Goal: Information Seeking & Learning: Learn about a topic

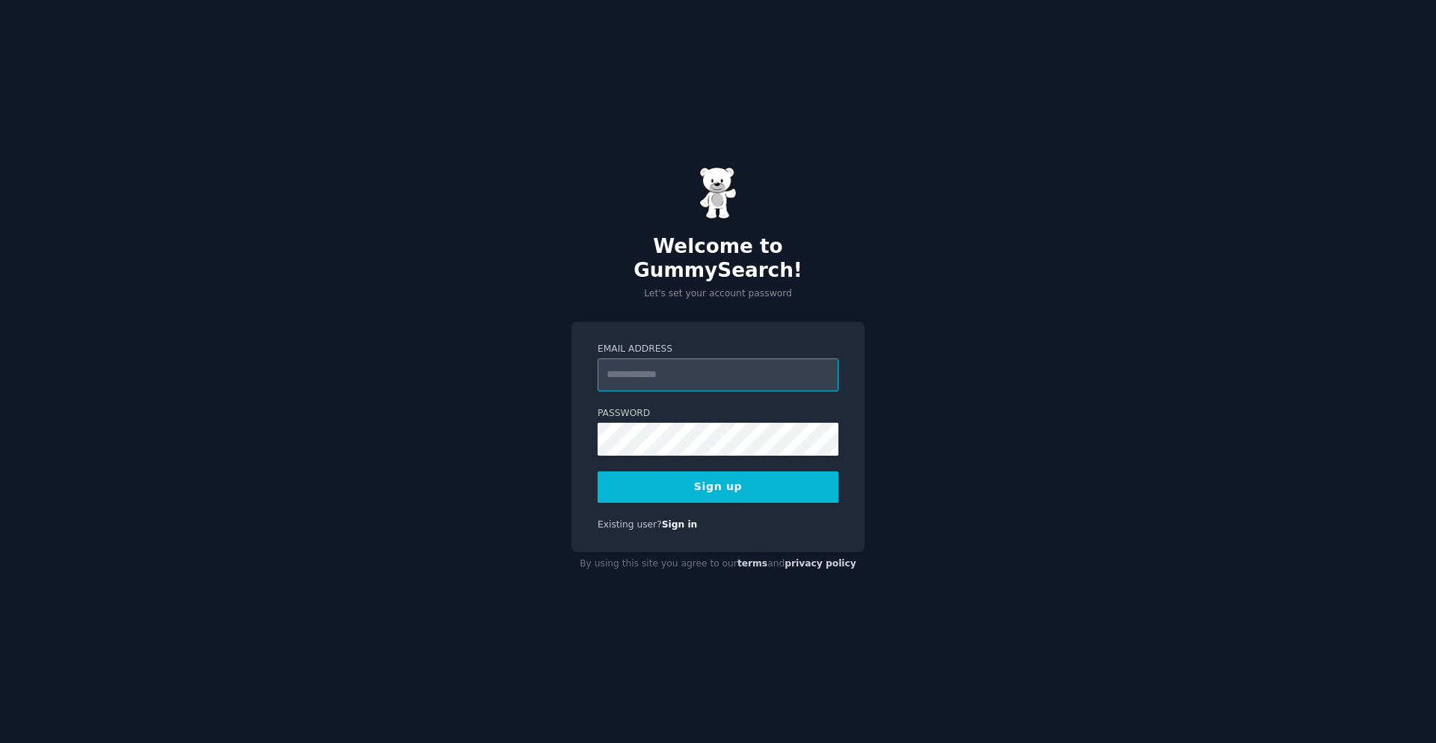
type input "**********"
click at [755, 476] on button "Sign up" at bounding box center [718, 486] width 241 height 31
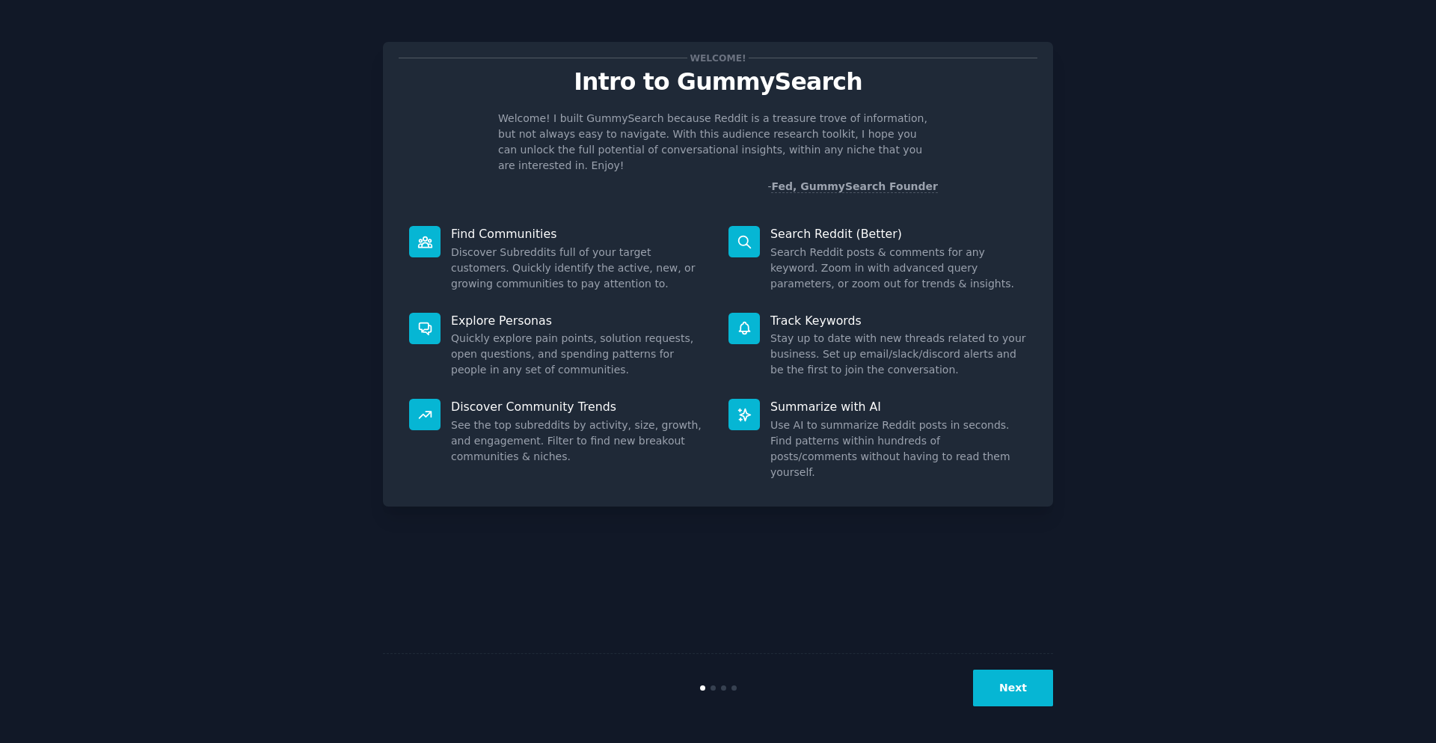
click at [1031, 681] on button "Next" at bounding box center [1013, 687] width 80 height 37
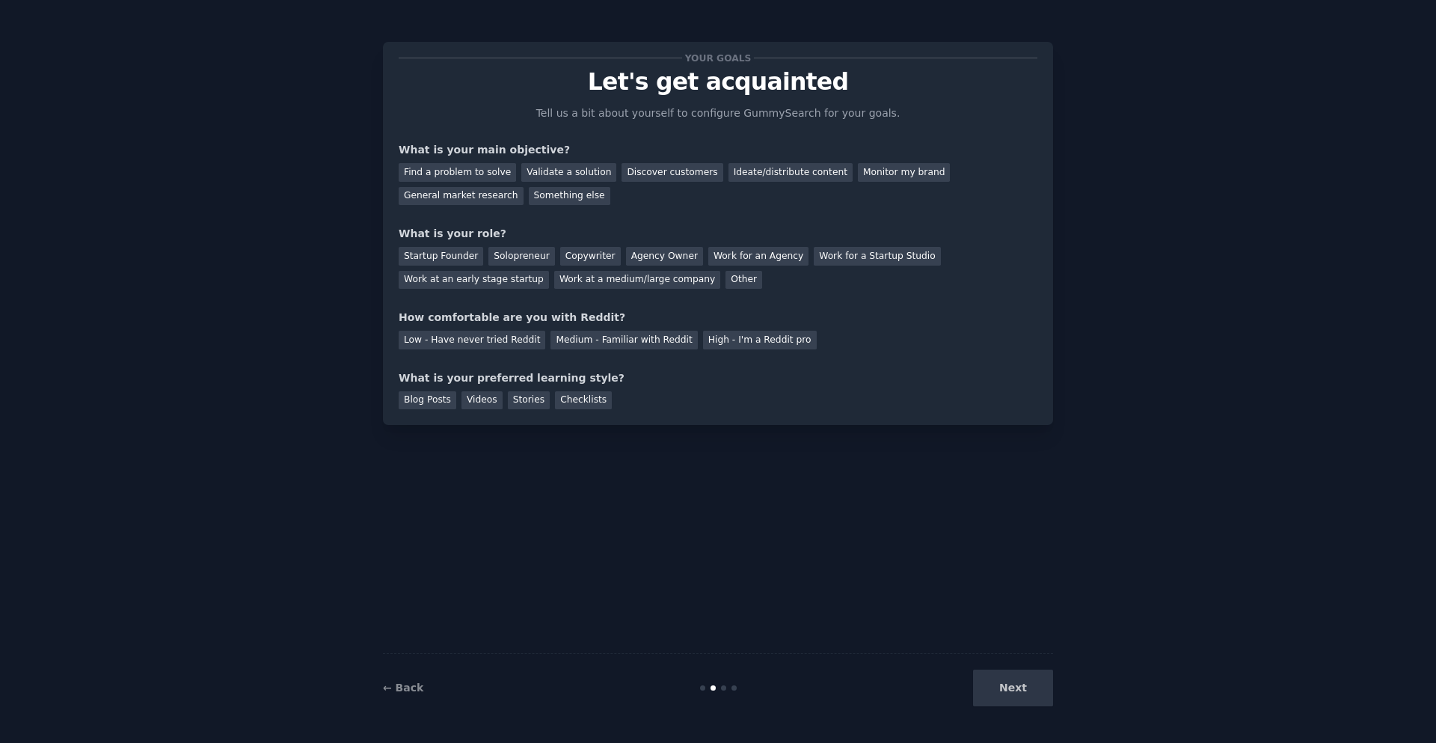
click at [1013, 699] on div "Next" at bounding box center [941, 687] width 224 height 37
click at [1014, 684] on div "Next" at bounding box center [941, 687] width 224 height 37
click at [1013, 693] on div "Next" at bounding box center [941, 687] width 224 height 37
click at [1210, 562] on div "Your goals Let's get acquainted Tell us a bit about yourself to configure Gummy…" at bounding box center [718, 371] width 1394 height 701
click at [1021, 687] on div "Next" at bounding box center [941, 687] width 224 height 37
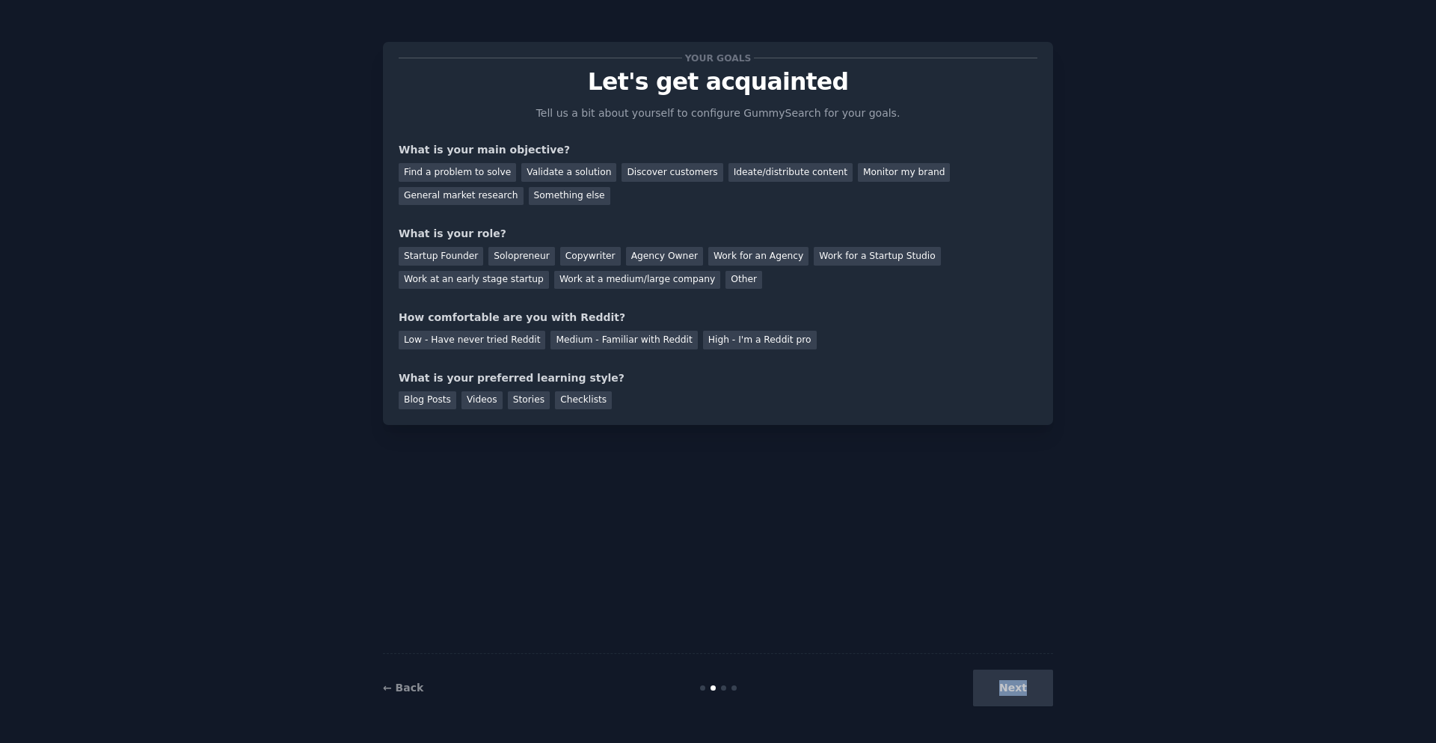
click at [1021, 690] on div "Next" at bounding box center [941, 687] width 224 height 37
click at [400, 691] on link "← Back" at bounding box center [403, 687] width 40 height 12
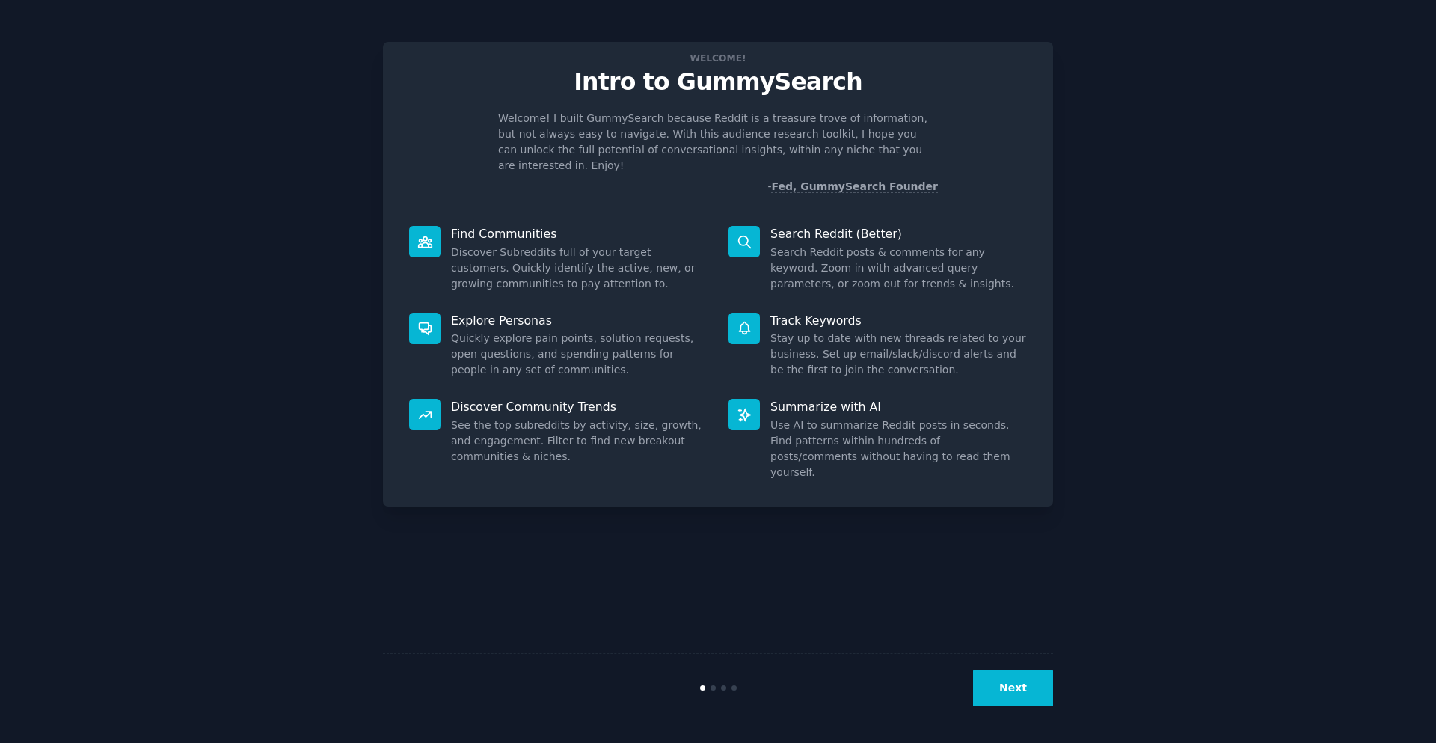
click at [1030, 687] on button "Next" at bounding box center [1013, 687] width 80 height 37
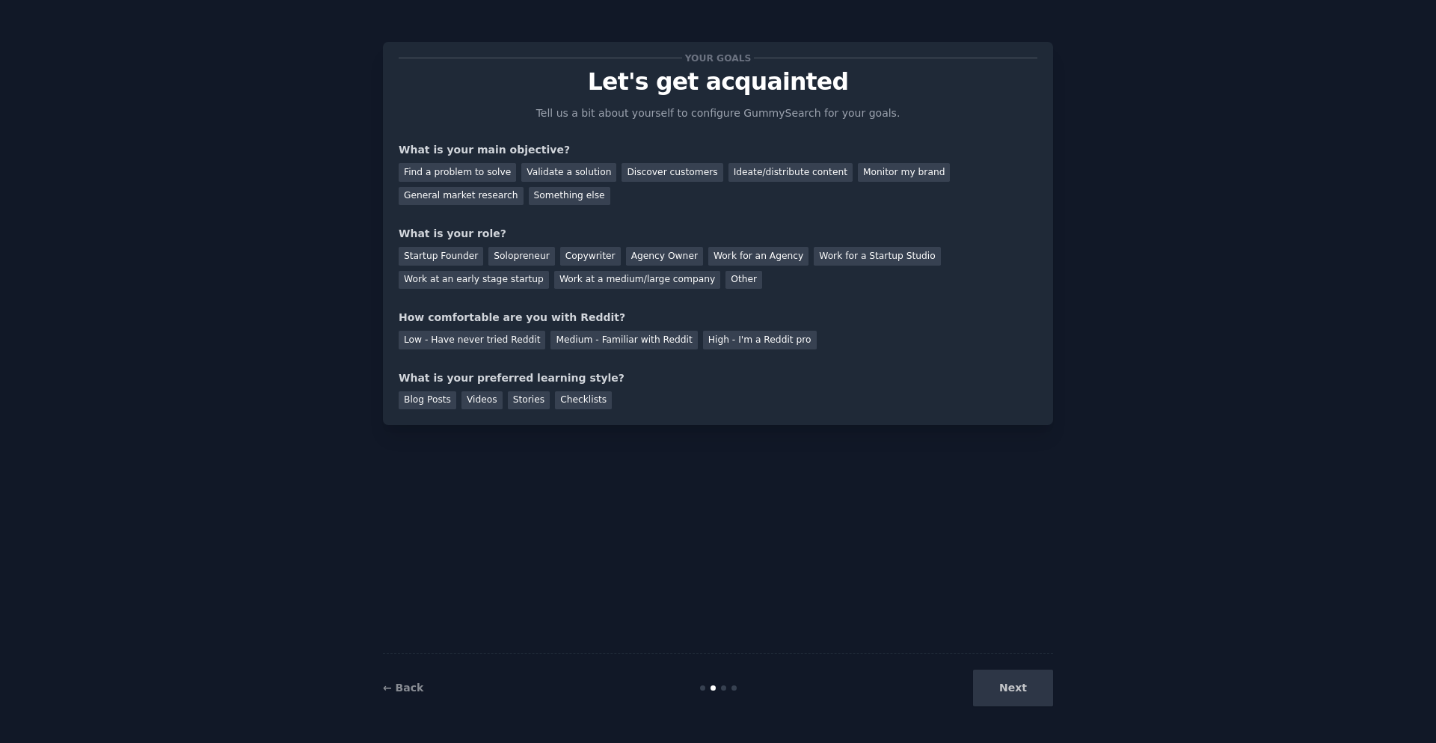
click at [1000, 681] on div "Next" at bounding box center [941, 687] width 224 height 37
click at [1014, 691] on div "Next" at bounding box center [941, 687] width 224 height 37
click at [475, 174] on div "Find a problem to solve" at bounding box center [457, 172] width 117 height 19
click at [650, 171] on div "Discover customers" at bounding box center [672, 172] width 101 height 19
click at [436, 174] on div "Find a problem to solve" at bounding box center [457, 172] width 117 height 19
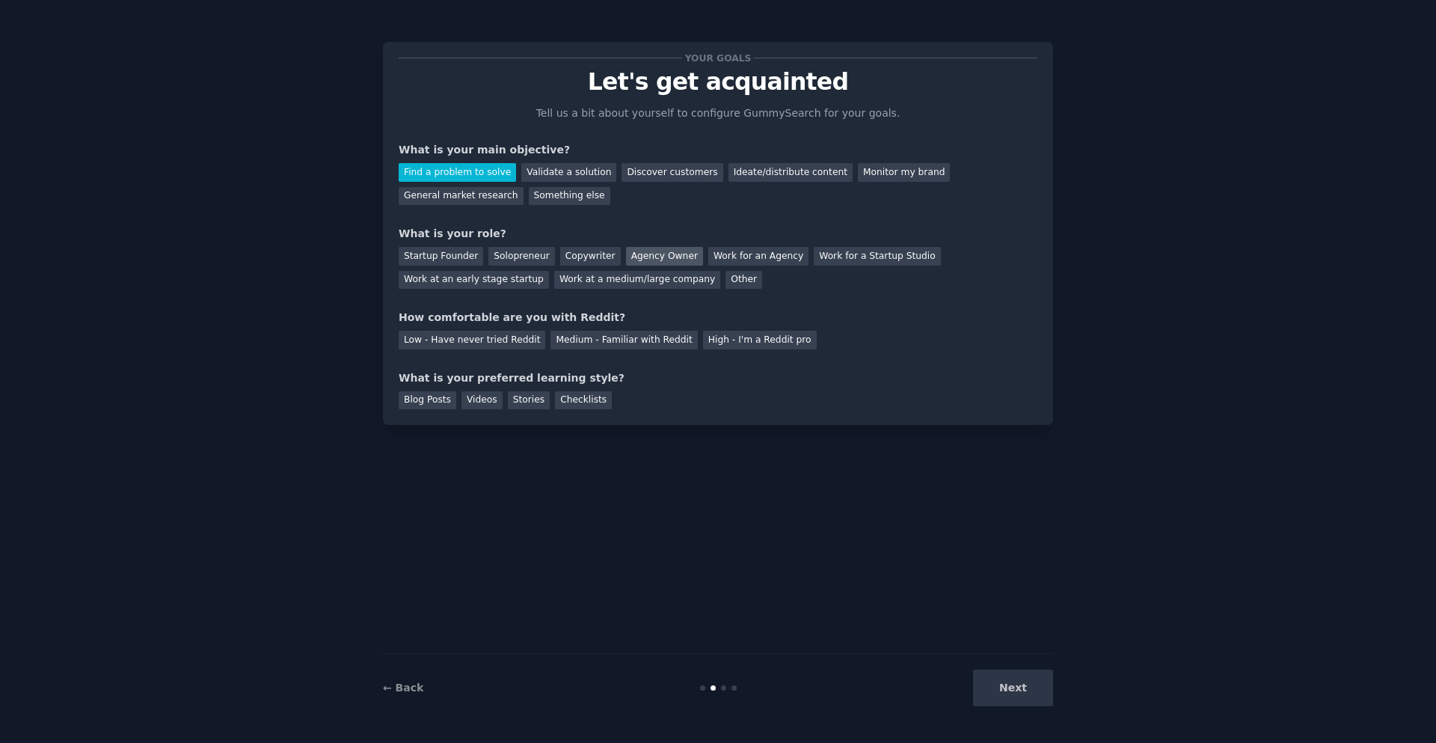
click at [638, 251] on div "Agency Owner" at bounding box center [664, 256] width 77 height 19
click at [580, 343] on div "Medium - Familiar with Reddit" at bounding box center [623, 340] width 147 height 19
click at [434, 408] on div "Blog Posts" at bounding box center [428, 400] width 58 height 19
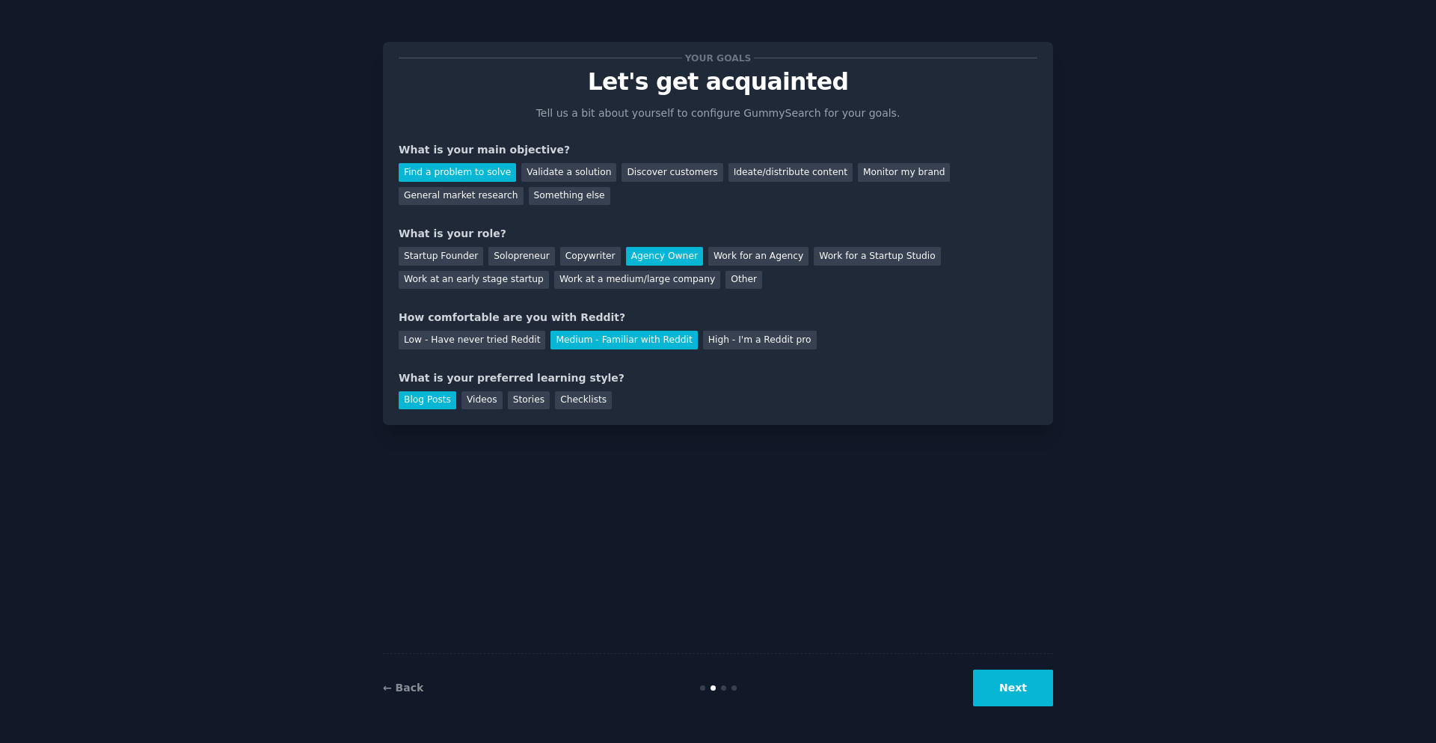
click at [458, 390] on div "Blog Posts Videos Stories Checklists" at bounding box center [718, 398] width 639 height 24
click at [461, 399] on div "Videos" at bounding box center [481, 400] width 41 height 19
drag, startPoint x: 401, startPoint y: 394, endPoint x: 412, endPoint y: 399, distance: 12.1
click at [402, 394] on div "Blog Posts" at bounding box center [428, 400] width 58 height 19
click at [1007, 687] on button "Next" at bounding box center [1013, 687] width 80 height 37
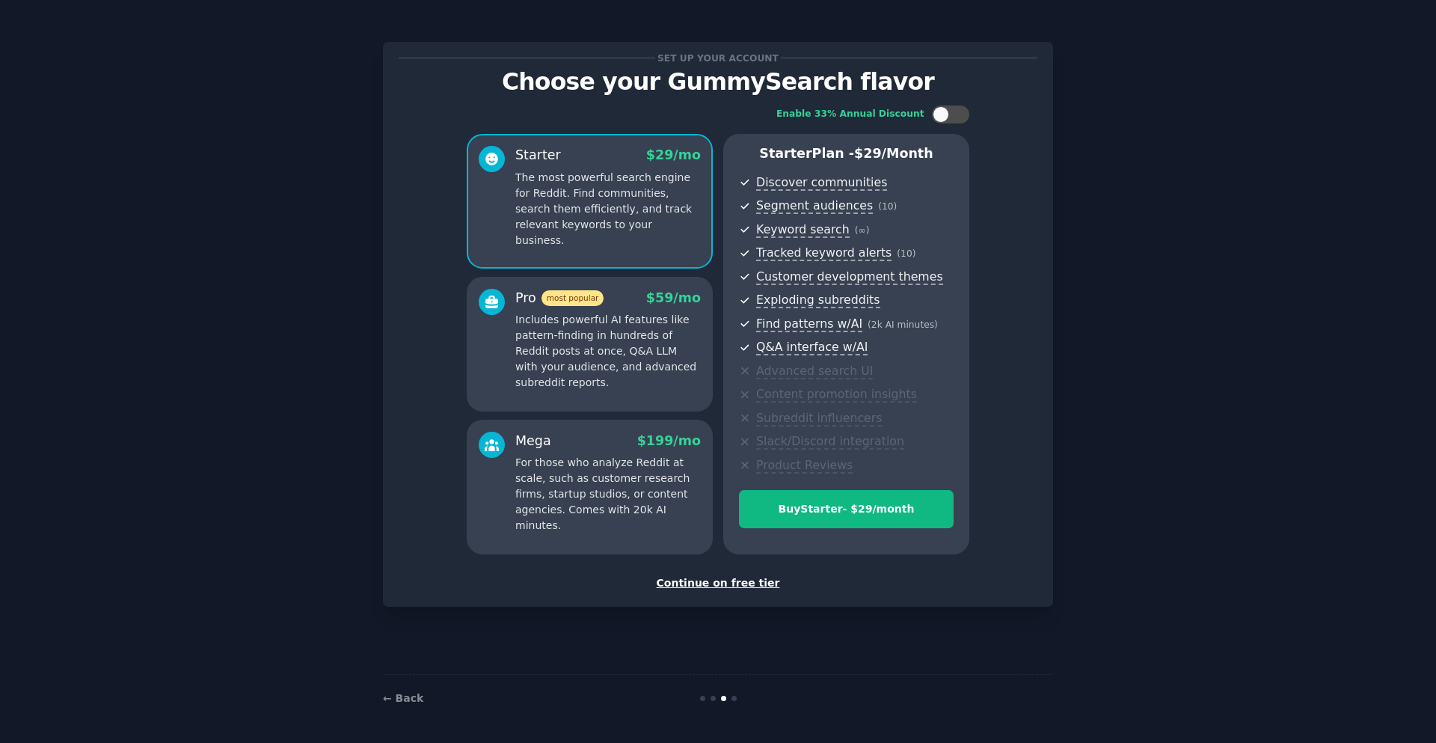
click at [706, 578] on div "Continue on free tier" at bounding box center [718, 583] width 639 height 16
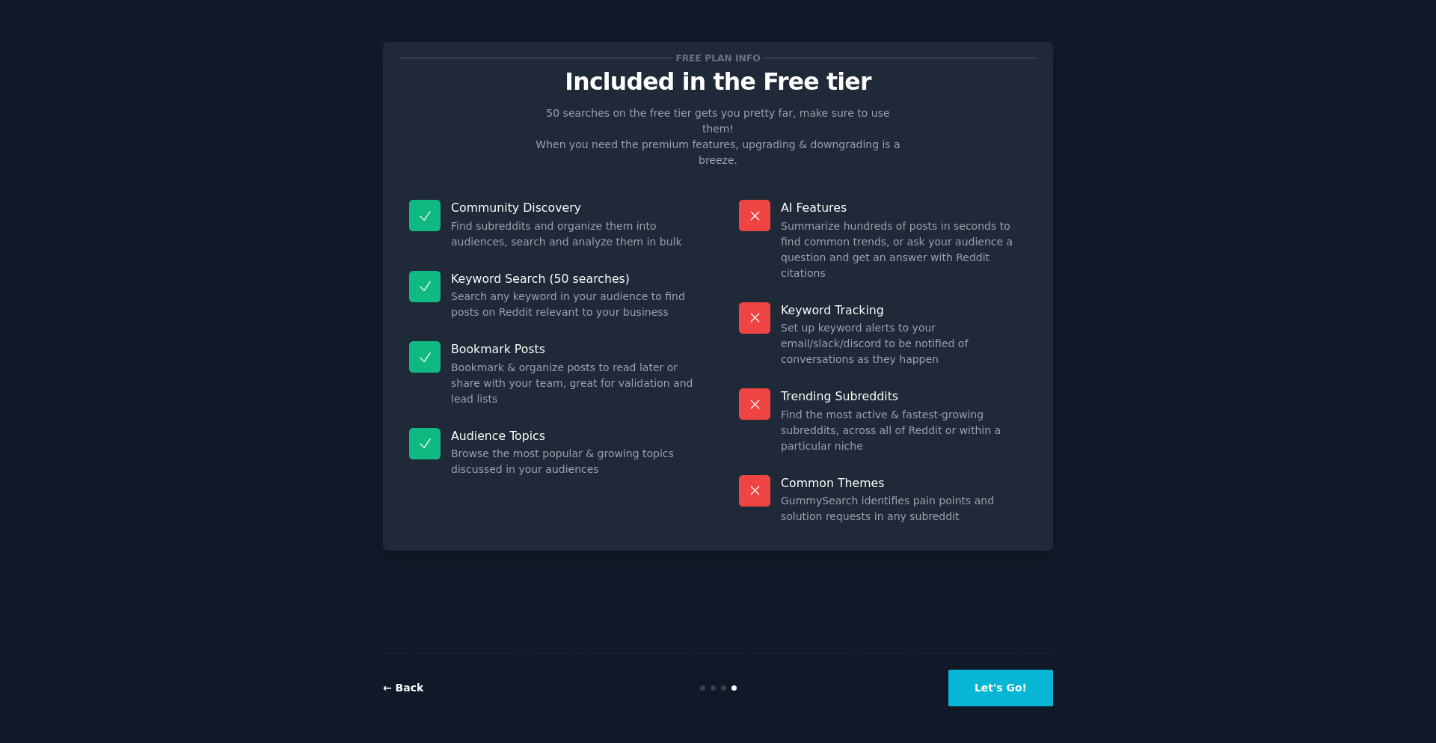
click at [402, 693] on link "← Back" at bounding box center [403, 687] width 40 height 12
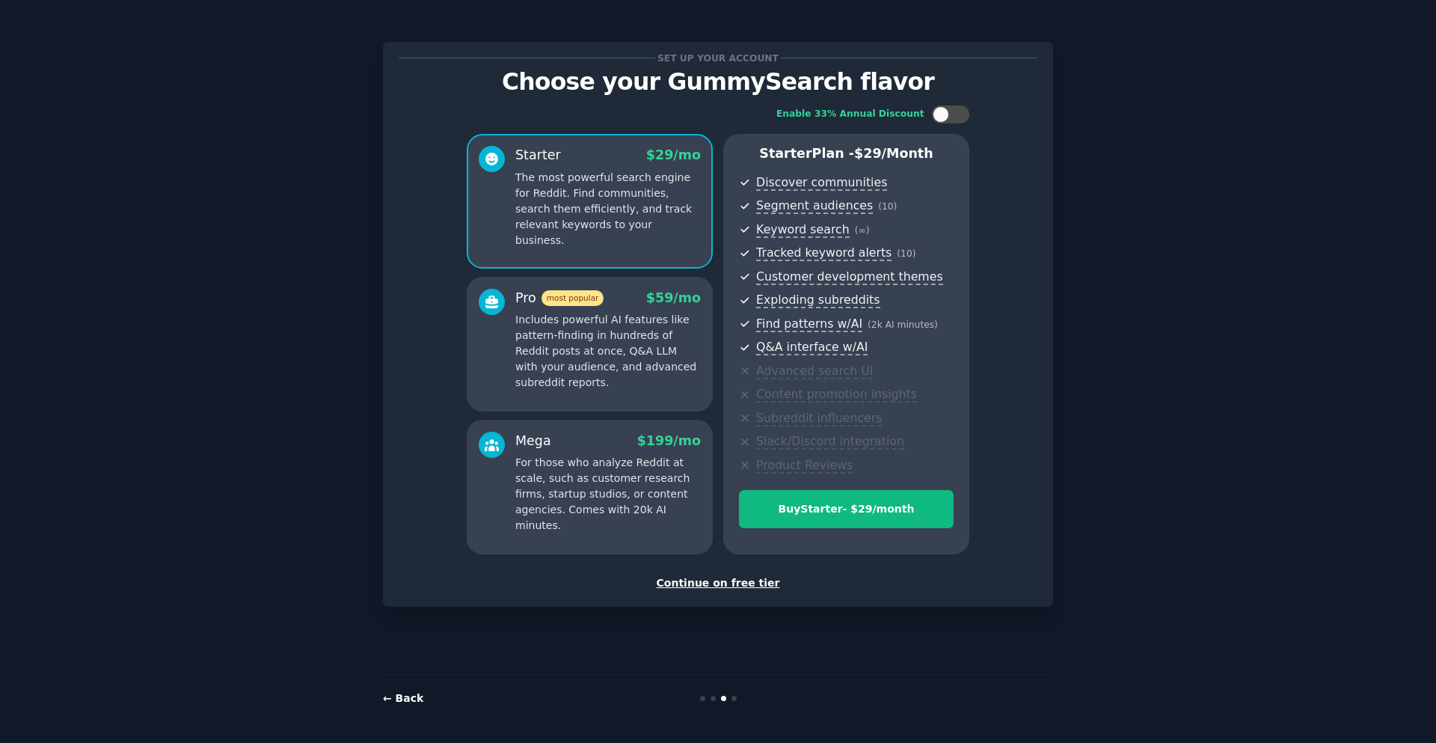
click at [401, 693] on link "← Back" at bounding box center [403, 698] width 40 height 12
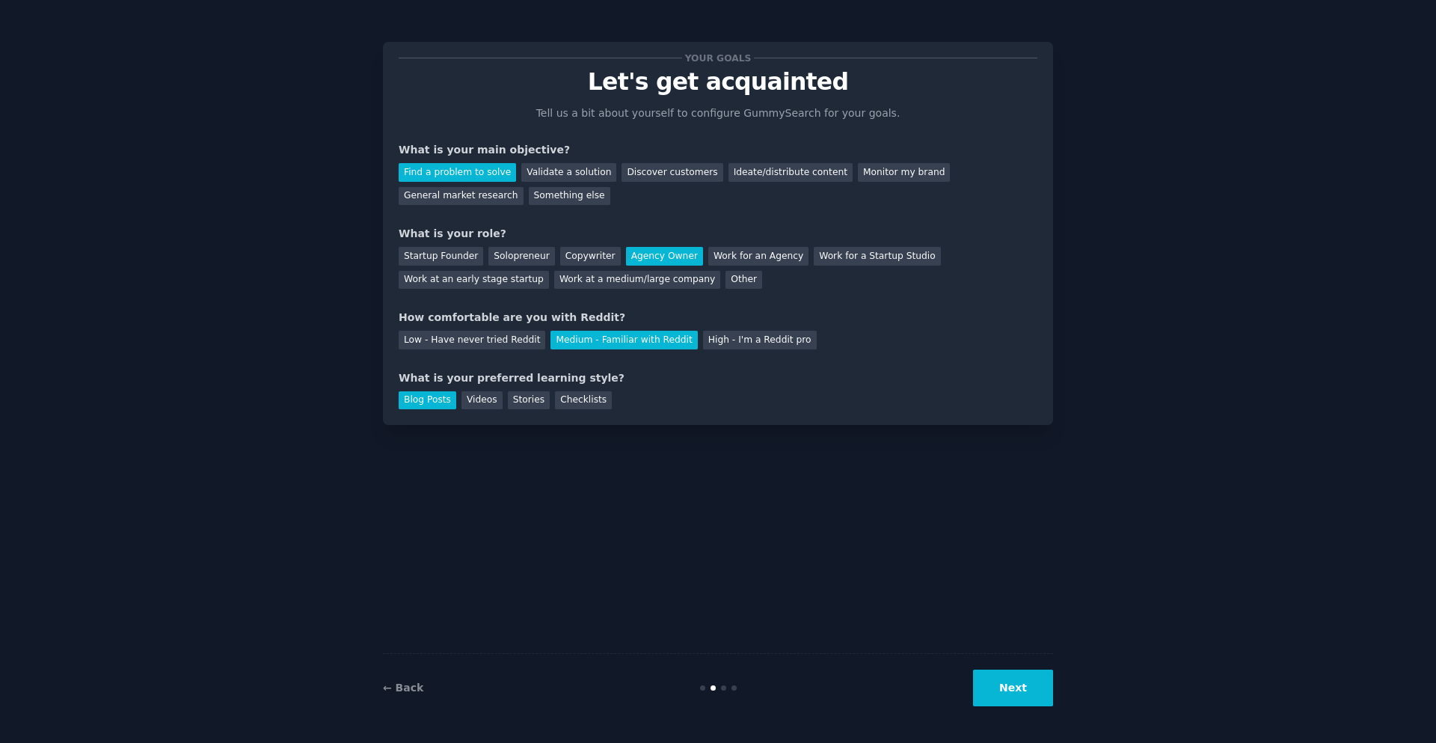
click at [1036, 682] on button "Next" at bounding box center [1013, 687] width 80 height 37
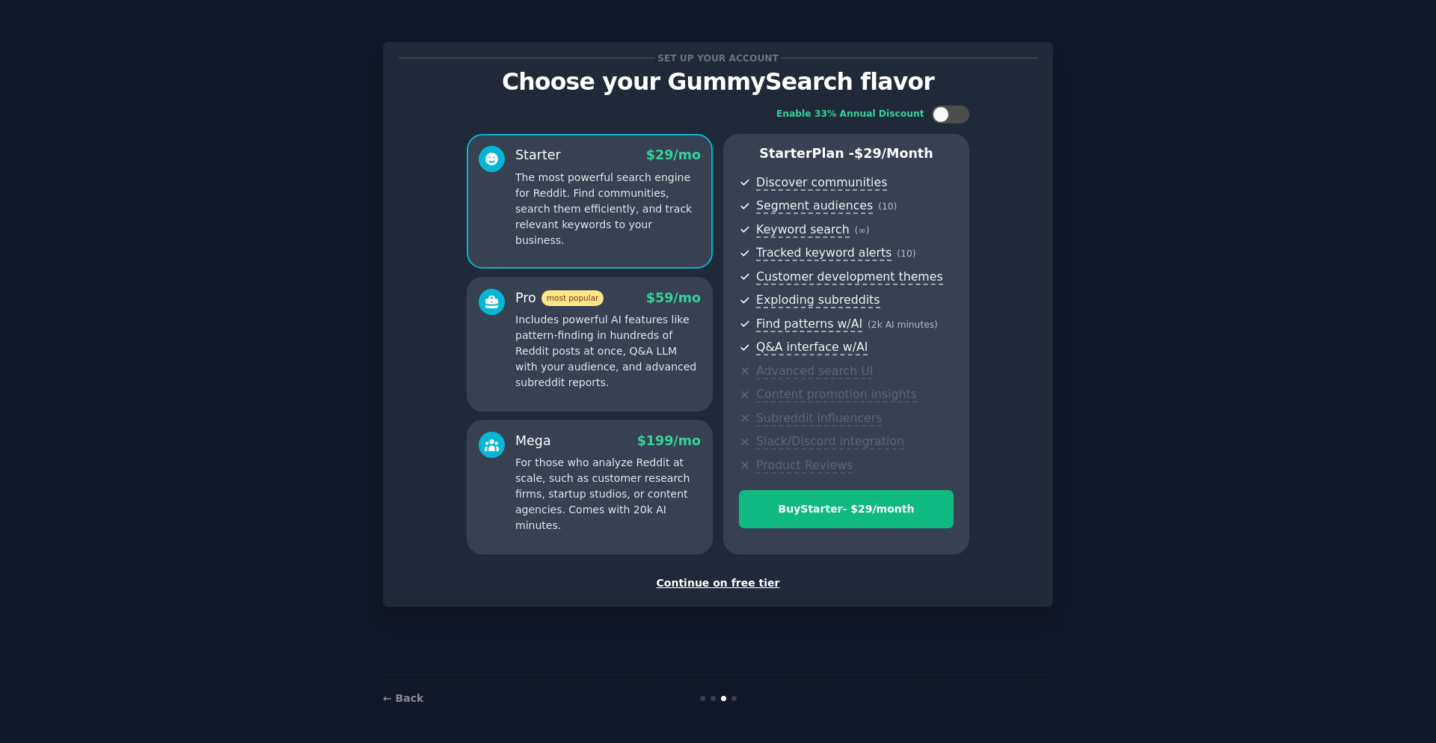
click at [719, 587] on div "Continue on free tier" at bounding box center [718, 583] width 639 height 16
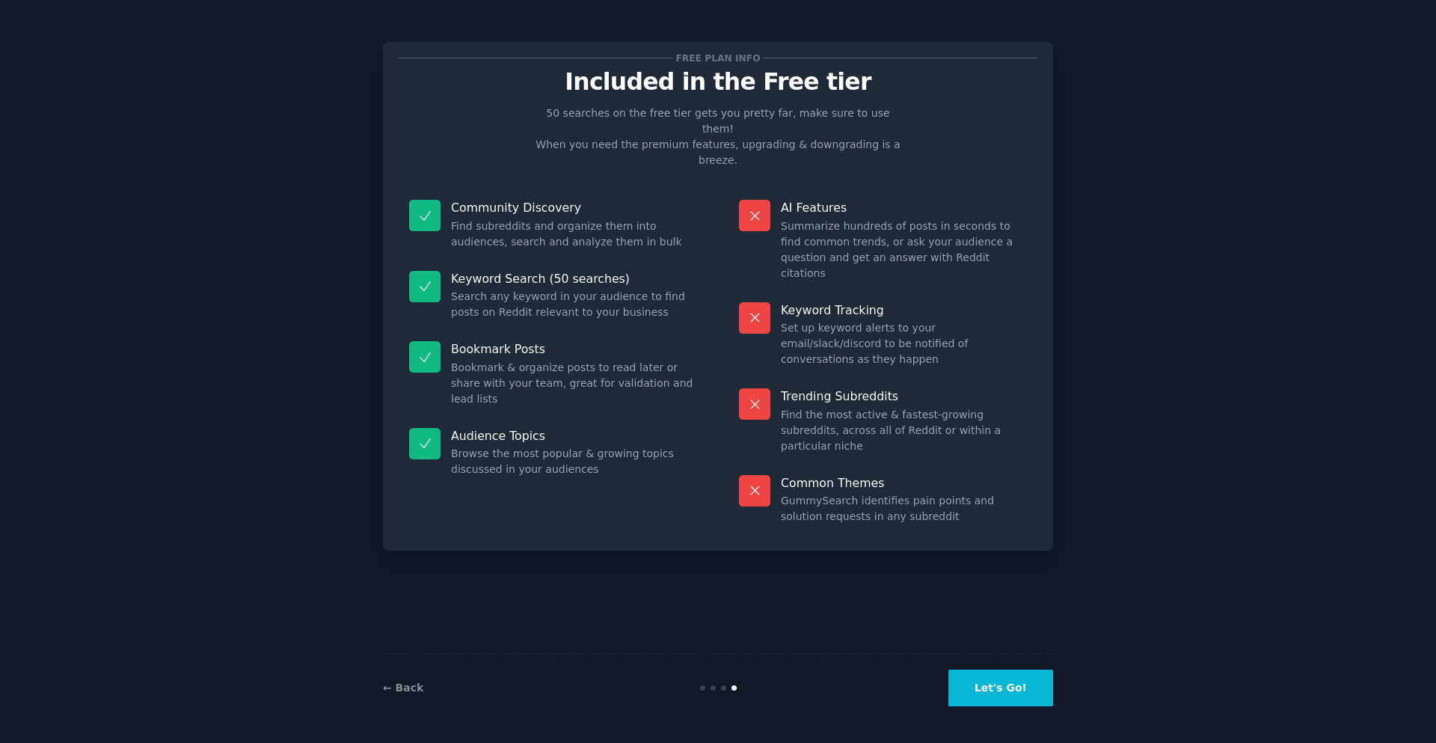
click at [1004, 687] on button "Let's Go!" at bounding box center [1000, 687] width 105 height 37
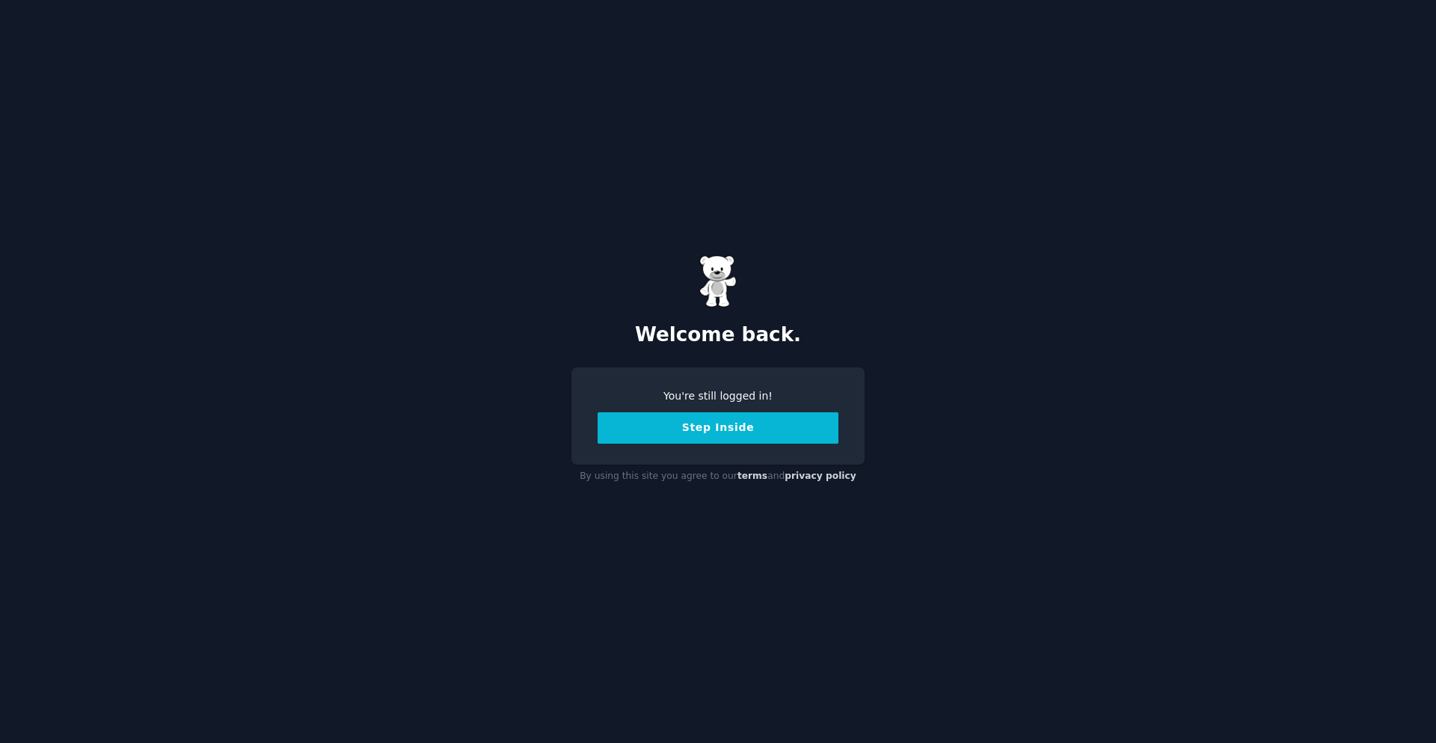
click at [749, 434] on button "Step Inside" at bounding box center [718, 427] width 241 height 31
click at [696, 435] on button "Step Inside" at bounding box center [718, 427] width 241 height 31
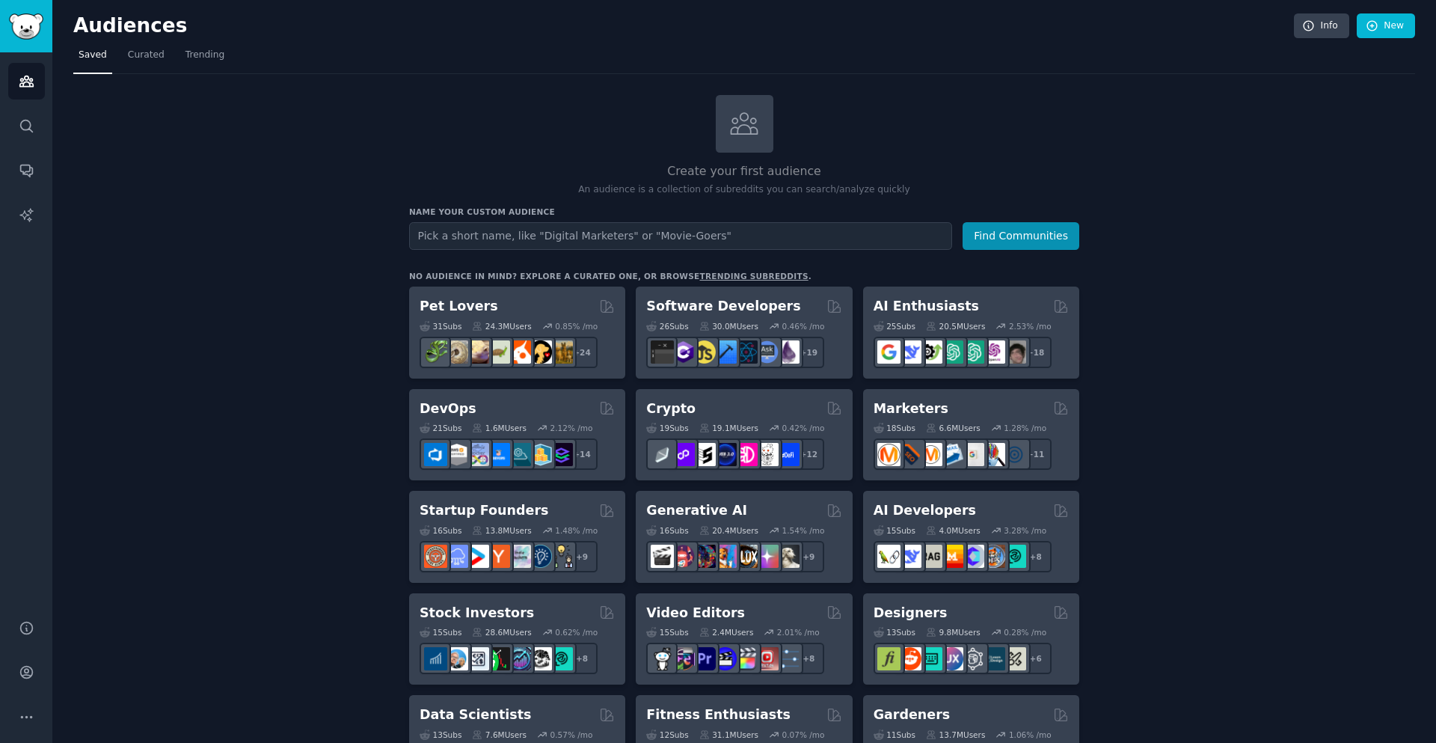
click at [515, 234] on input "text" at bounding box center [680, 236] width 543 height 28
type input "smallbusiness"
click at [963, 222] on button "Find Communities" at bounding box center [1021, 236] width 117 height 28
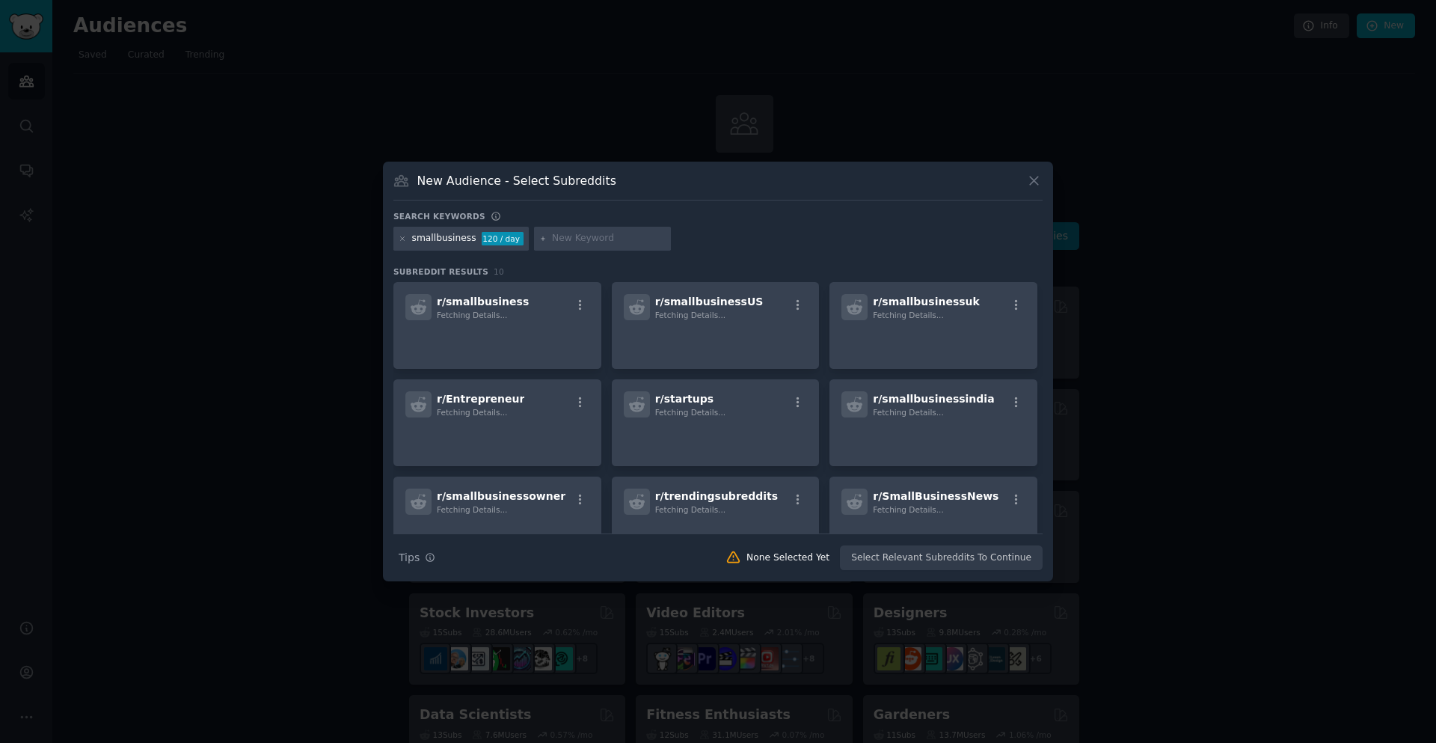
click at [1031, 185] on icon at bounding box center [1034, 181] width 16 height 16
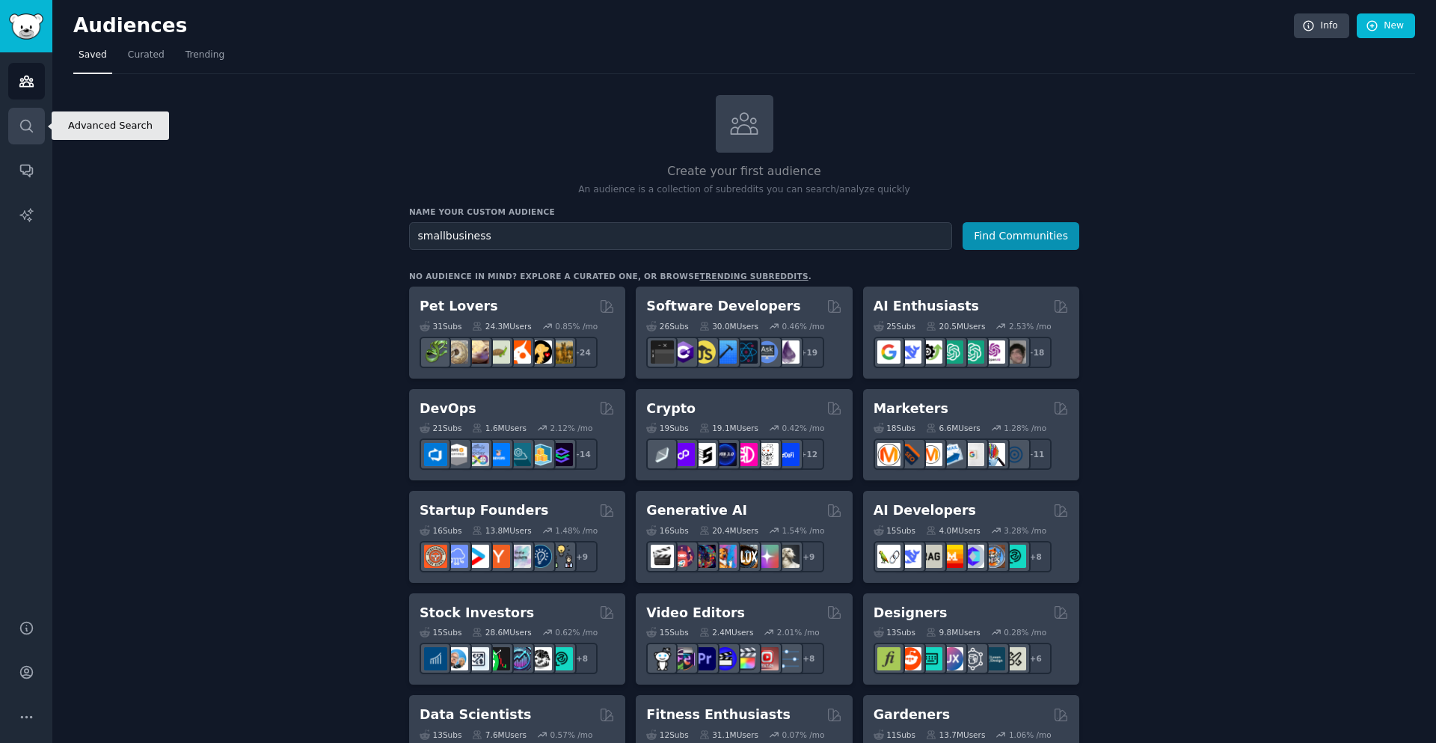
click at [19, 125] on icon "Sidebar" at bounding box center [27, 126] width 16 height 16
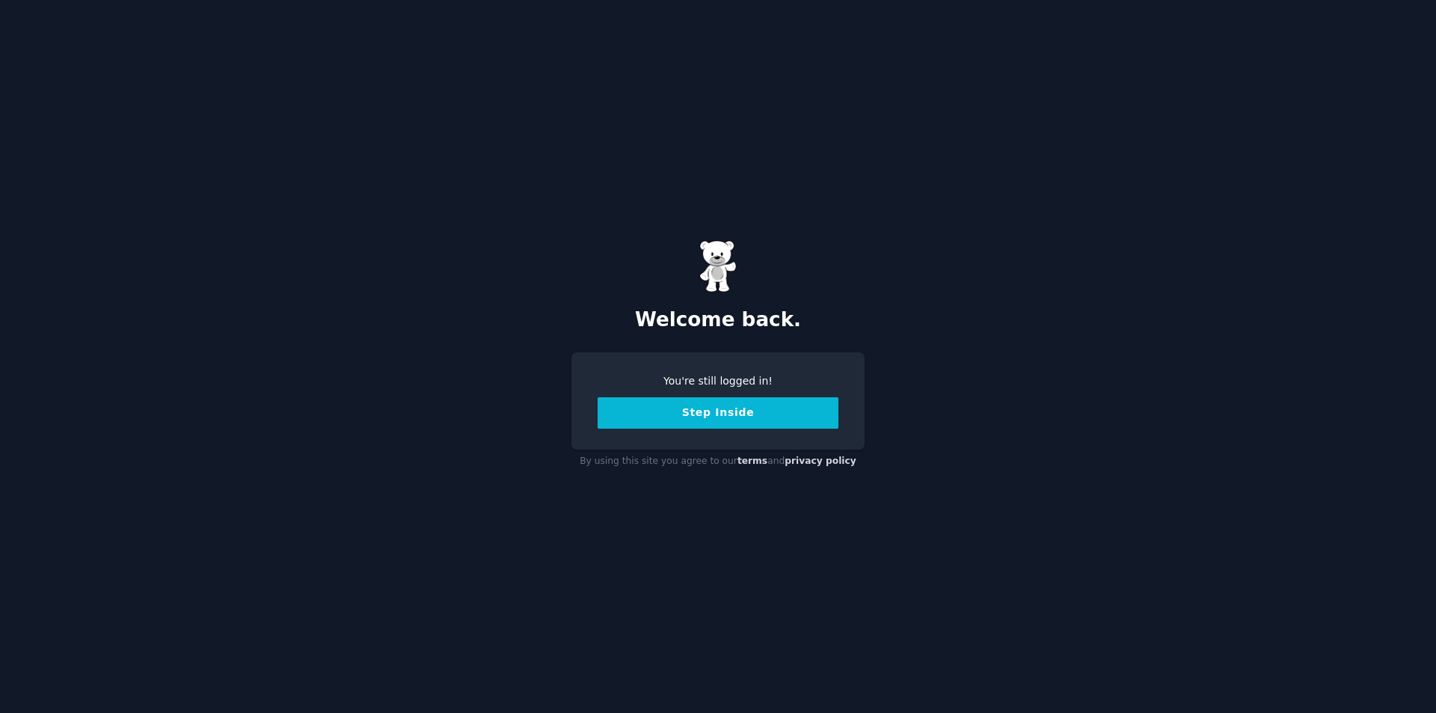
click at [727, 421] on button "Step Inside" at bounding box center [718, 412] width 241 height 31
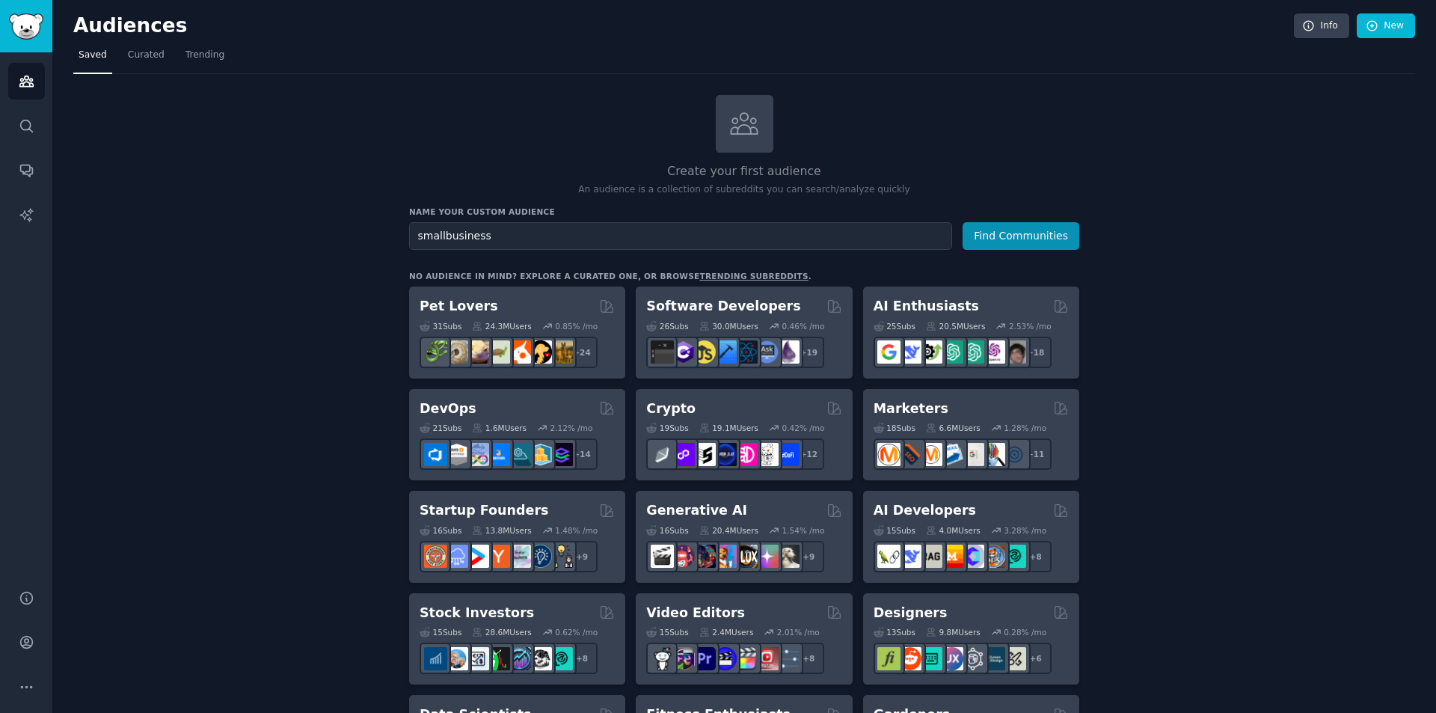
type input "smallbusiness"
click at [963, 222] on button "Find Communities" at bounding box center [1021, 236] width 117 height 28
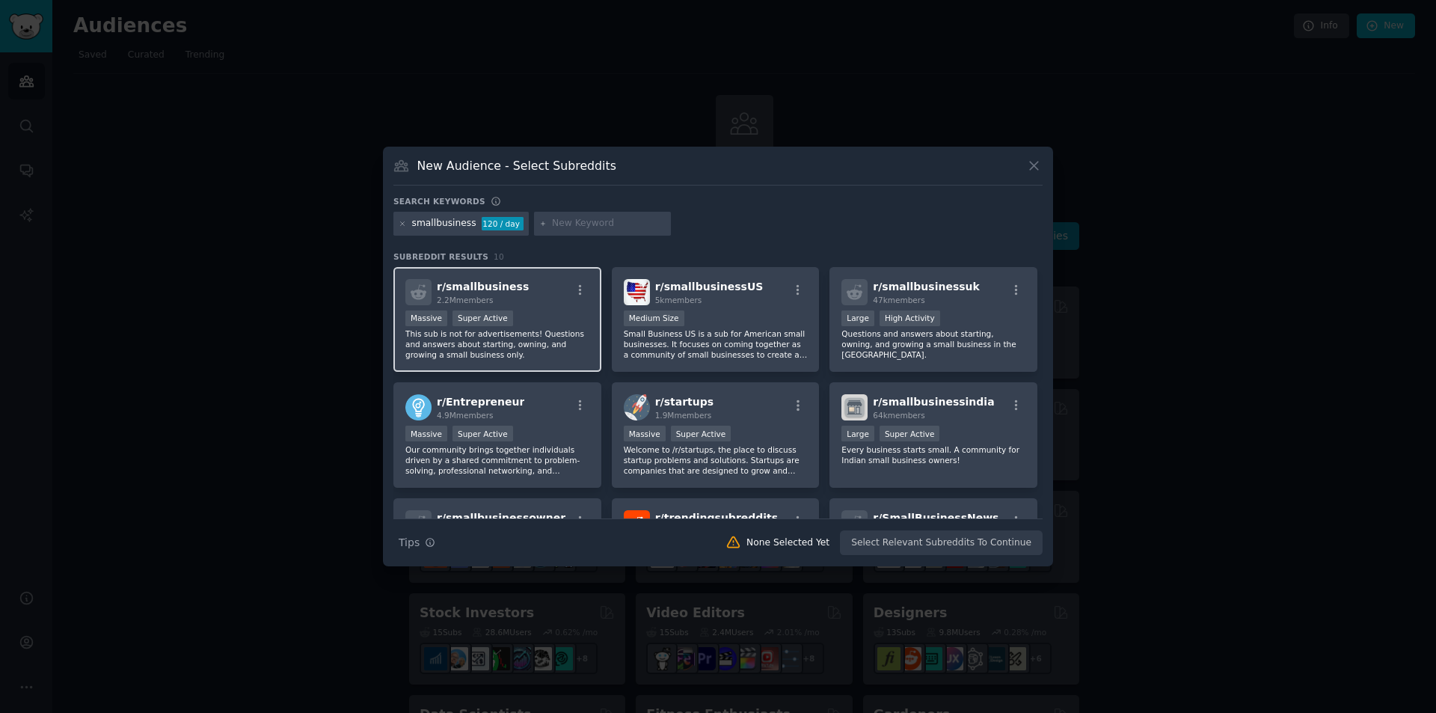
click at [504, 286] on span "r/ smallbusiness" at bounding box center [483, 286] width 92 height 12
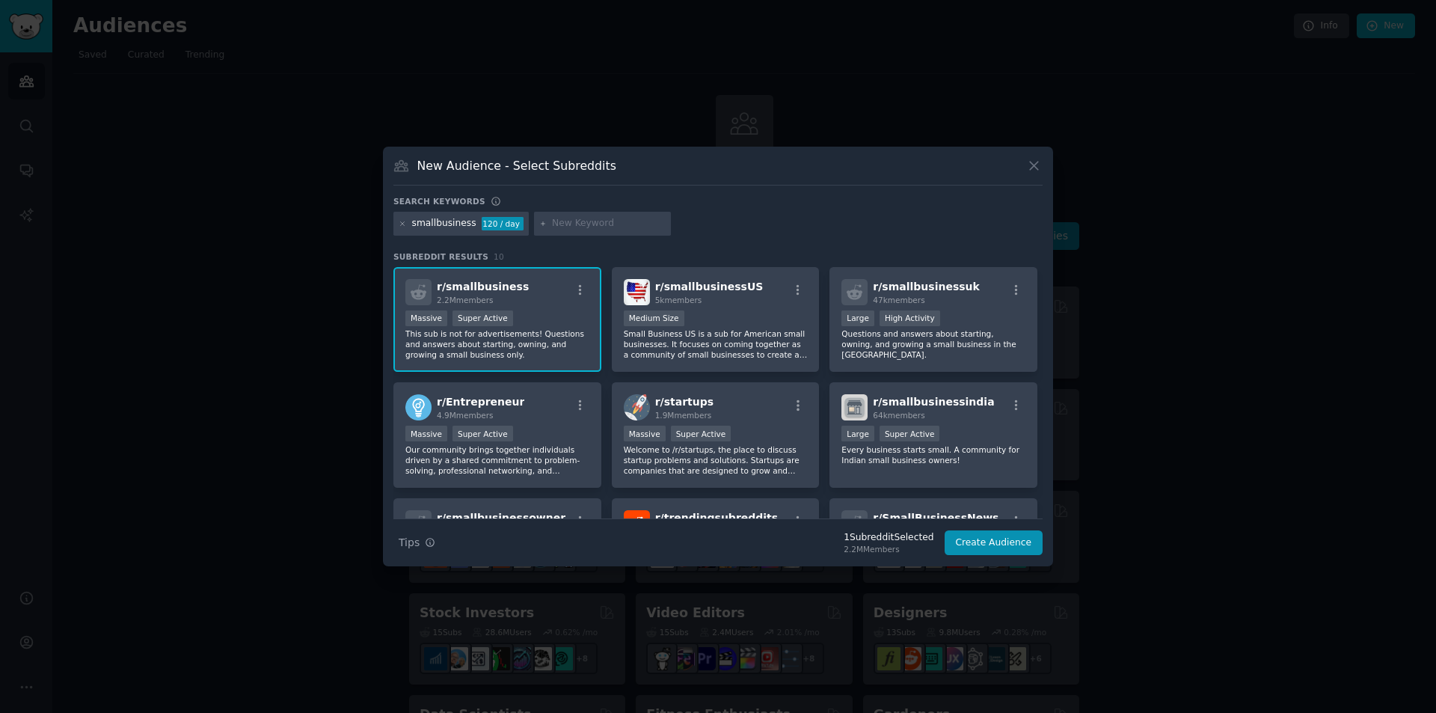
click at [490, 291] on span "r/ smallbusiness" at bounding box center [483, 286] width 92 height 12
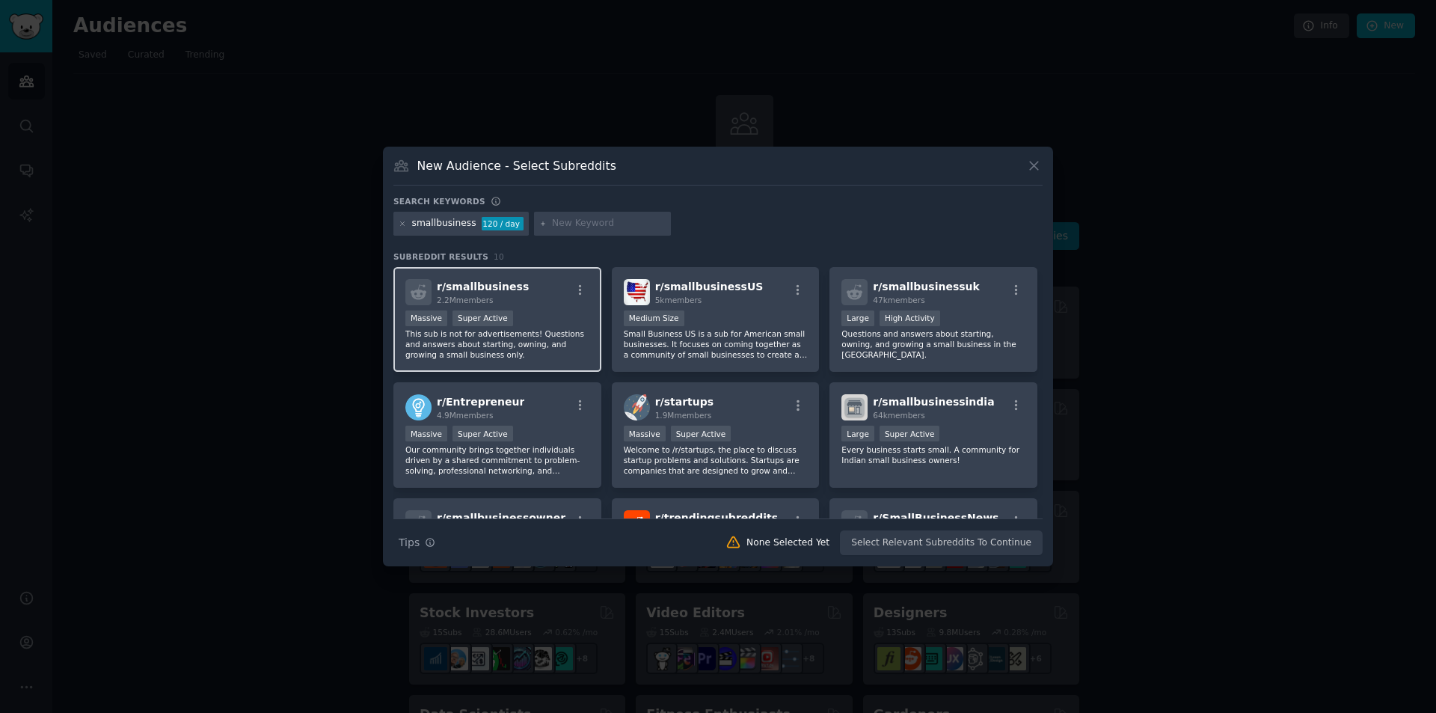
click at [490, 291] on span "r/ smallbusiness" at bounding box center [483, 286] width 92 height 12
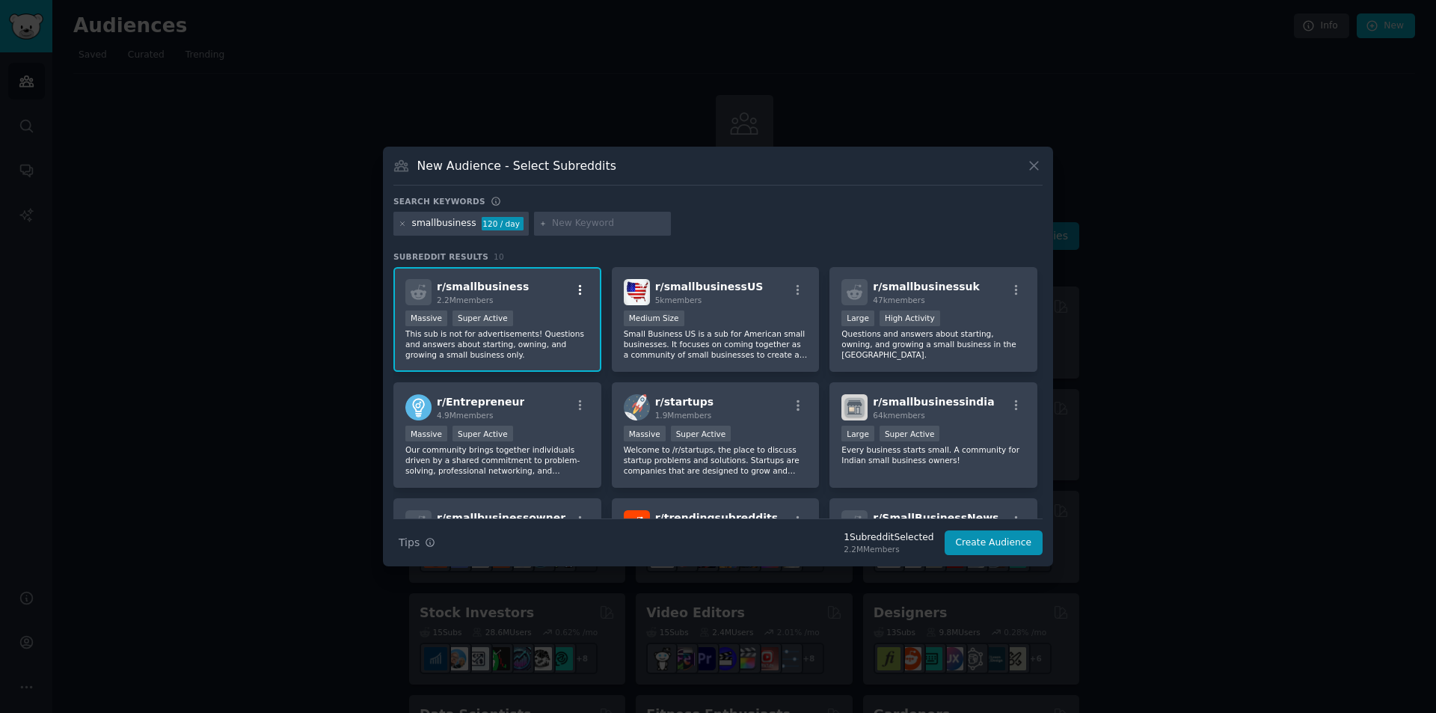
click at [574, 288] on icon "button" at bounding box center [580, 289] width 13 height 13
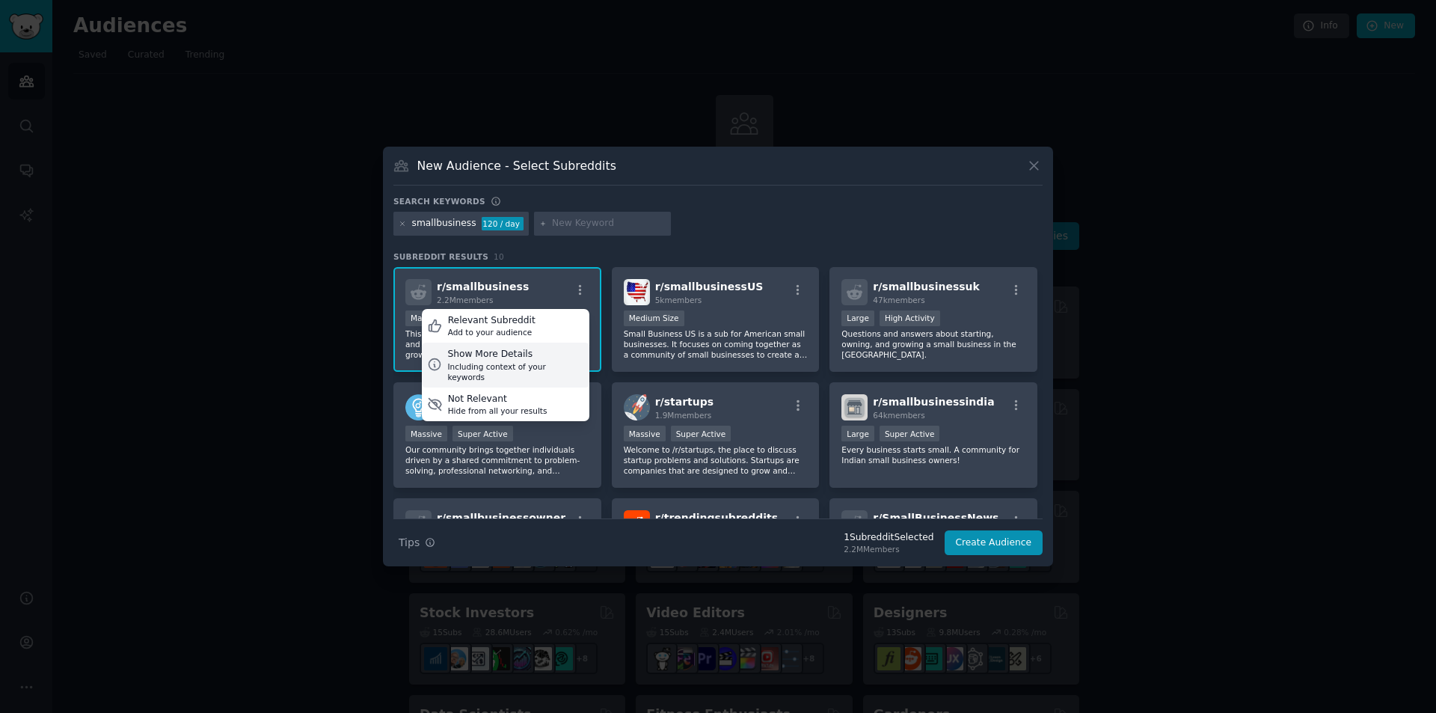
click at [521, 372] on div "Show More Details Including context of your keywords" at bounding box center [506, 365] width 168 height 45
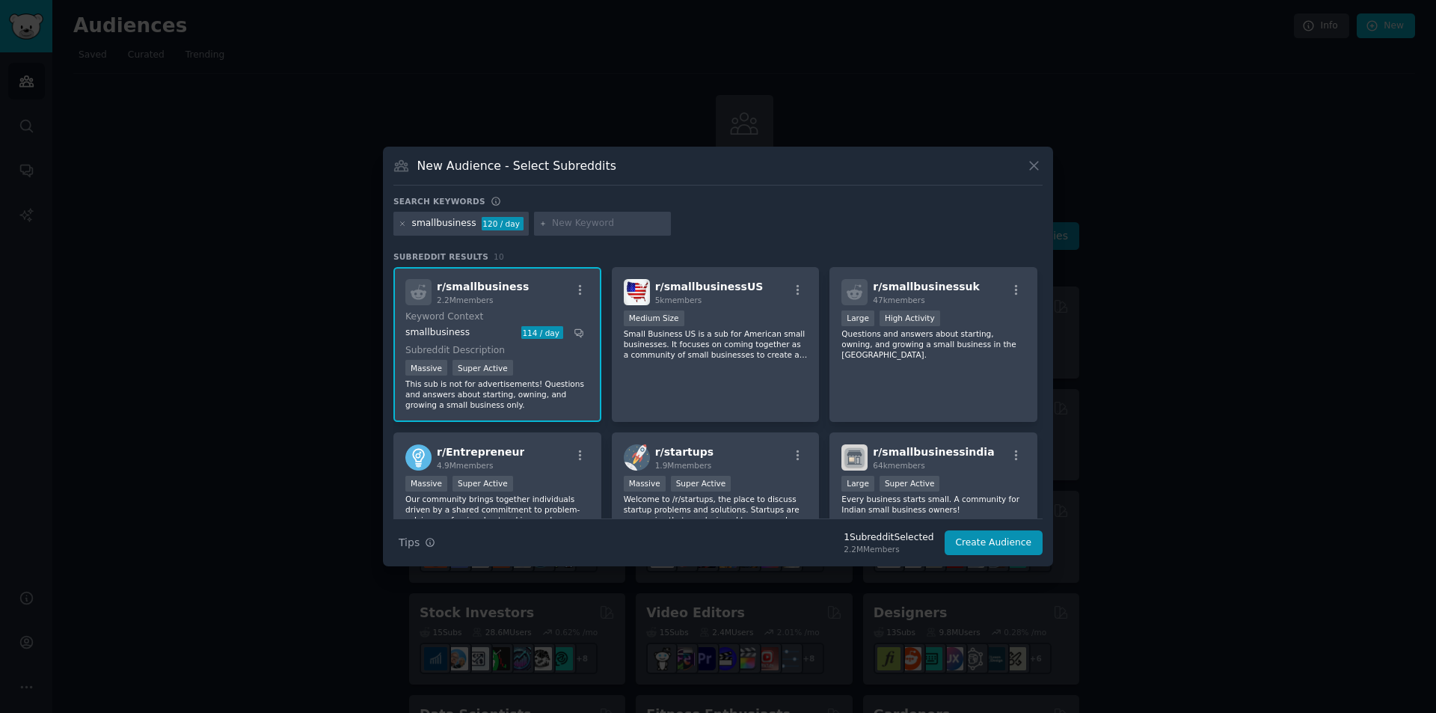
click at [539, 288] on div "r/ smallbusiness 2.2M members" at bounding box center [497, 292] width 184 height 26
click at [404, 226] on icon at bounding box center [403, 224] width 8 height 8
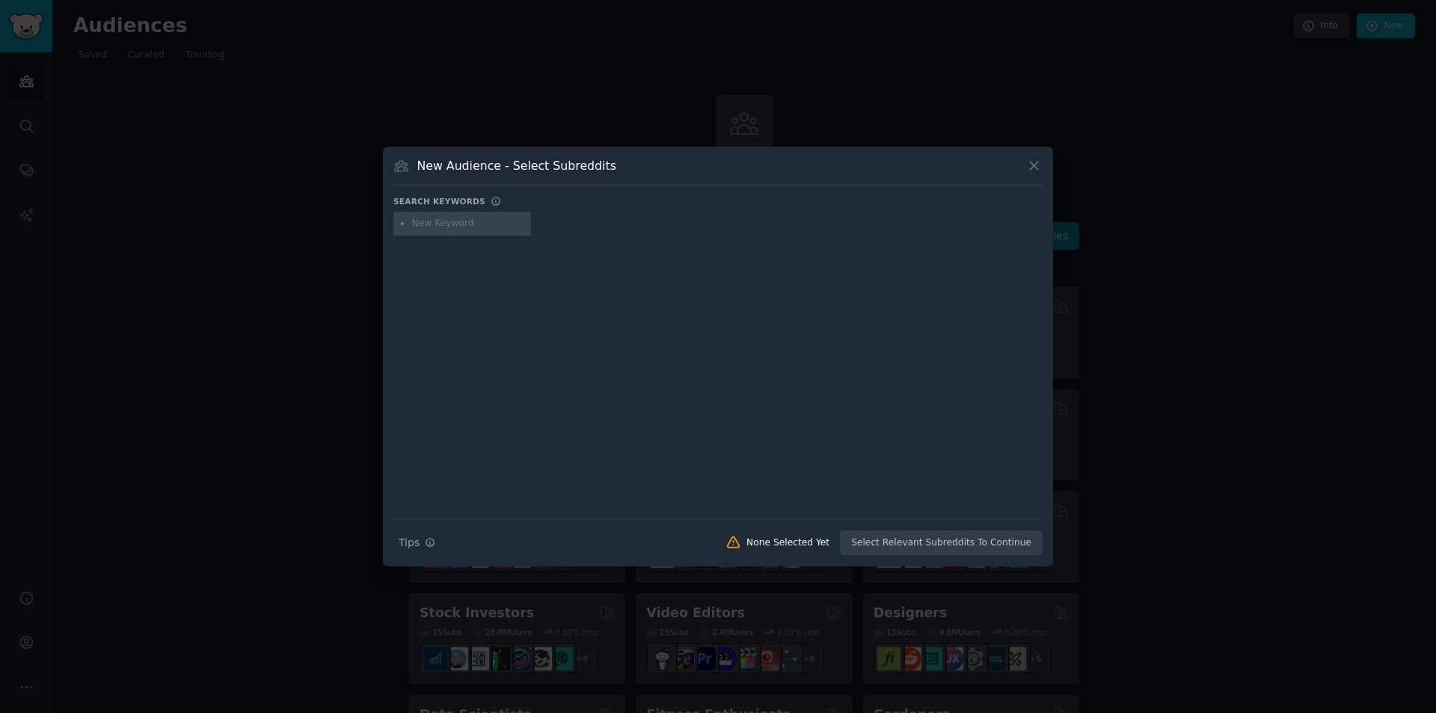
click at [460, 226] on input "text" at bounding box center [469, 223] width 114 height 13
type input "smallbusine"
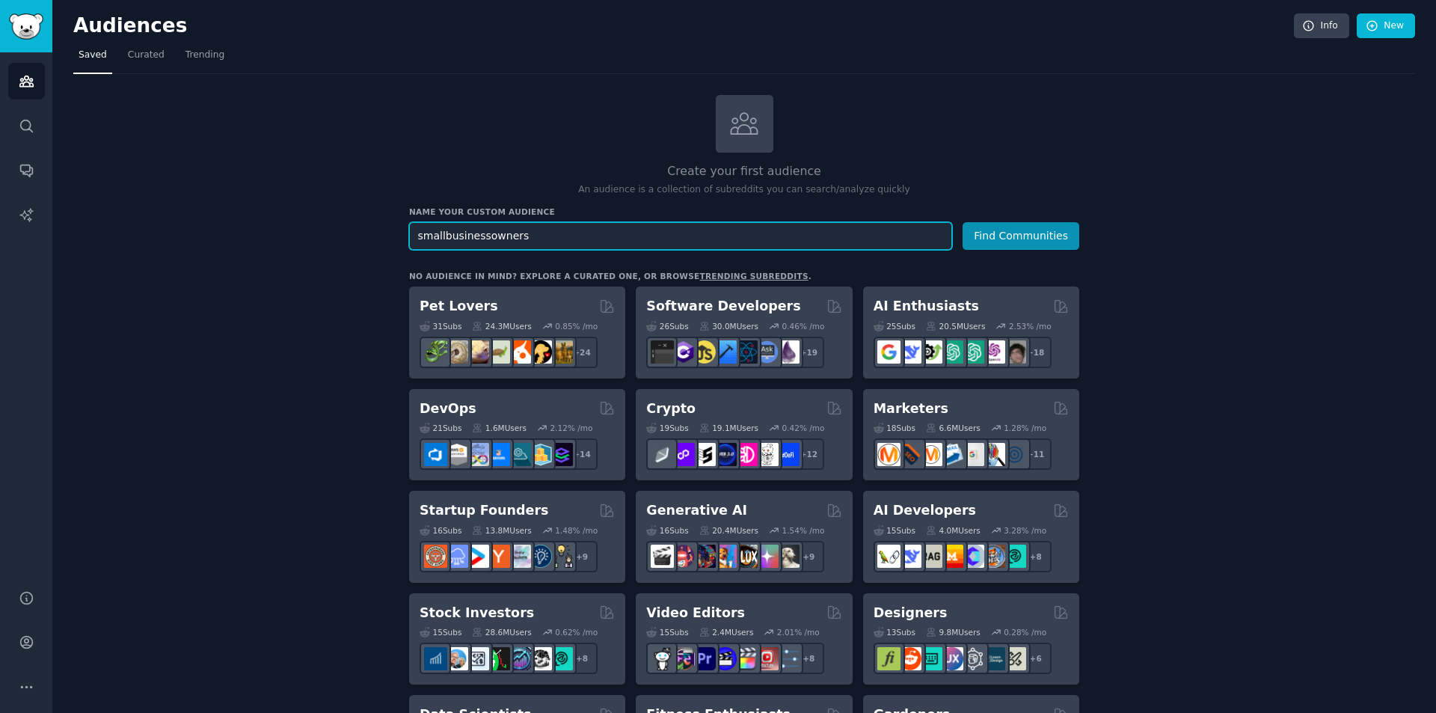
type input "smallbusinessowners"
click at [963, 222] on button "Find Communities" at bounding box center [1021, 236] width 117 height 28
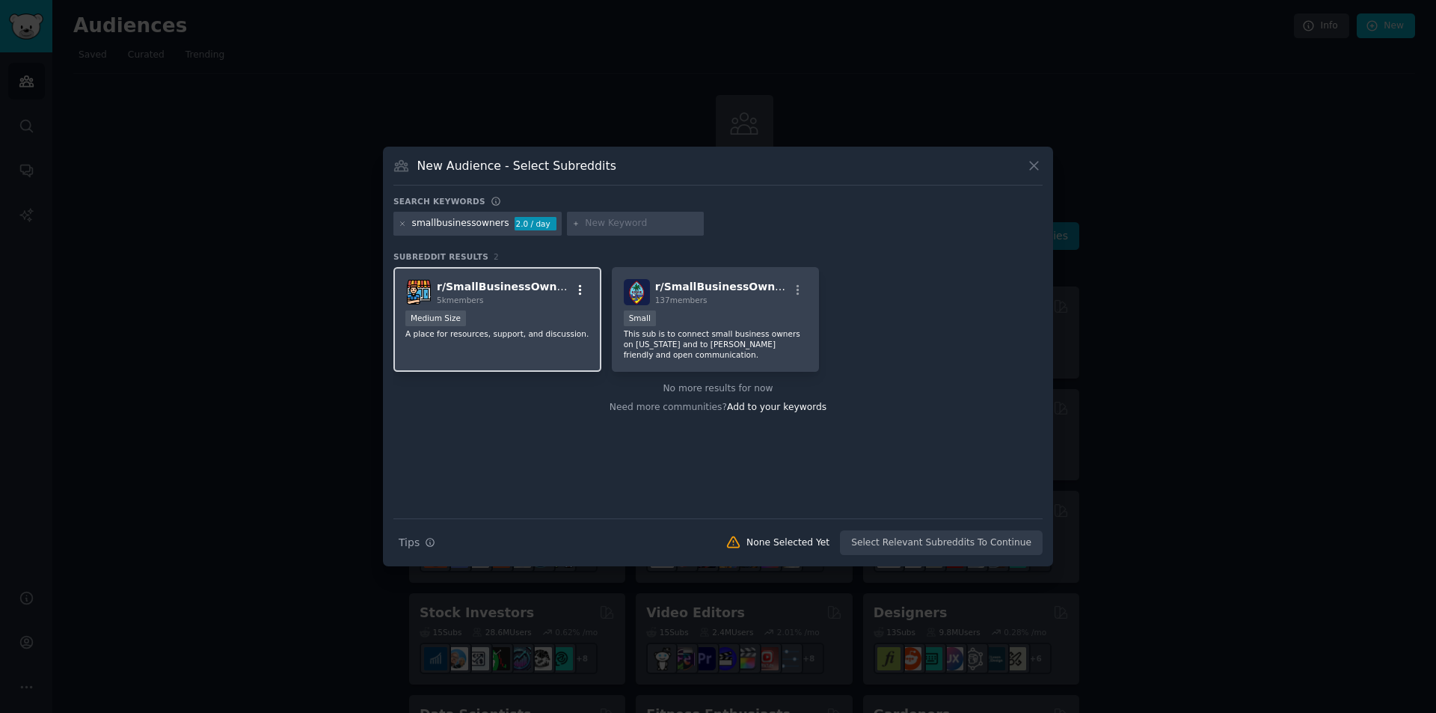
click at [574, 287] on icon "button" at bounding box center [580, 289] width 13 height 13
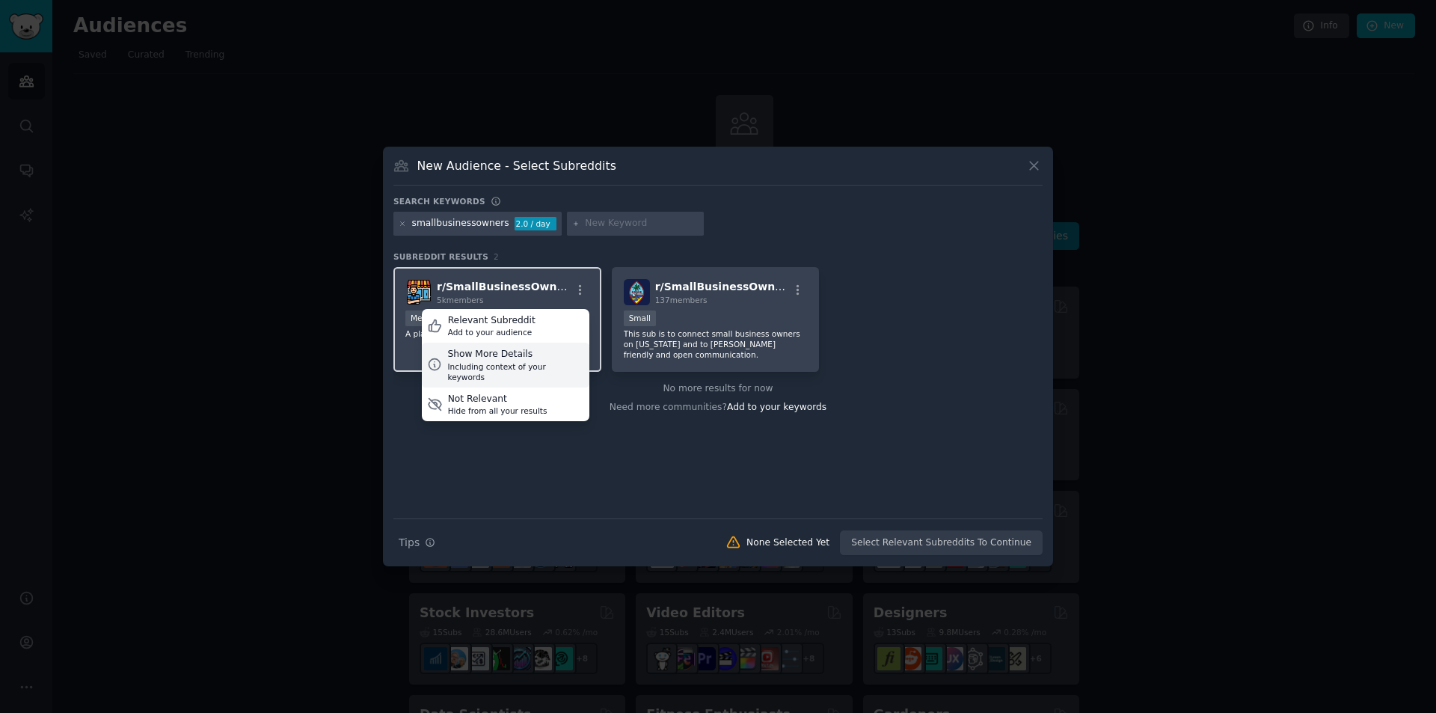
click at [536, 361] on div "Including context of your keywords" at bounding box center [515, 371] width 136 height 21
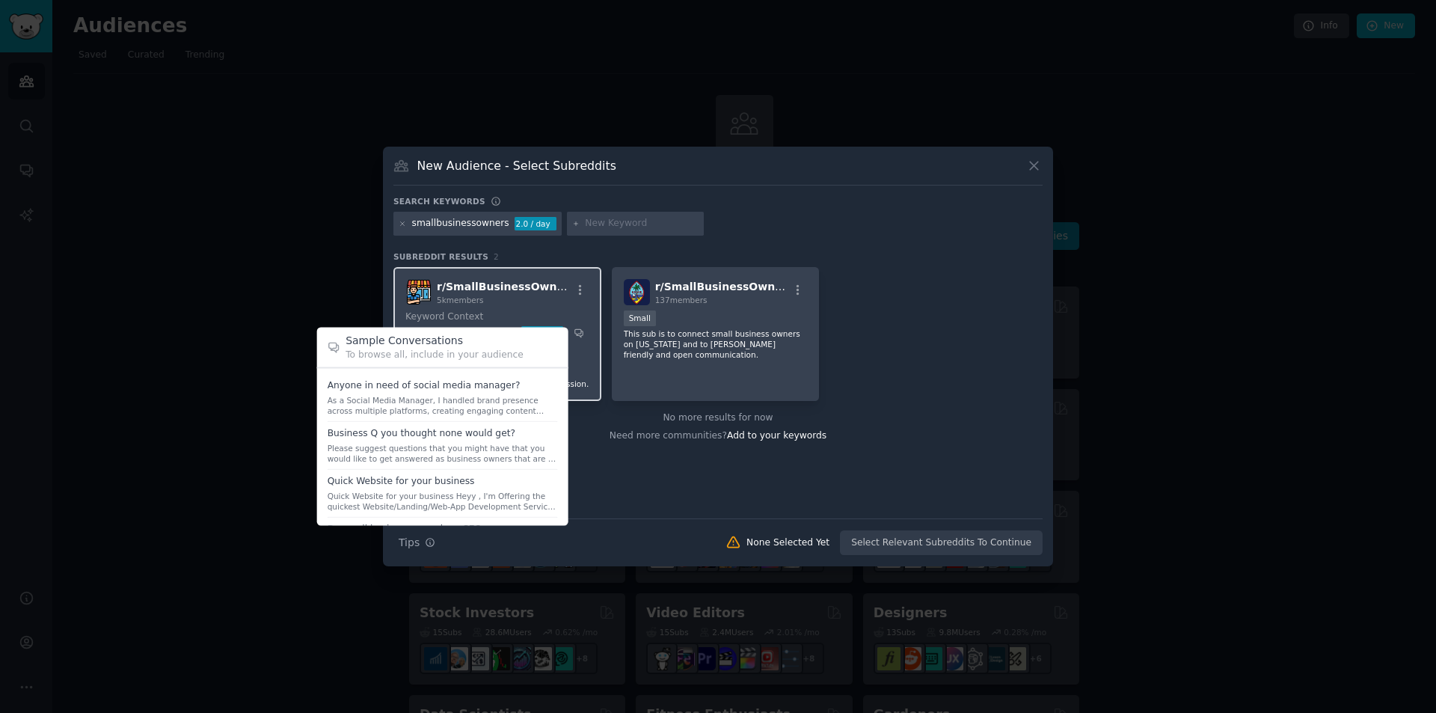
click at [381, 490] on div "Quick Website for your business Heyy , I'm Offering the quickest Website/Landin…" at bounding box center [443, 500] width 230 height 21
click at [411, 359] on div "To browse all, include in your audience" at bounding box center [452, 355] width 212 height 13
click at [447, 355] on div "To browse all, include in your audience" at bounding box center [452, 355] width 212 height 13
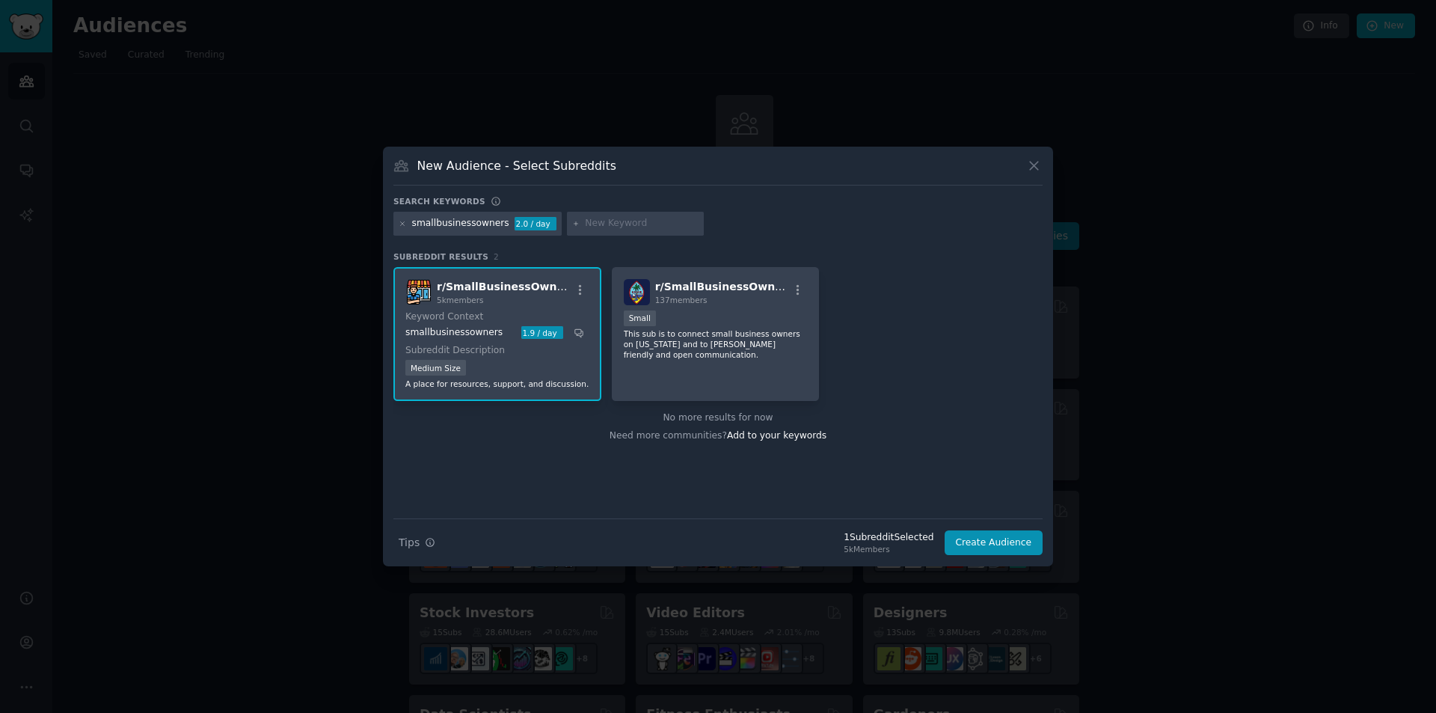
click at [515, 226] on div "2.0 / day" at bounding box center [536, 223] width 42 height 13
click at [591, 220] on input "text" at bounding box center [642, 223] width 114 height 13
type input "smallbizowner"
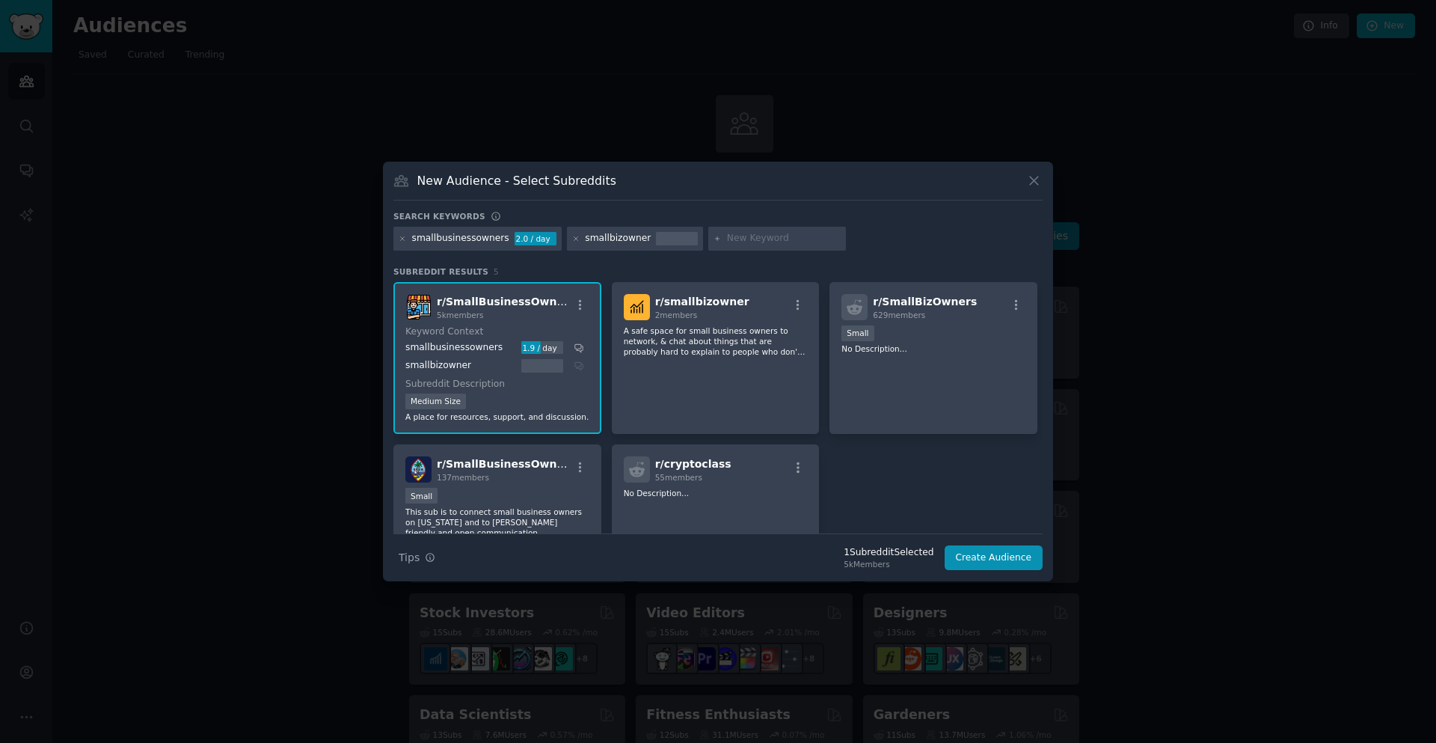
click at [749, 240] on input "text" at bounding box center [784, 238] width 114 height 13
click at [574, 239] on icon at bounding box center [576, 238] width 4 height 4
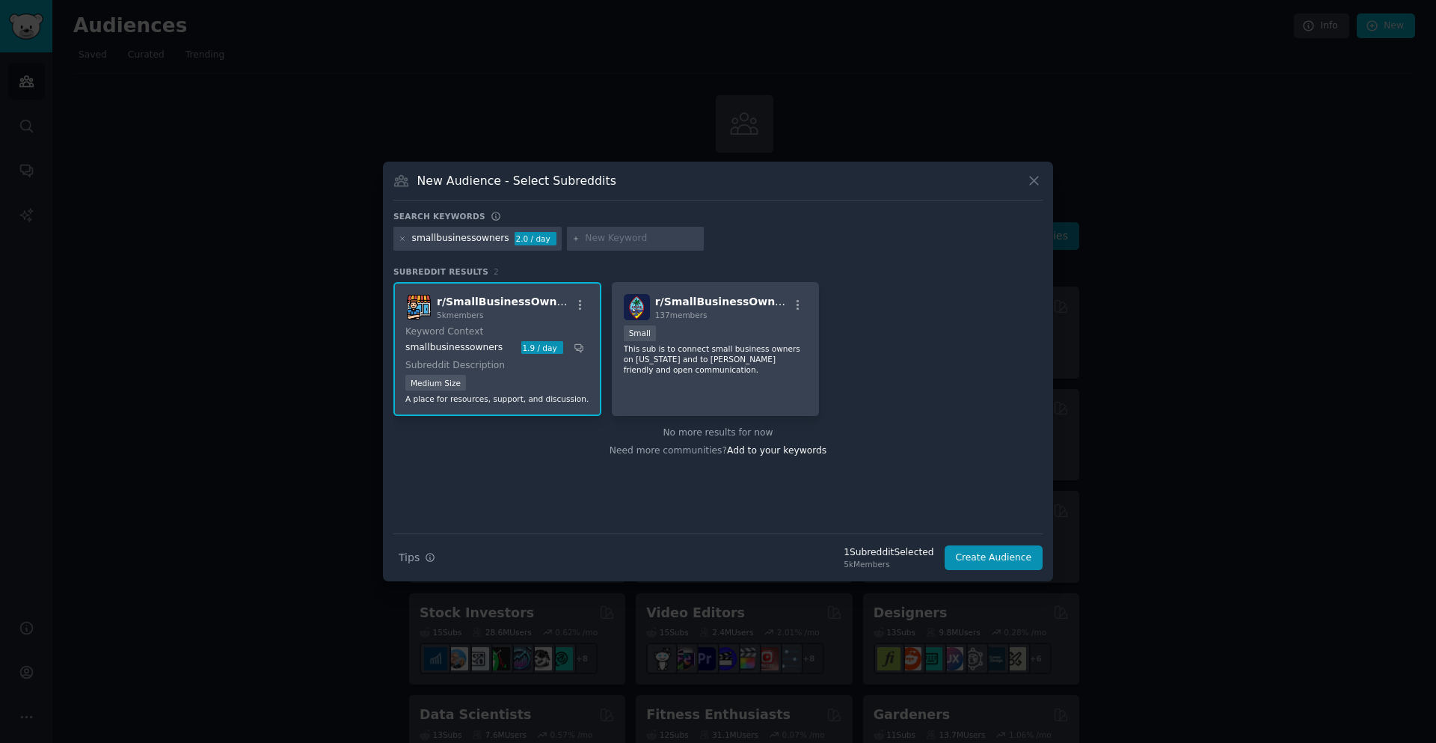
click at [601, 239] on input "text" at bounding box center [642, 238] width 114 height 13
paste input "SmallBusinessSellers"
type input "SmallBusinessSellers"
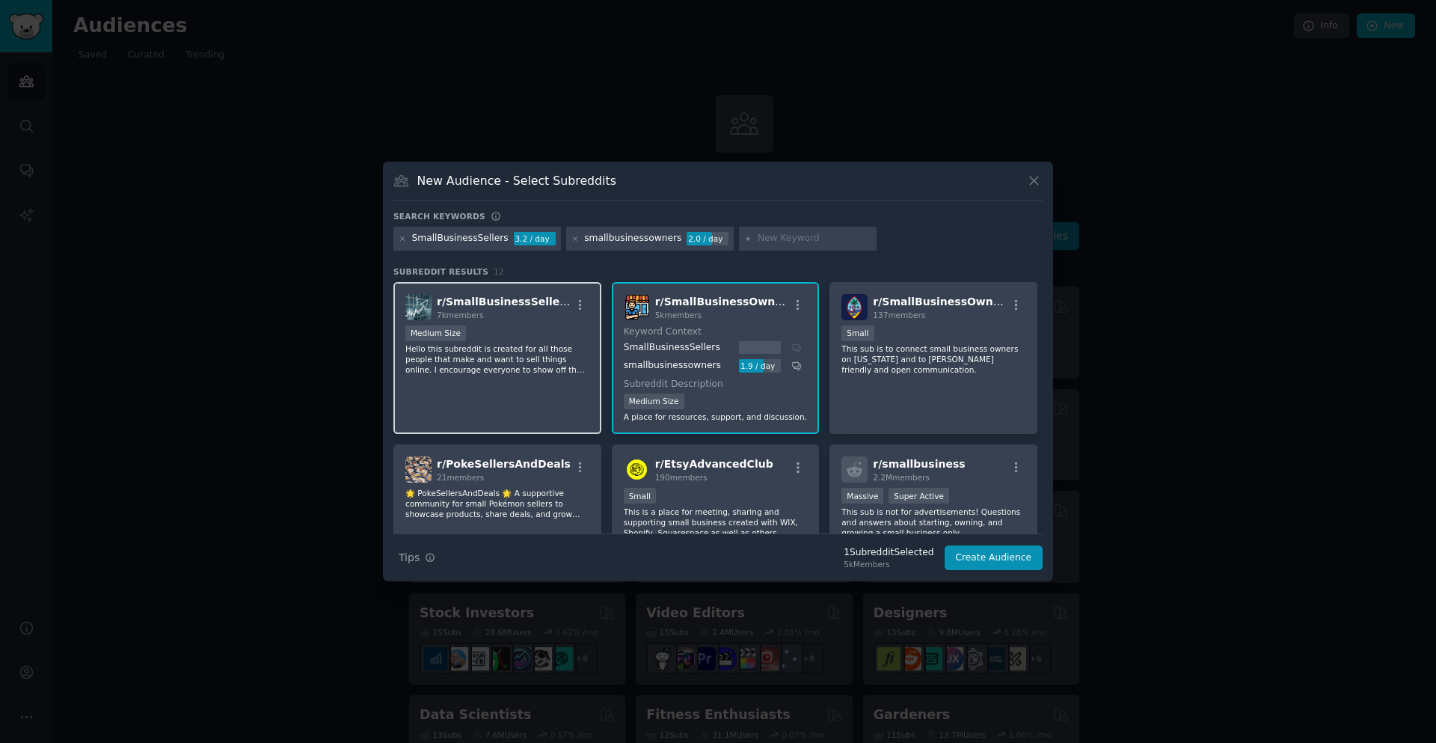
click at [564, 295] on div "r/ SmallBusinessSellers 7k members" at bounding box center [497, 307] width 184 height 26
click at [574, 300] on icon "button" at bounding box center [580, 304] width 13 height 13
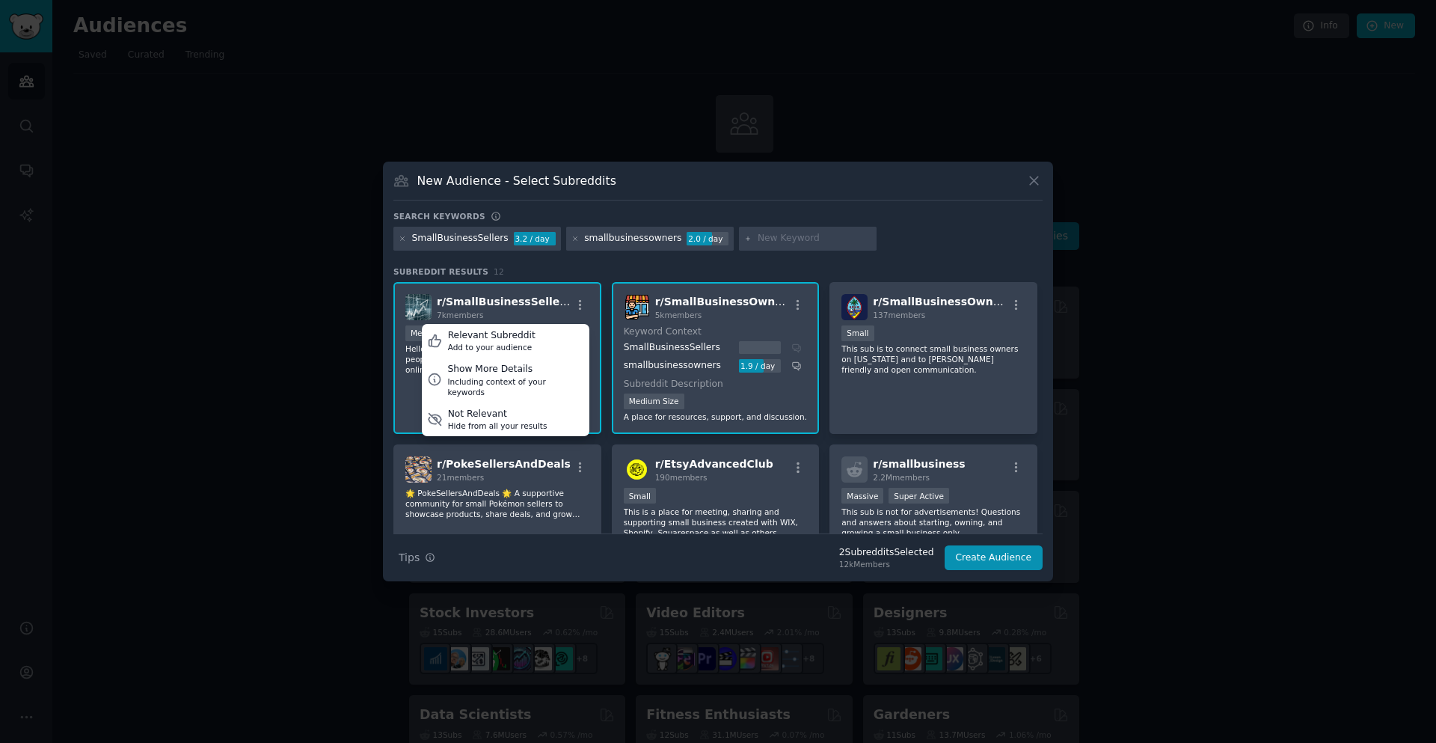
click at [547, 301] on div "r/ SmallBusinessSellers 7k members Relevant Subreddit Add to your audience Show…" at bounding box center [497, 307] width 184 height 26
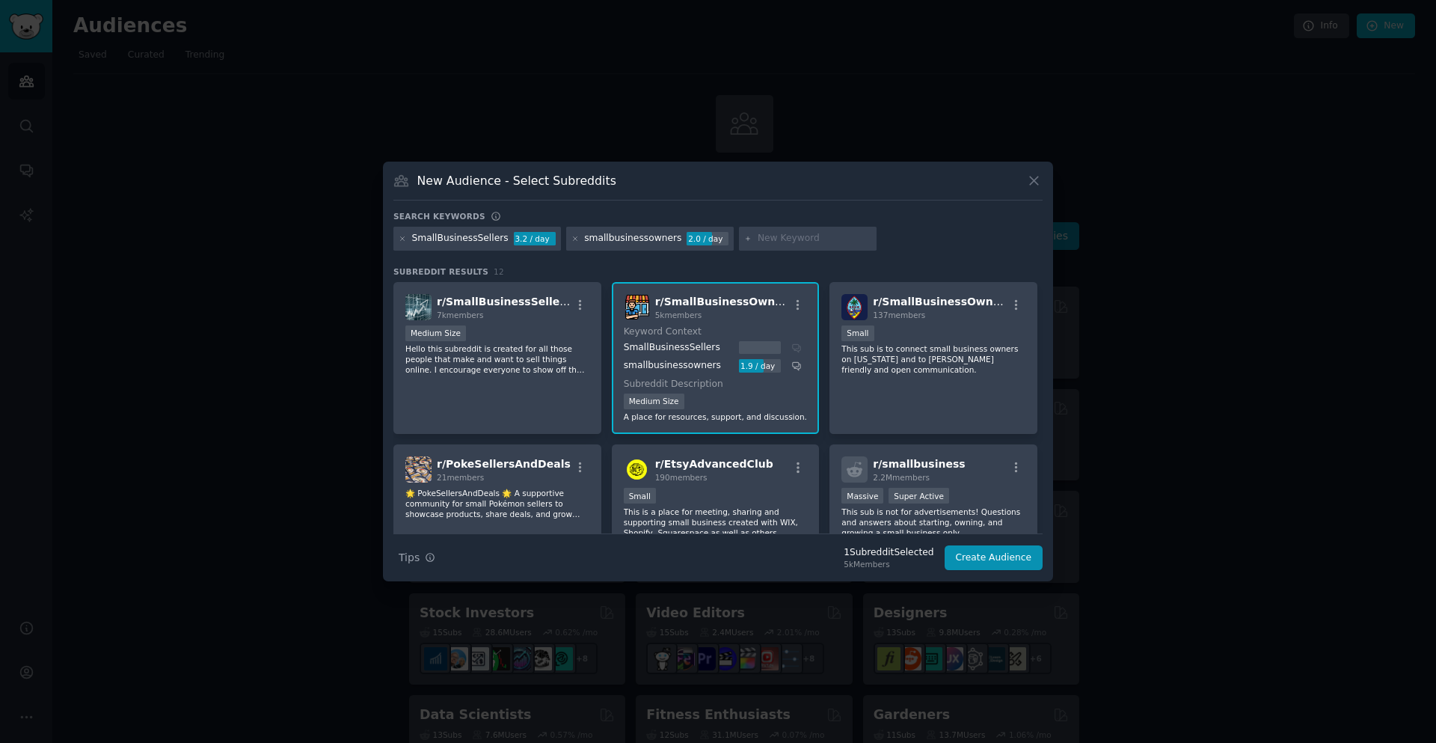
click at [763, 236] on input "text" at bounding box center [815, 238] width 114 height 13
paste input "smallbusinessowner"
type input "smallbusinessowner"
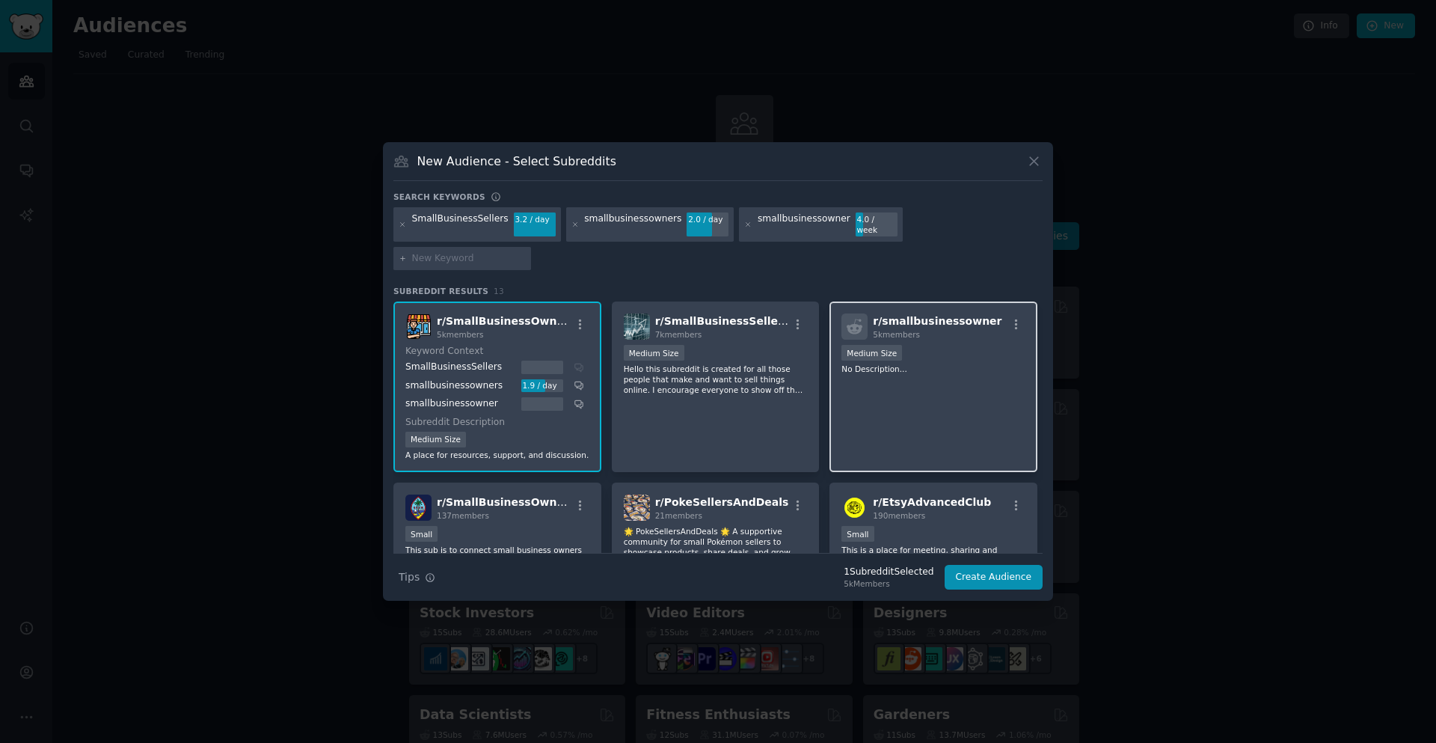
click at [951, 369] on div "r/ smallbusinessowner 5k members Medium Size No Description..." at bounding box center [933, 386] width 208 height 171
click at [526, 252] on input "text" at bounding box center [469, 258] width 114 height 13
paste input "smallbusinesssupport"
type input "smallbusinesssupport"
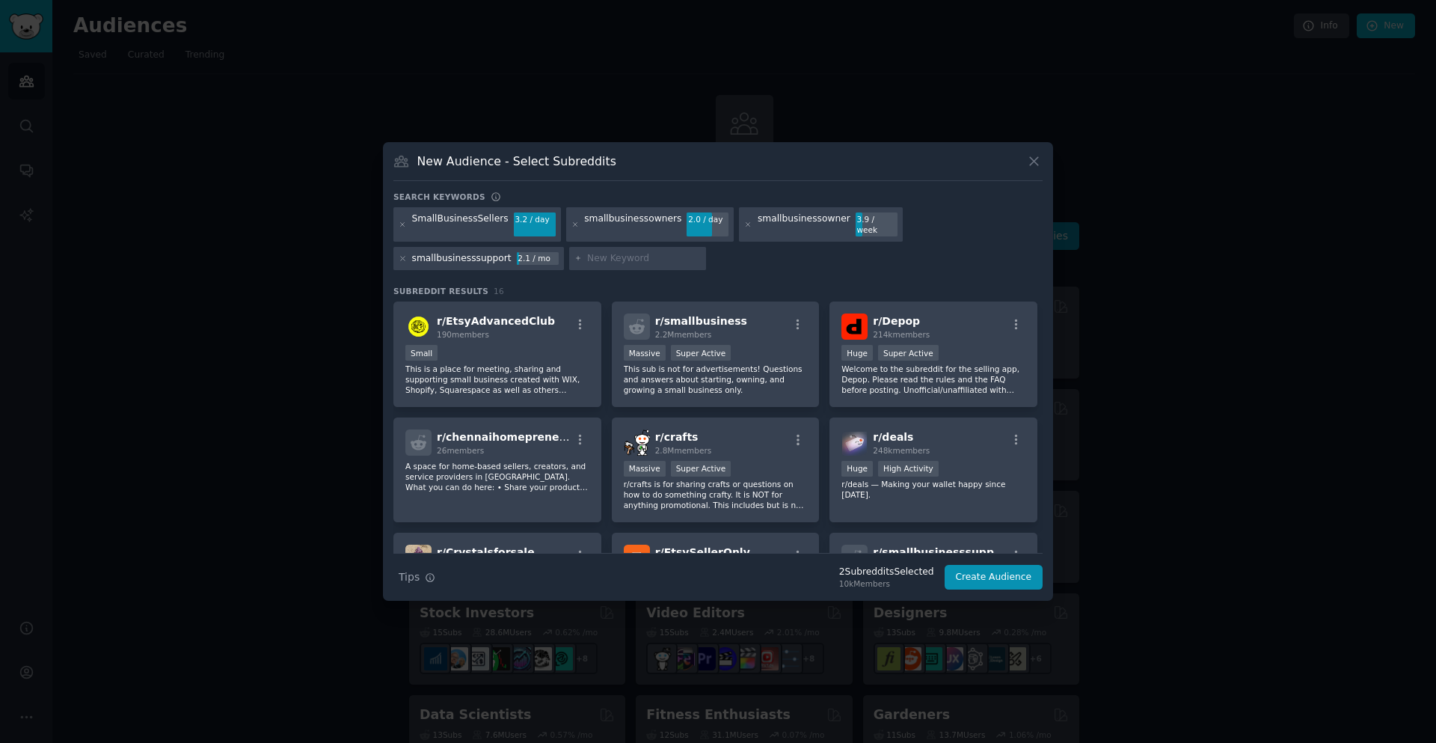
scroll to position [524, 0]
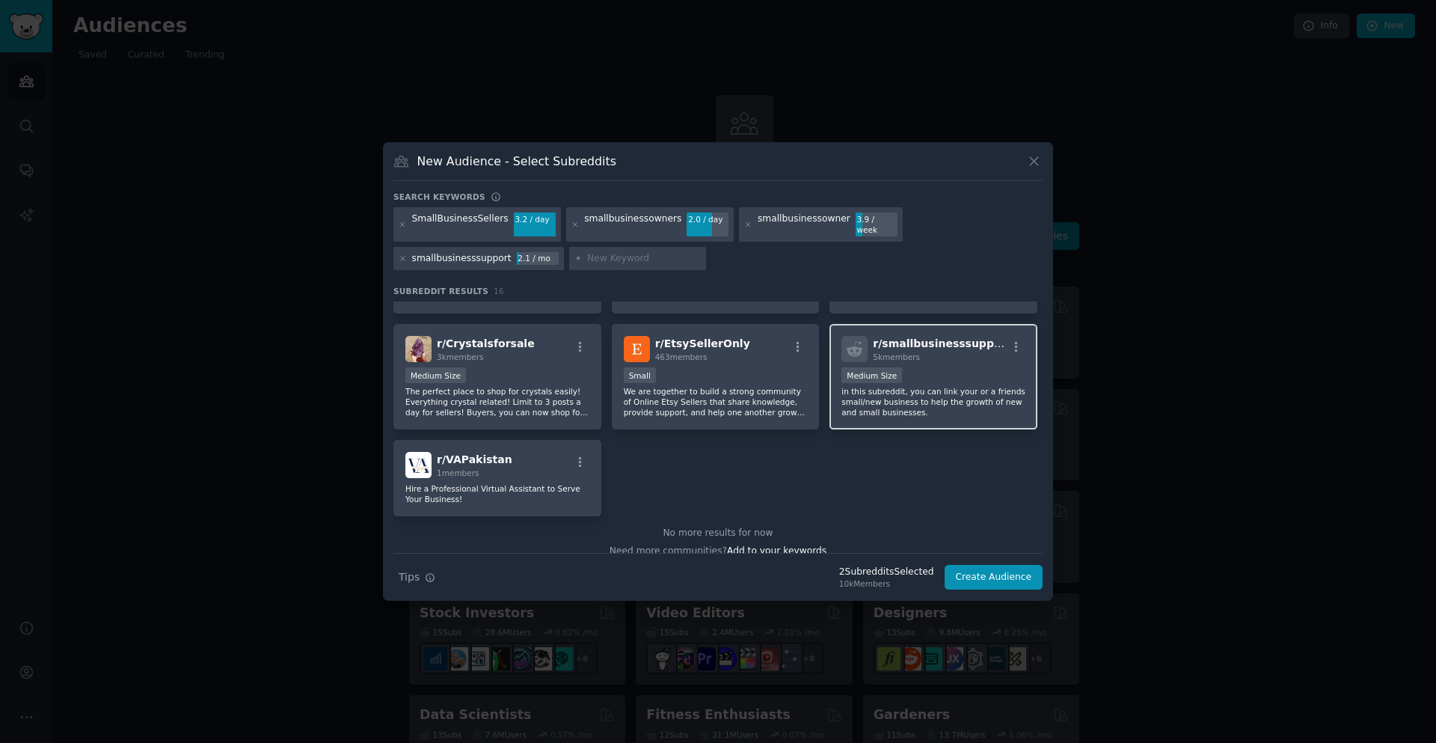
click at [930, 358] on div "r/ smallbusinesssupport 5k members Medium Size in this subreddit, you can link …" at bounding box center [933, 376] width 208 height 105
click at [587, 258] on input "text" at bounding box center [644, 258] width 114 height 13
click at [587, 257] on input "text" at bounding box center [644, 258] width 114 height 13
paste input "smallbusinessboost"
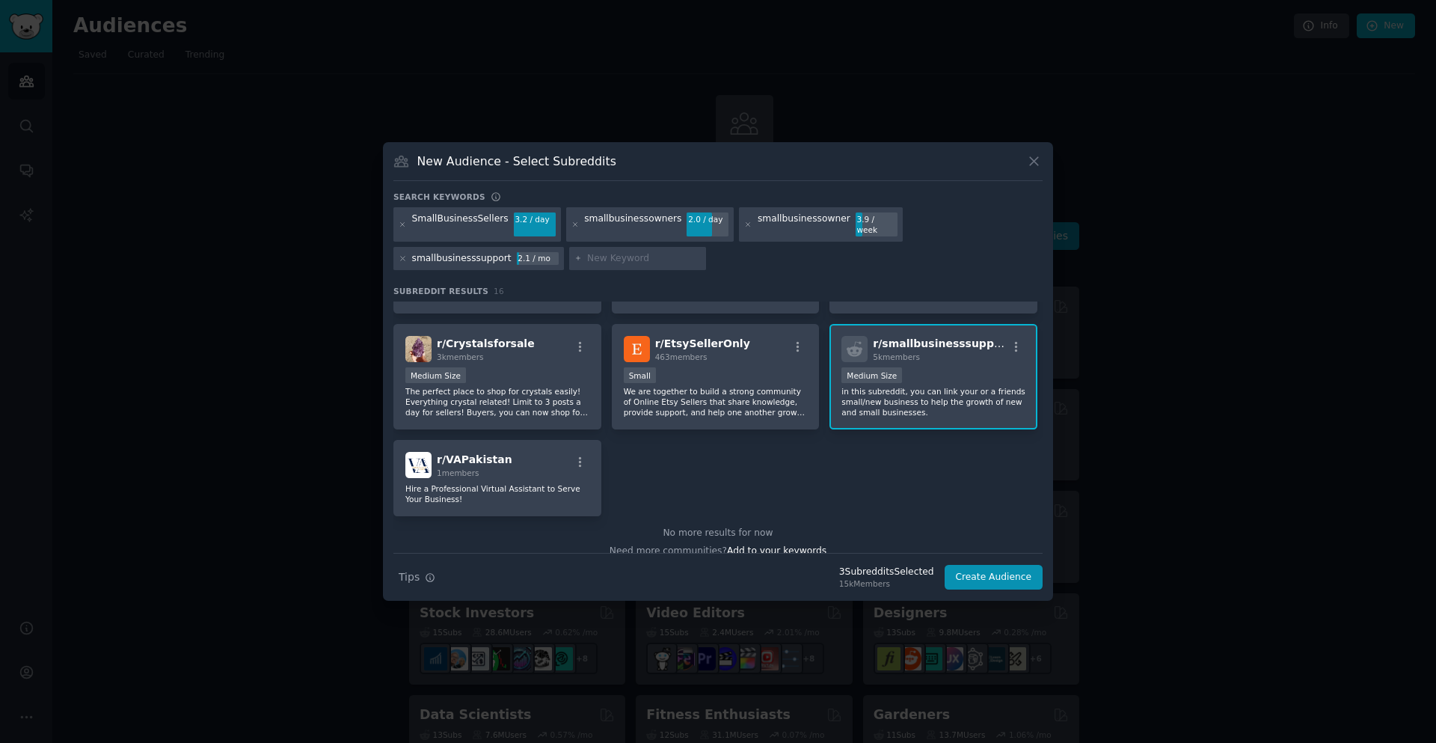
type input "smallbusinessboost"
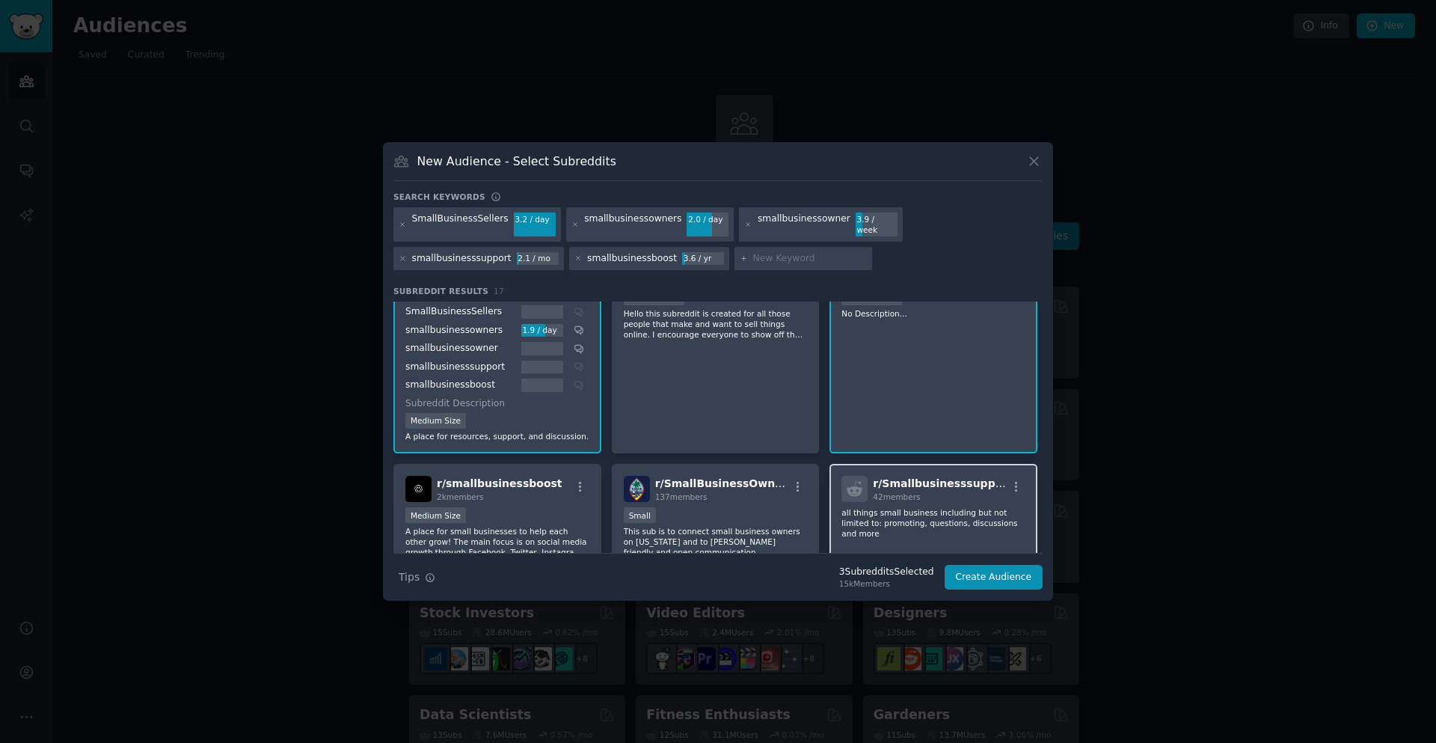
scroll to position [150, 0]
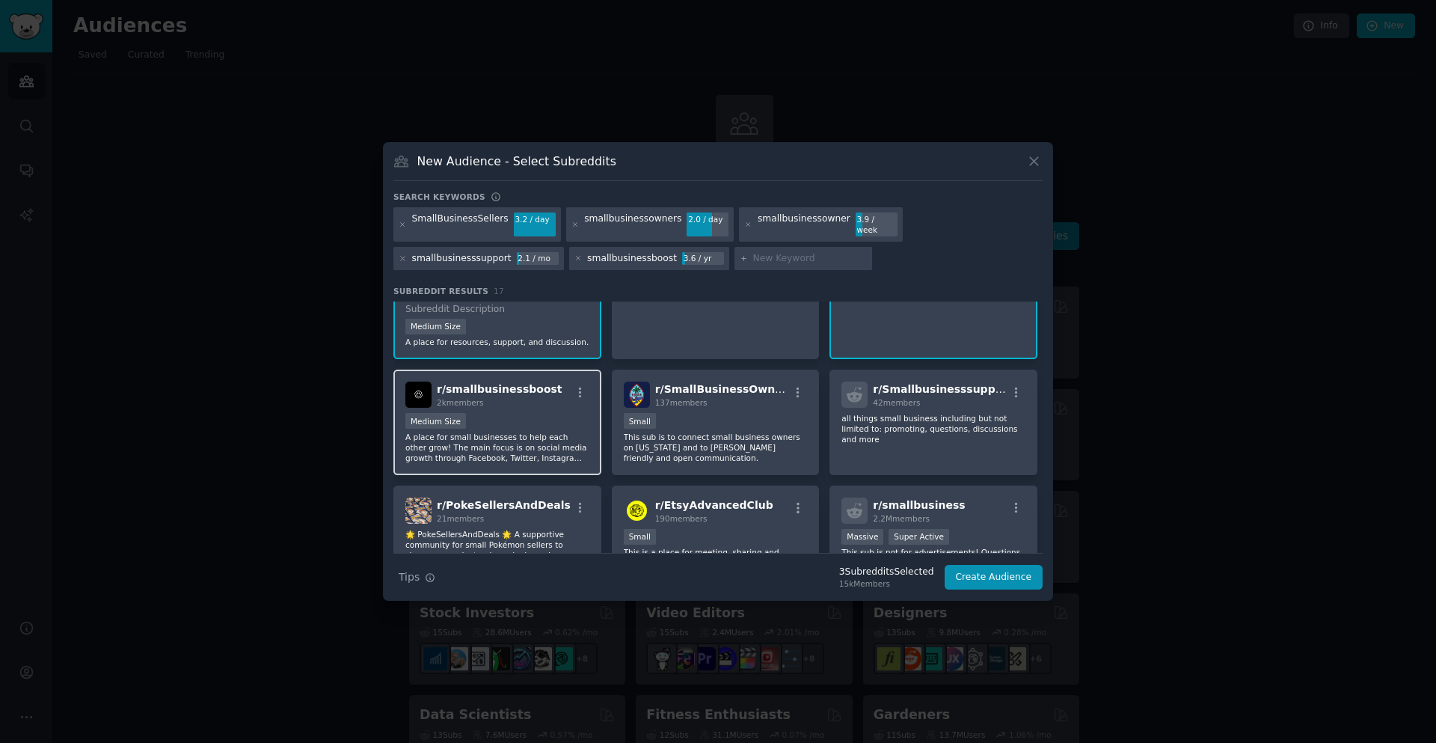
click at [520, 402] on div "2k members" at bounding box center [500, 402] width 126 height 10
click at [753, 252] on input "text" at bounding box center [810, 258] width 114 height 13
paste input "smallbusinessUS"
type input "smallbusinessUS"
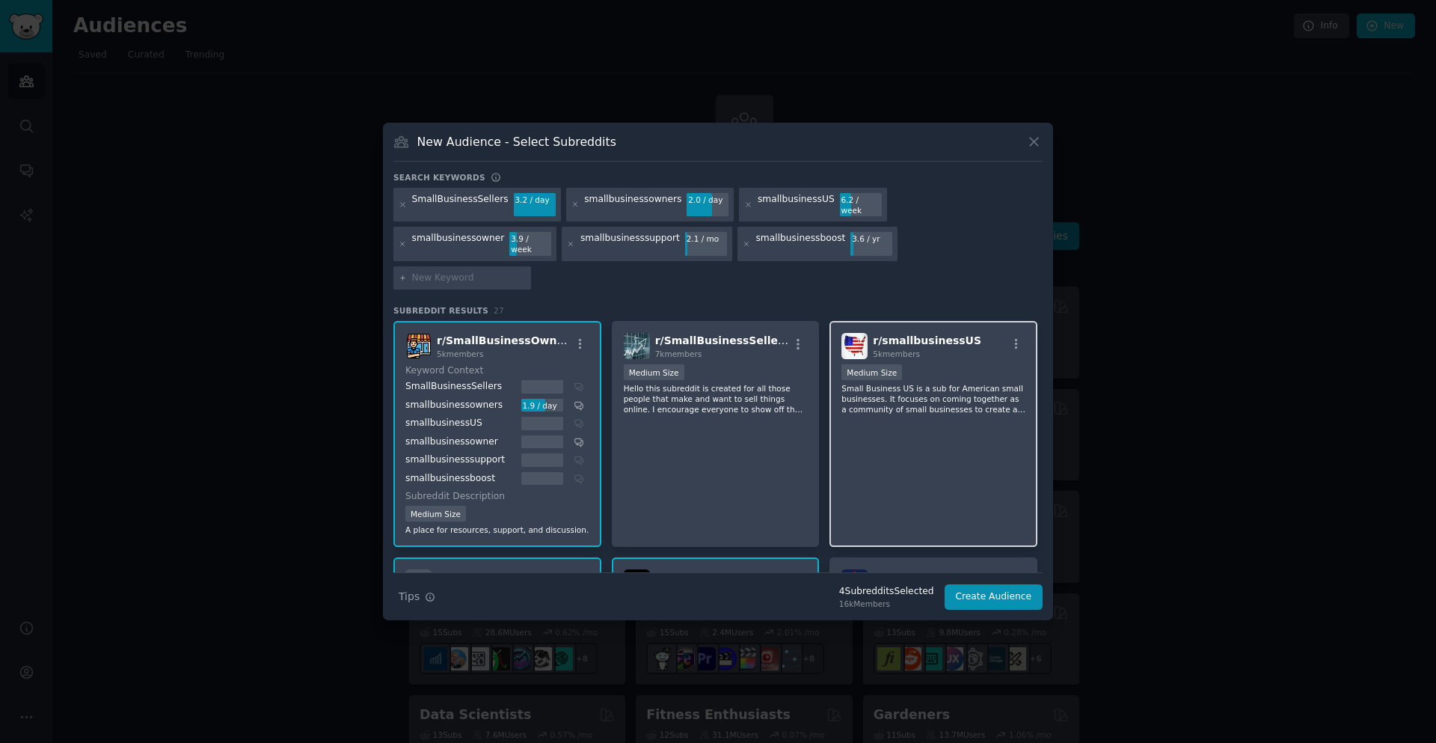
click at [937, 349] on div "5k members" at bounding box center [927, 354] width 108 height 10
click at [978, 333] on div "r/ smallbusinessUS 5k members" at bounding box center [933, 346] width 184 height 26
click at [944, 334] on span "r/ smallbusinessUS" at bounding box center [927, 340] width 108 height 12
click at [1010, 337] on icon "button" at bounding box center [1016, 343] width 13 height 13
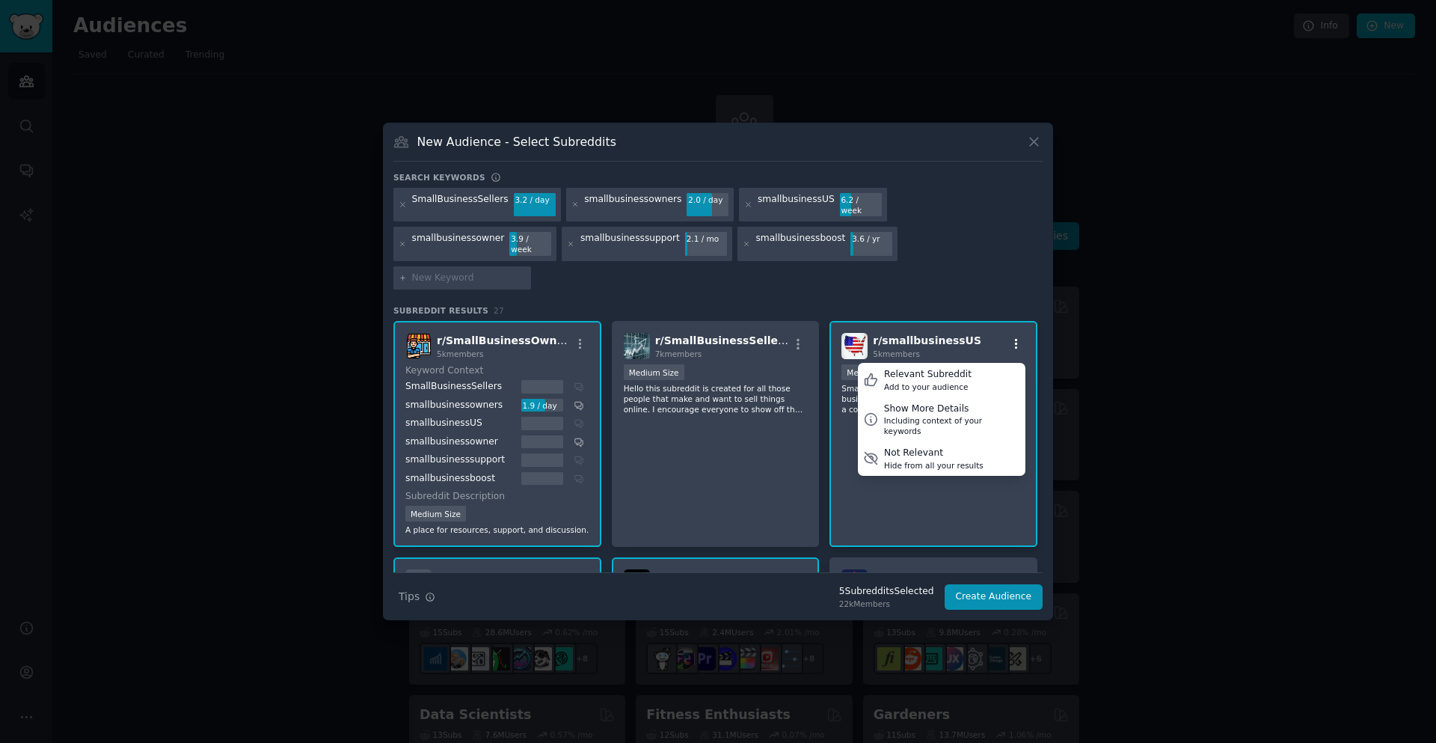
click at [1011, 337] on icon "button" at bounding box center [1016, 343] width 13 height 13
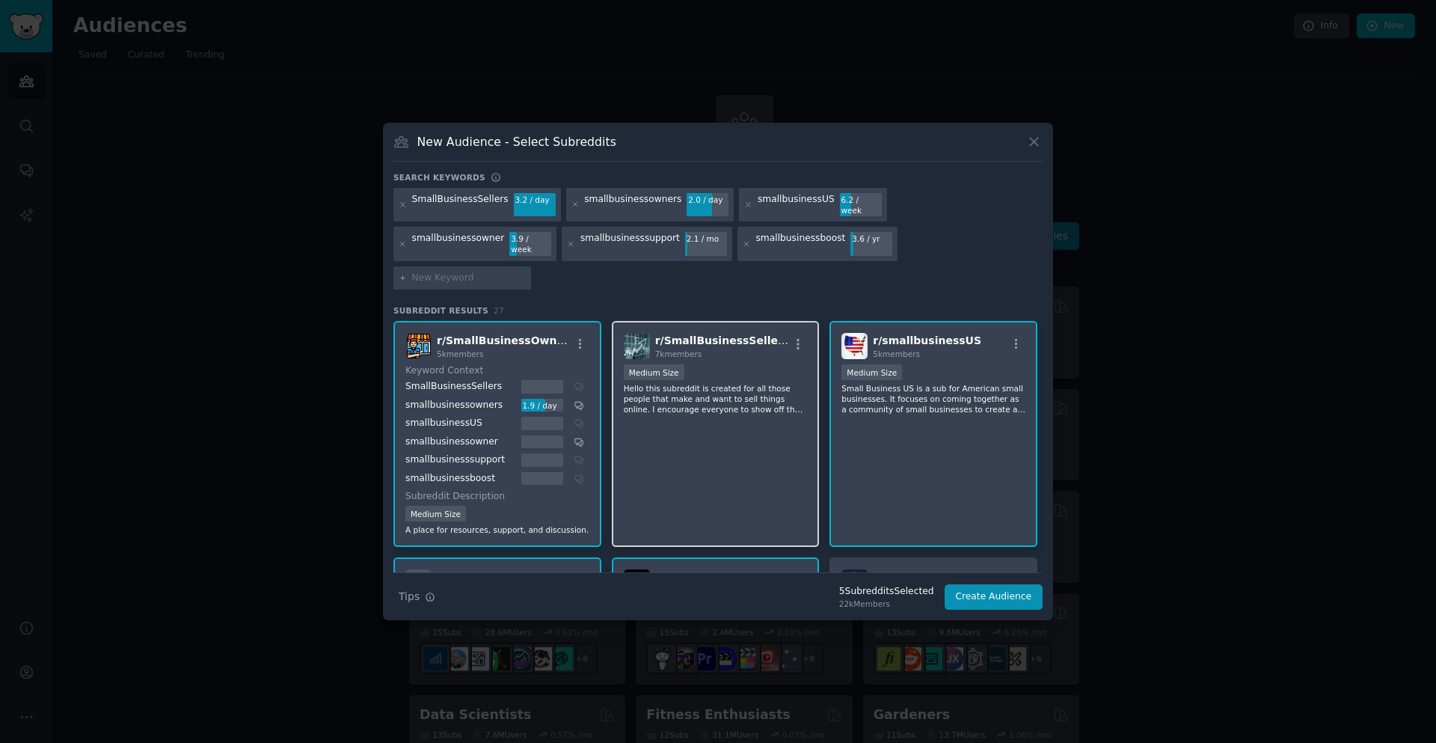
click at [739, 334] on span "r/ SmallBusinessSellers" at bounding box center [722, 340] width 135 height 12
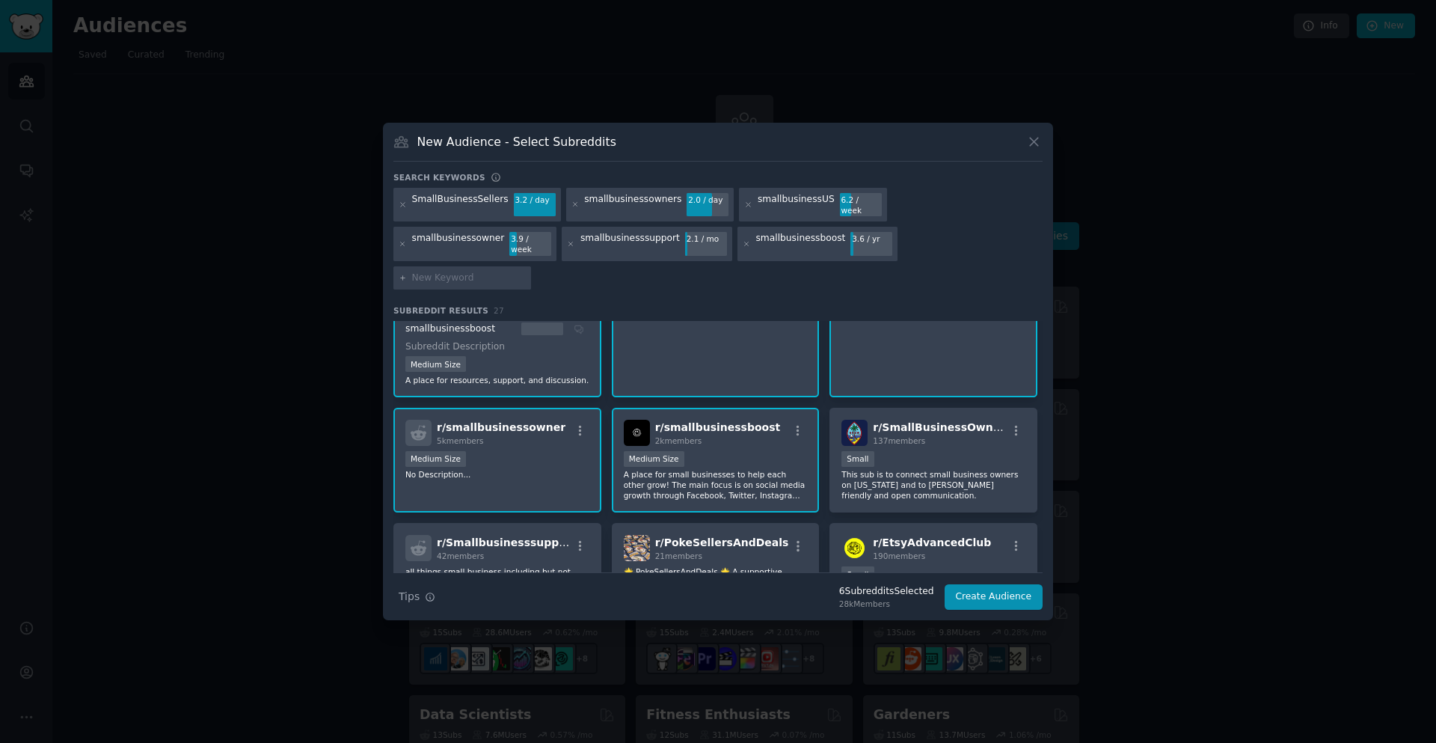
scroll to position [224, 0]
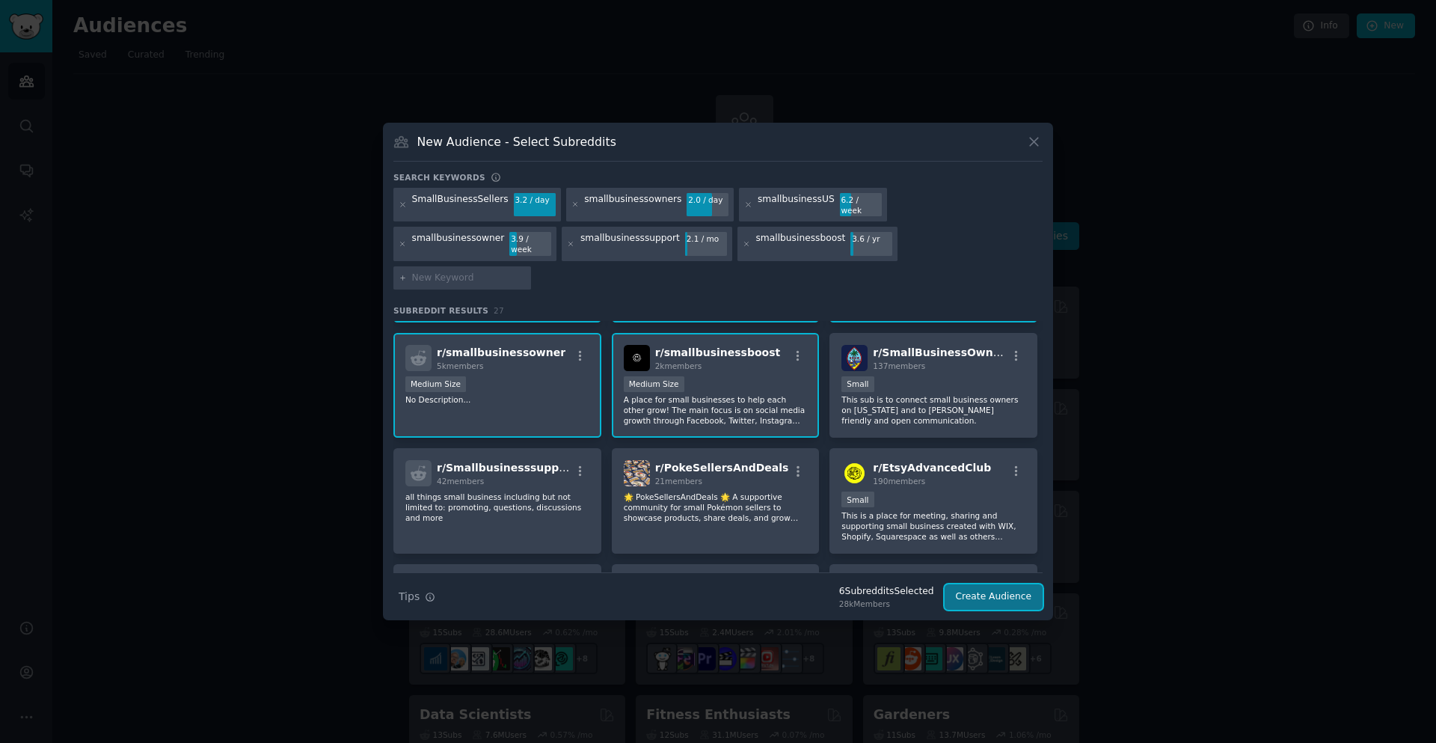
click at [998, 584] on button "Create Audience" at bounding box center [994, 596] width 99 height 25
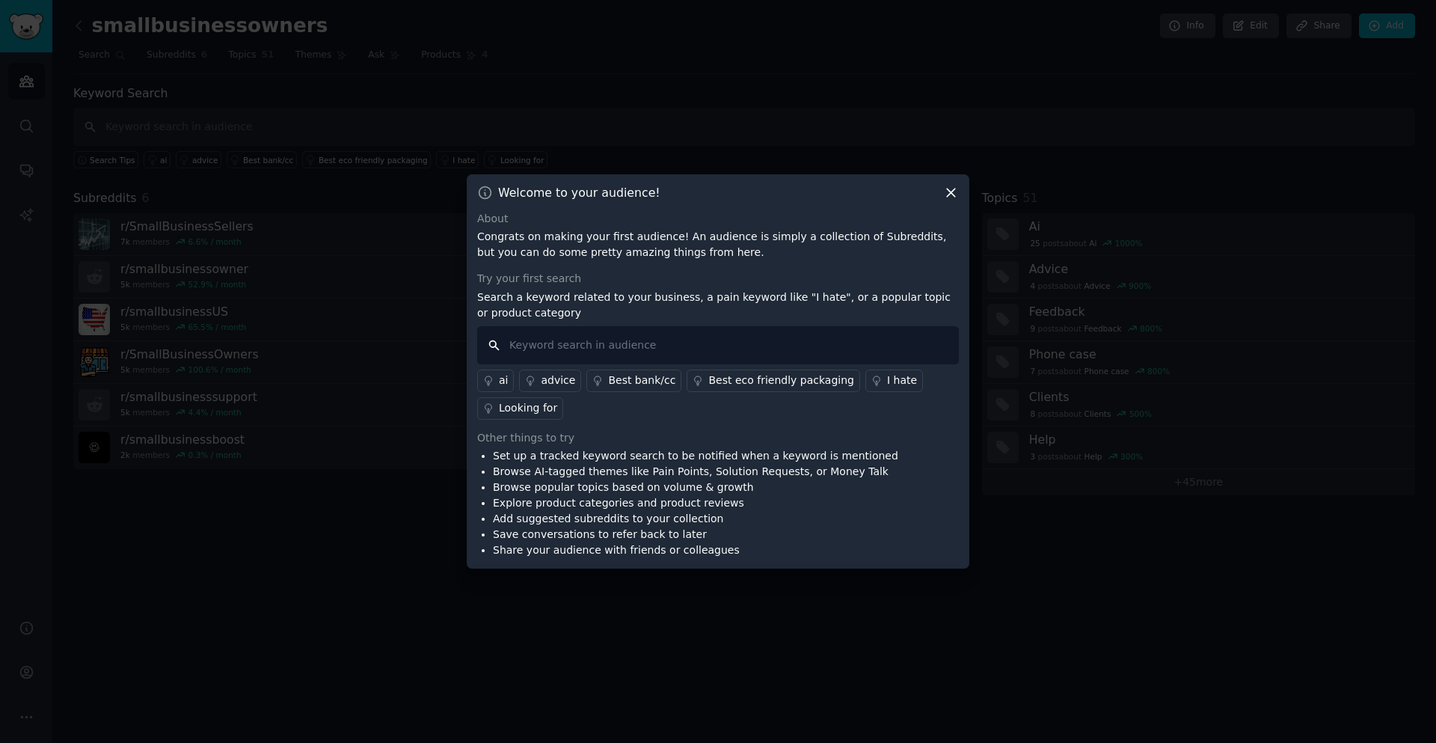
click at [622, 343] on input "text" at bounding box center [718, 345] width 482 height 38
type input "ai automation"
type input "ai"
click at [488, 384] on icon at bounding box center [488, 380] width 10 height 10
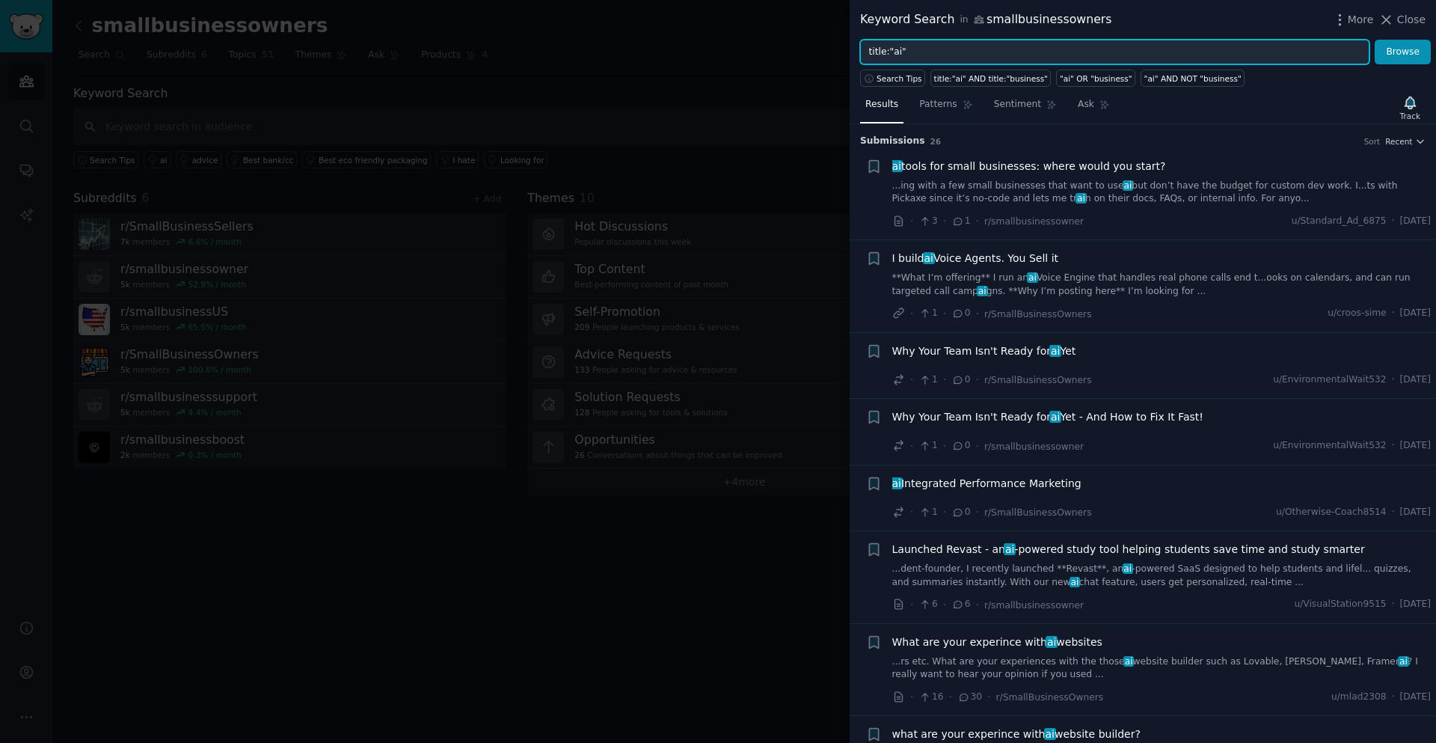
click at [952, 58] on input "title:"ai"" at bounding box center [1114, 52] width 509 height 25
click at [954, 58] on input "title:"ai"" at bounding box center [1114, 52] width 509 height 25
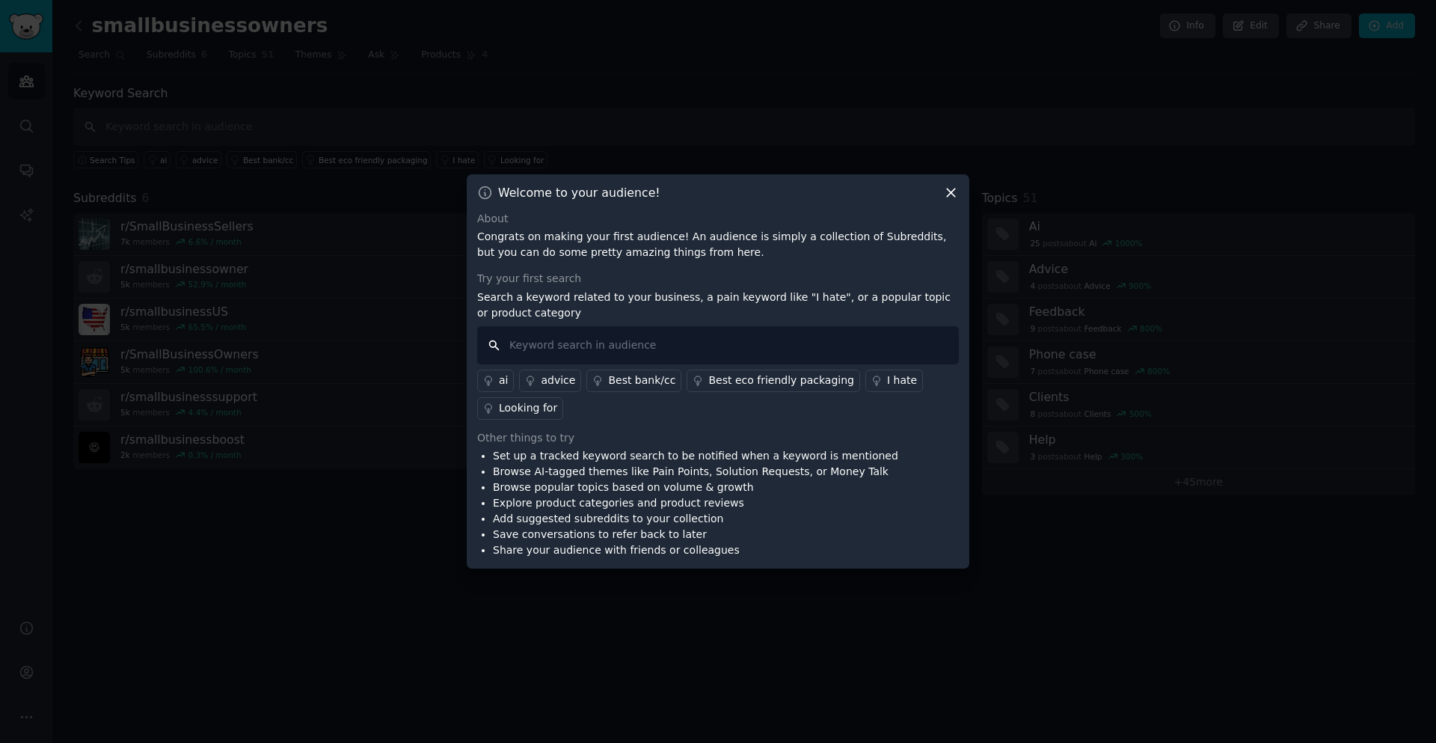
click at [534, 346] on input "text" at bounding box center [718, 345] width 482 height 38
type input "ai agent"
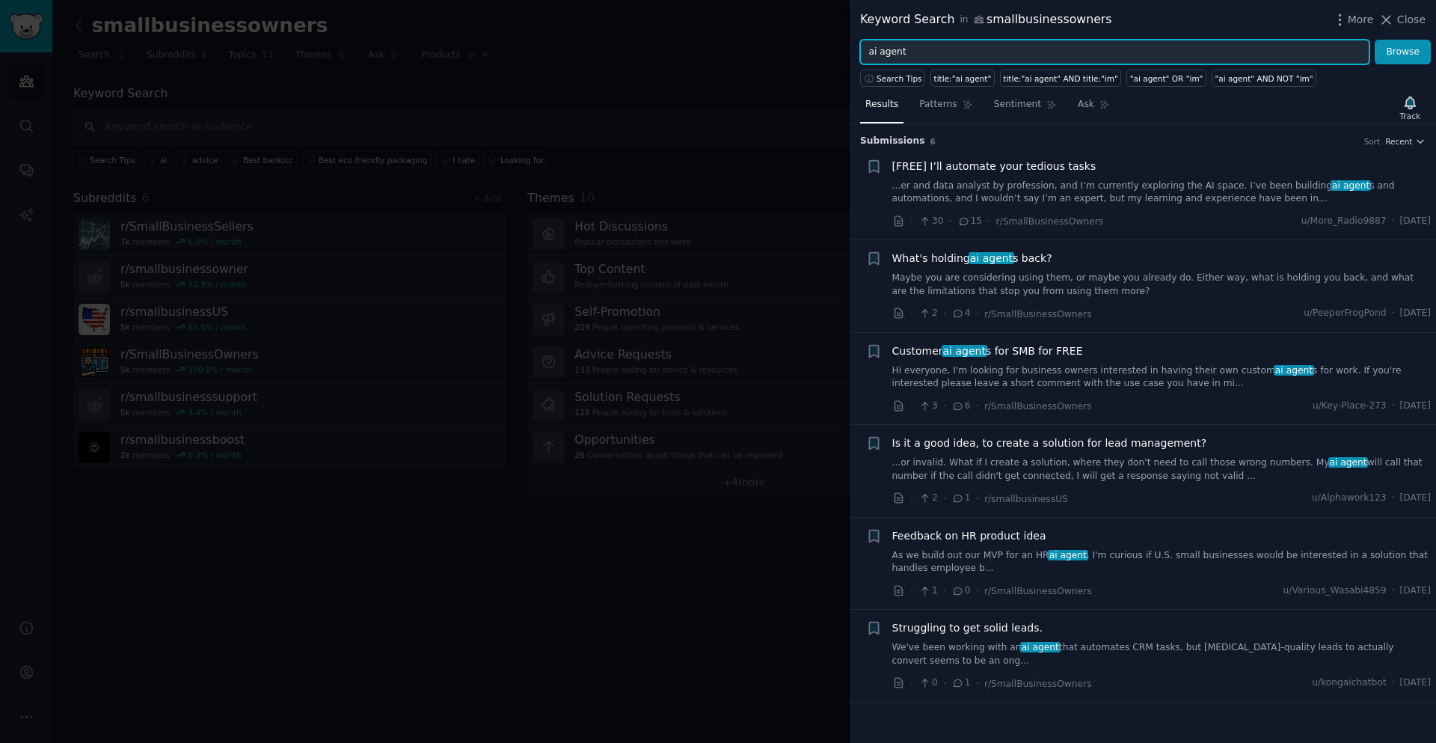
click at [942, 49] on input "ai agent" at bounding box center [1114, 52] width 509 height 25
type input "ai solution"
click at [1375, 40] on button "Browse" at bounding box center [1403, 52] width 56 height 25
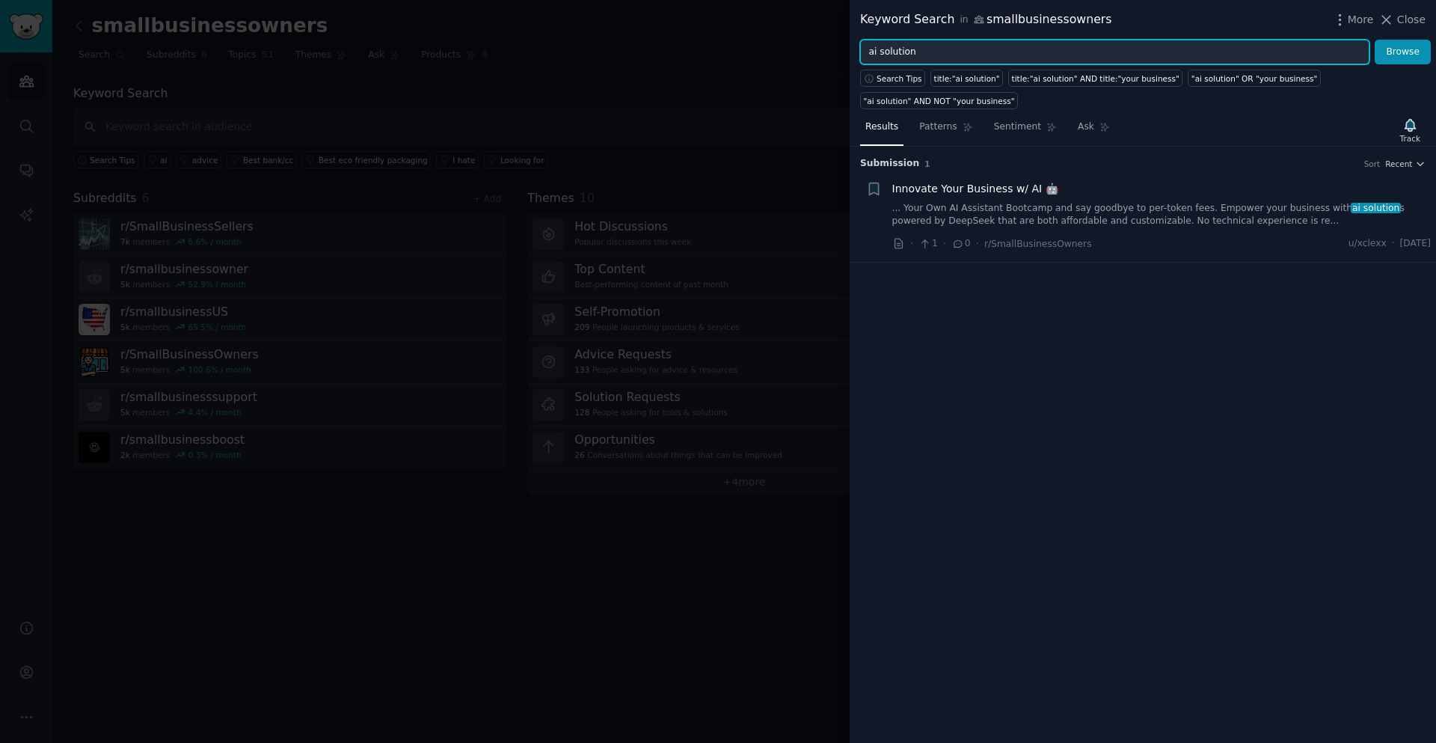
click at [969, 55] on input "ai solution" at bounding box center [1114, 52] width 509 height 25
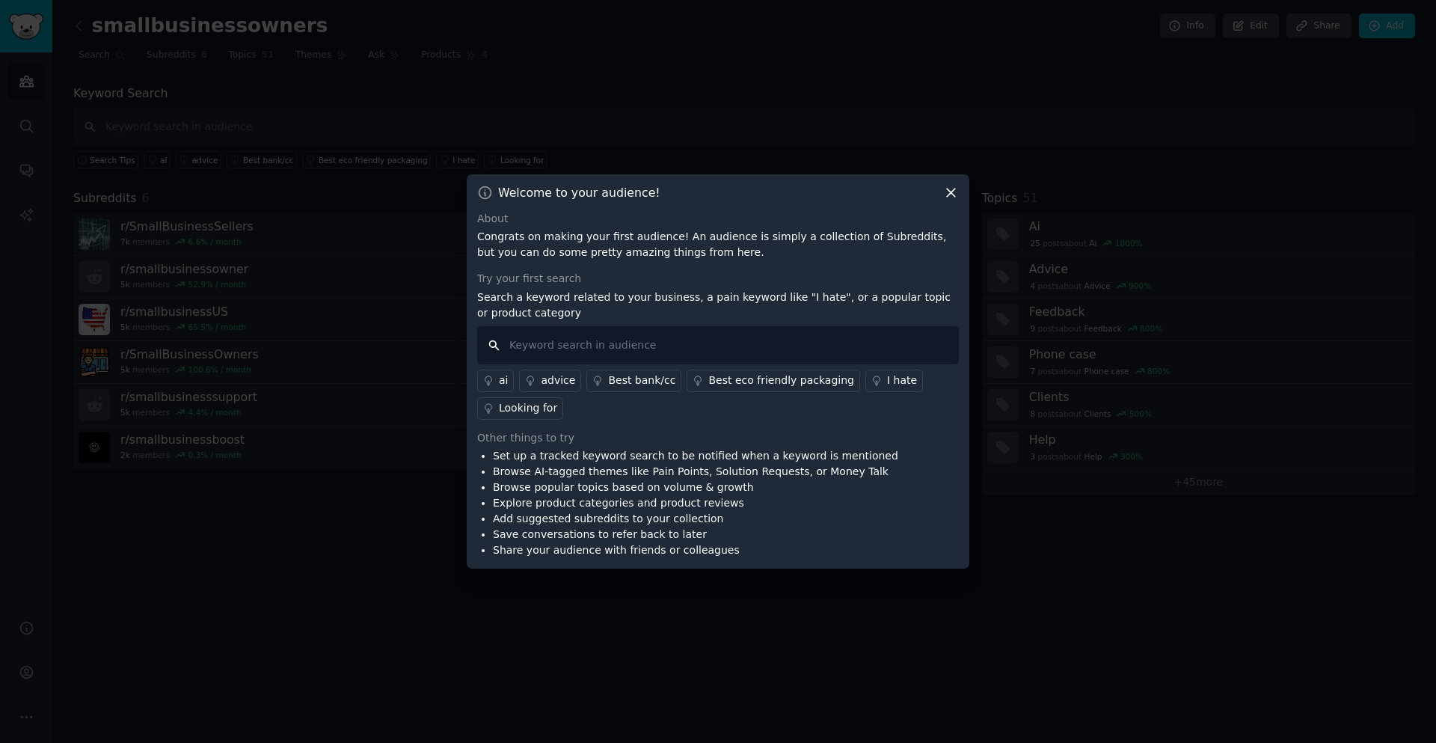
click at [637, 341] on input "text" at bounding box center [718, 345] width 482 height 38
type input "I"
type input ""I hate""
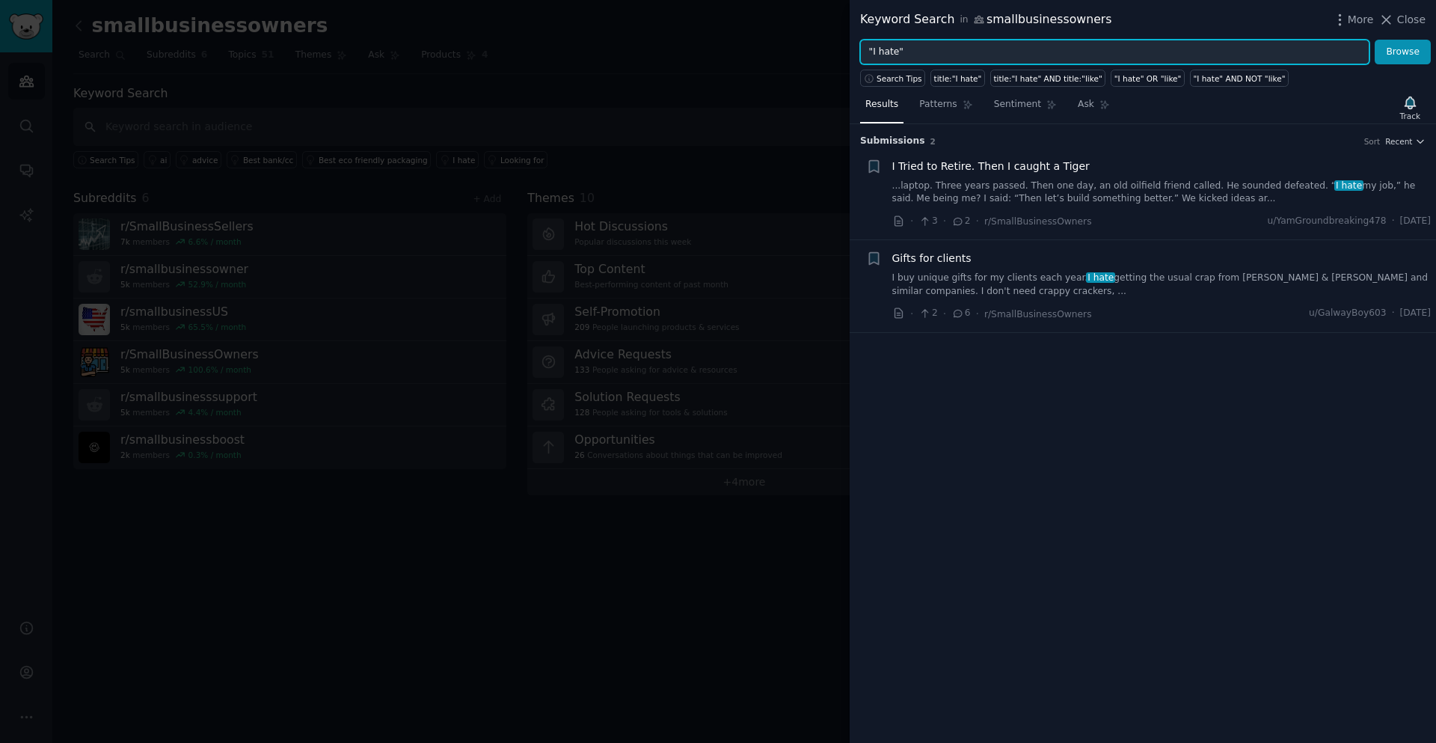
click at [933, 58] on input ""I hate"" at bounding box center [1114, 52] width 509 height 25
click at [933, 57] on input ""I hate"" at bounding box center [1114, 52] width 509 height 25
click at [1375, 40] on button "Browse" at bounding box center [1403, 52] width 56 height 25
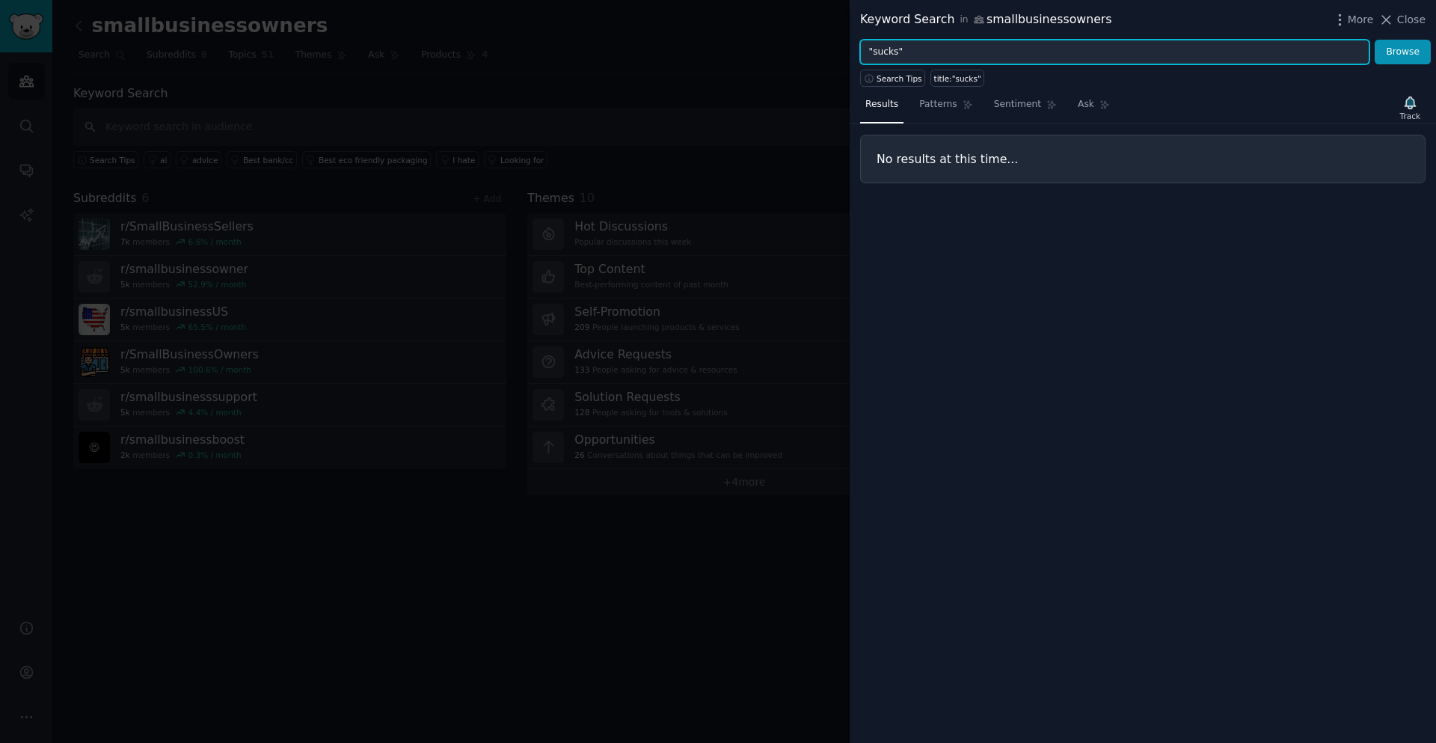
click at [942, 58] on input ""sucks"" at bounding box center [1114, 52] width 509 height 25
click at [942, 61] on input ""sucks"" at bounding box center [1114, 52] width 509 height 25
click at [941, 66] on div "Keyword Search in smallbusinessowners More Close "sucks" Browse Search Tips tit…" at bounding box center [1143, 371] width 586 height 743
click at [917, 57] on input ""sucks"" at bounding box center [1114, 52] width 509 height 25
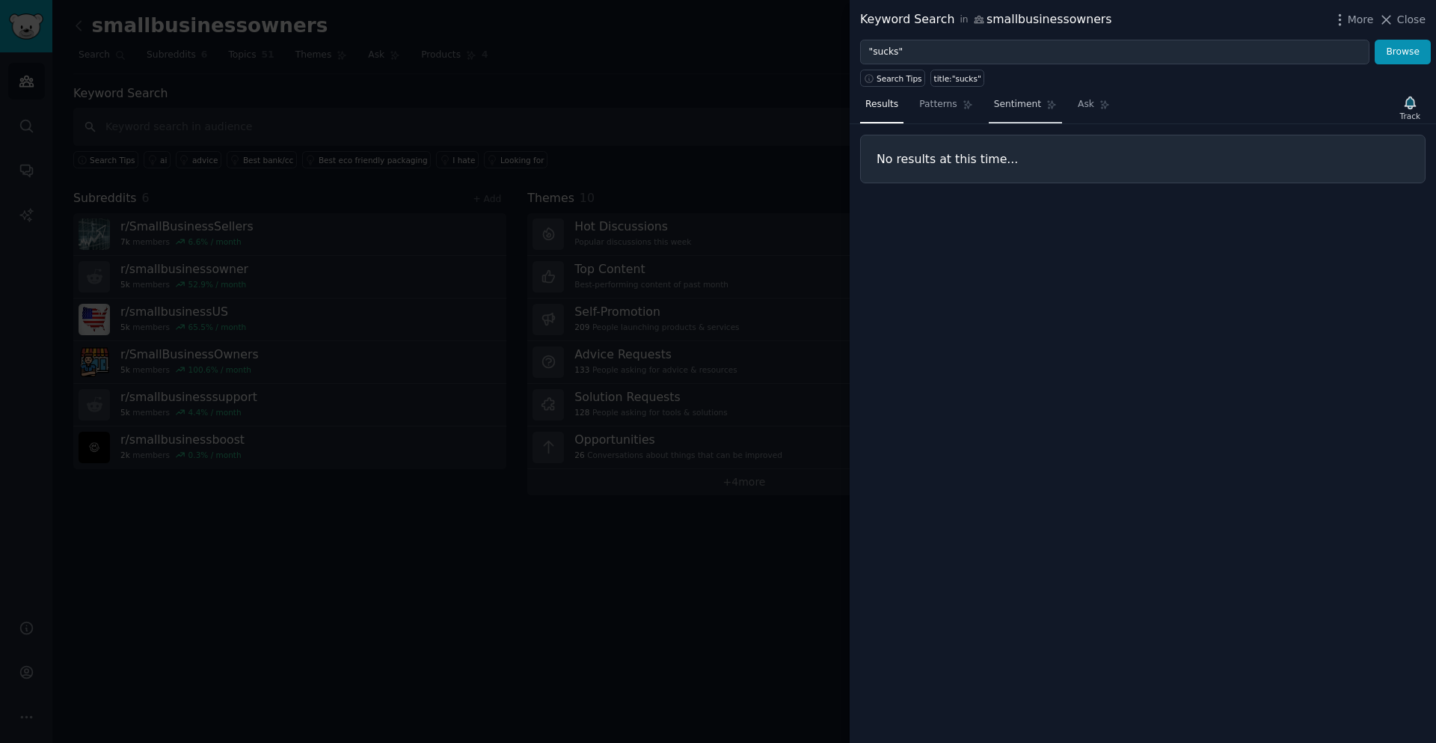
click at [1004, 106] on span "Sentiment" at bounding box center [1017, 104] width 47 height 13
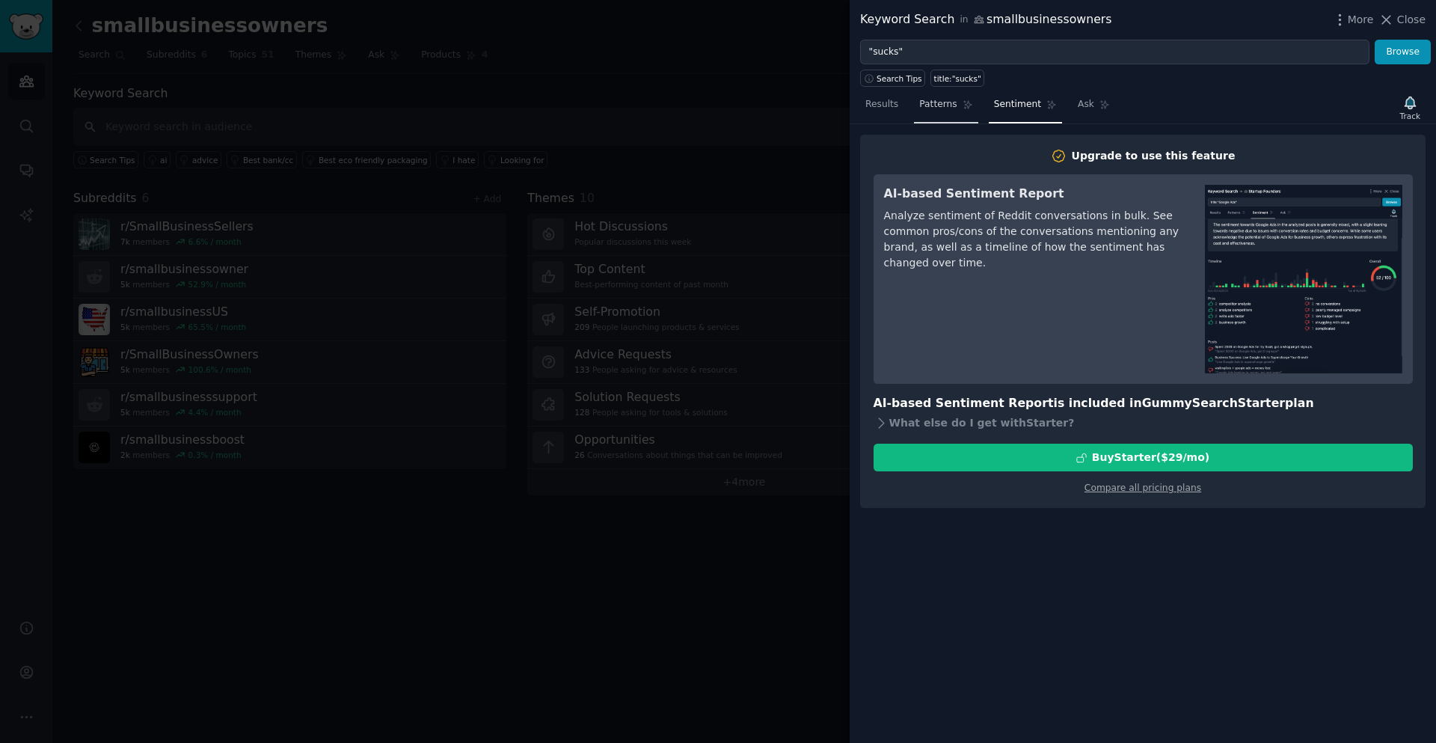
click at [939, 117] on link "Patterns" at bounding box center [946, 108] width 64 height 31
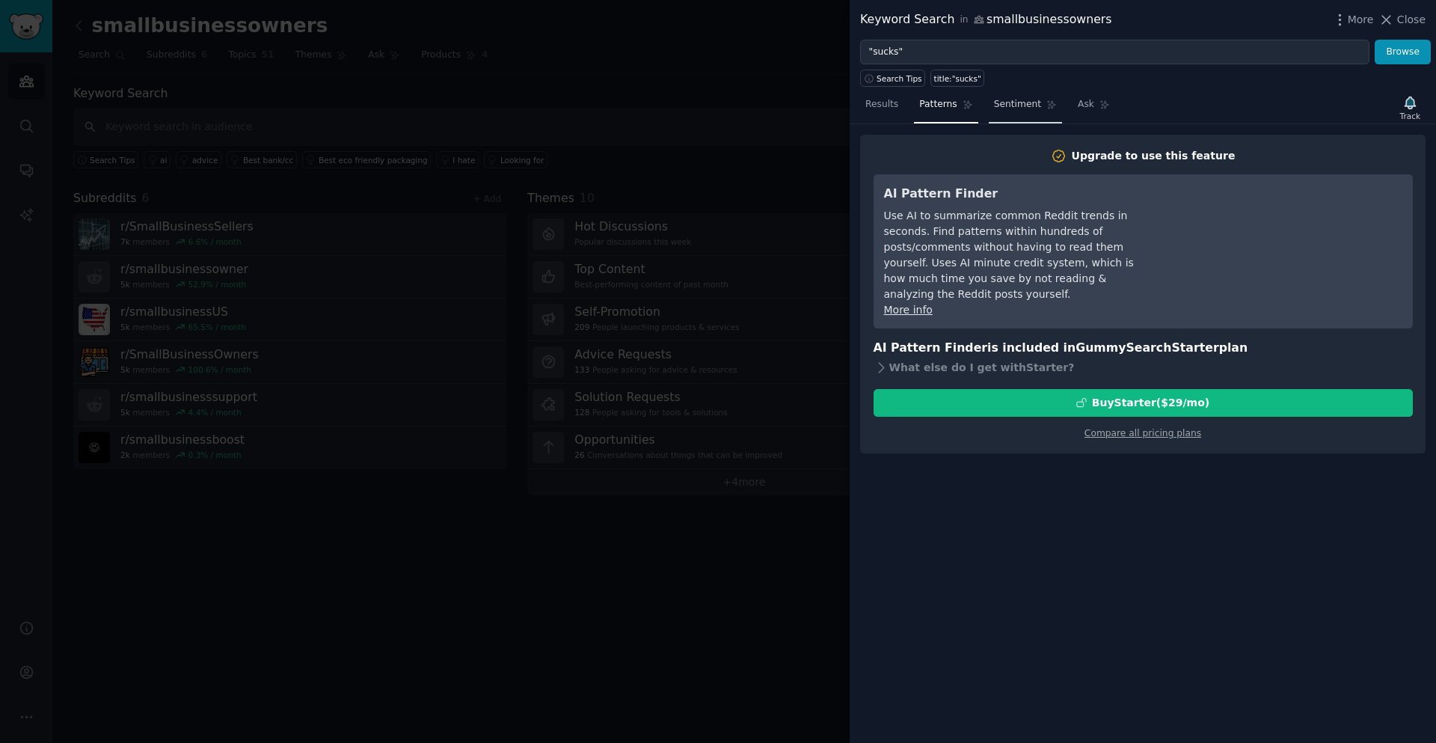
click at [1001, 114] on link "Sentiment" at bounding box center [1025, 108] width 73 height 31
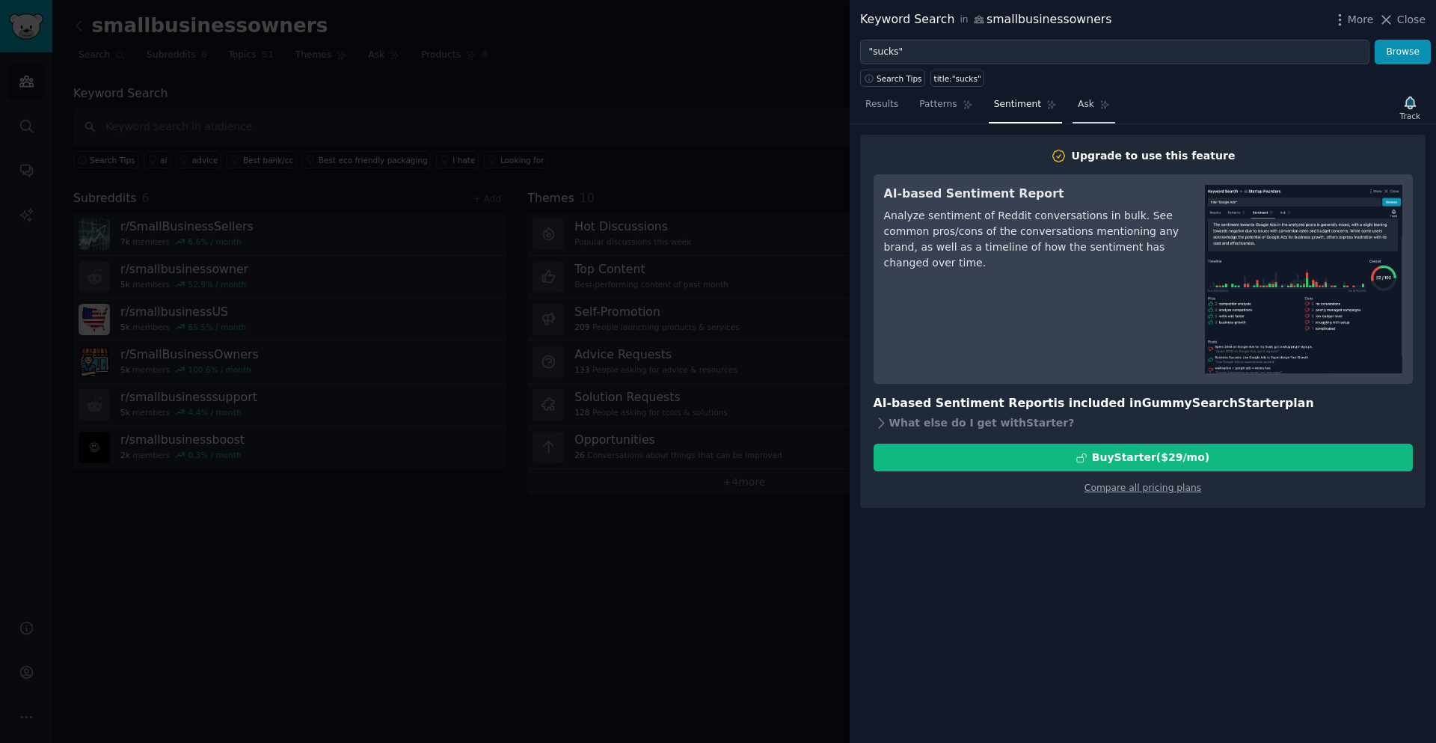
click at [1073, 114] on link "Ask" at bounding box center [1094, 108] width 43 height 31
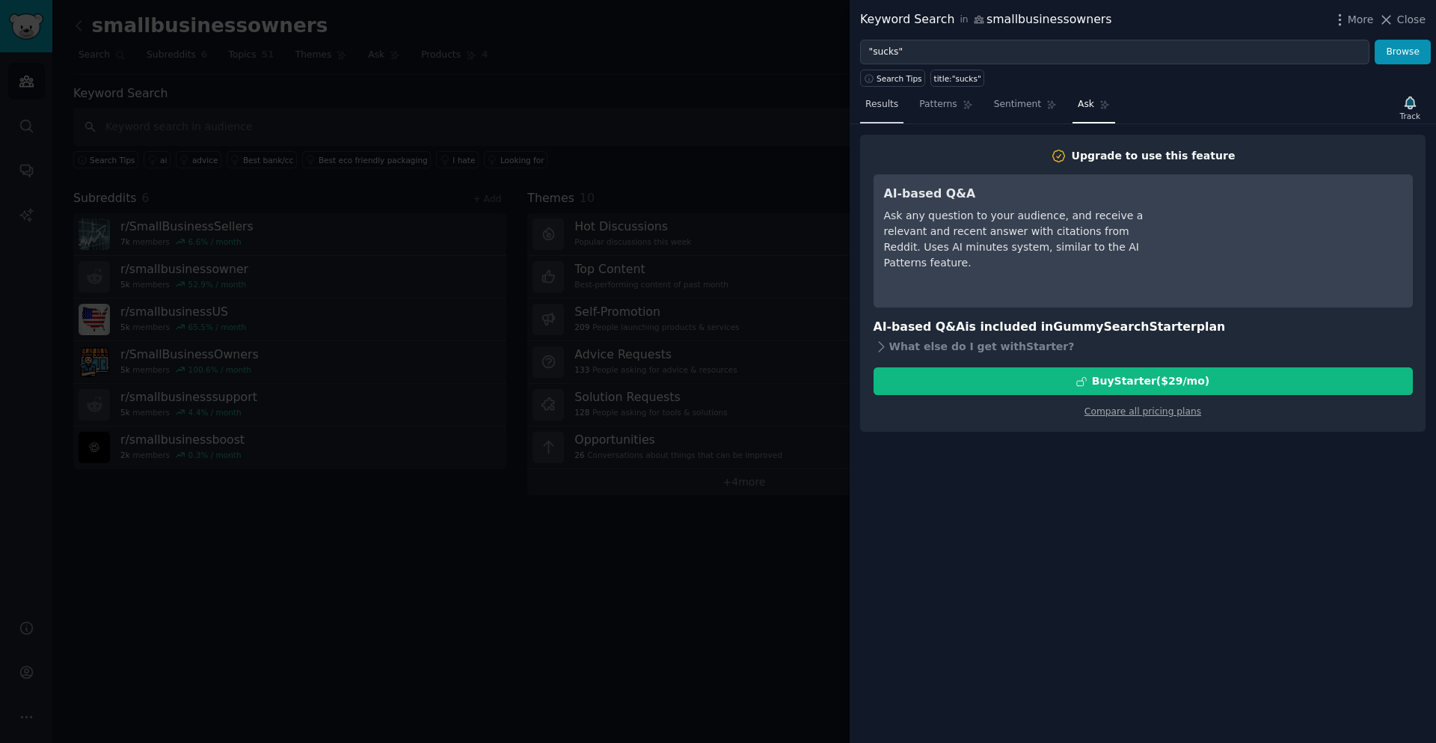
click at [897, 112] on link "Results" at bounding box center [881, 108] width 43 height 31
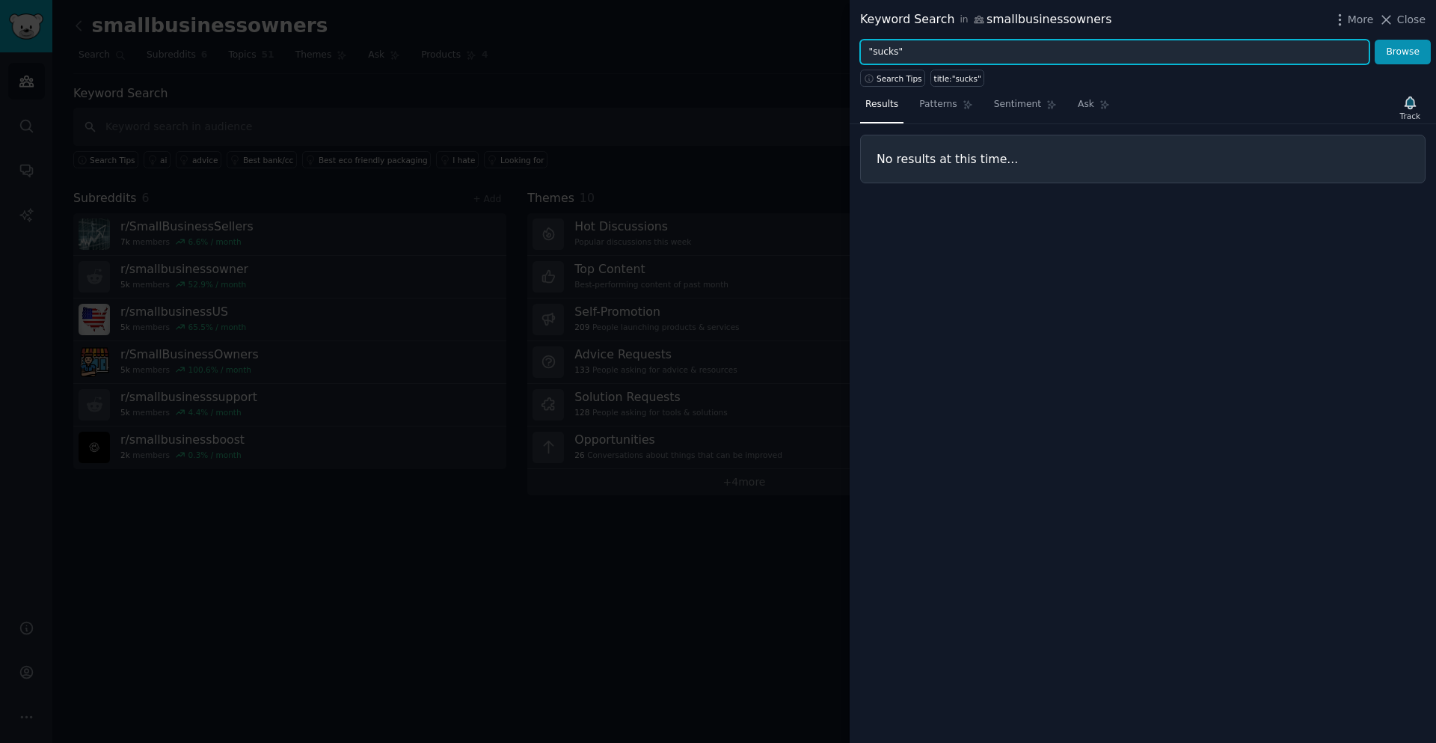
click at [909, 49] on input ""sucks"" at bounding box center [1114, 52] width 509 height 25
type input "o"
type input "problem"
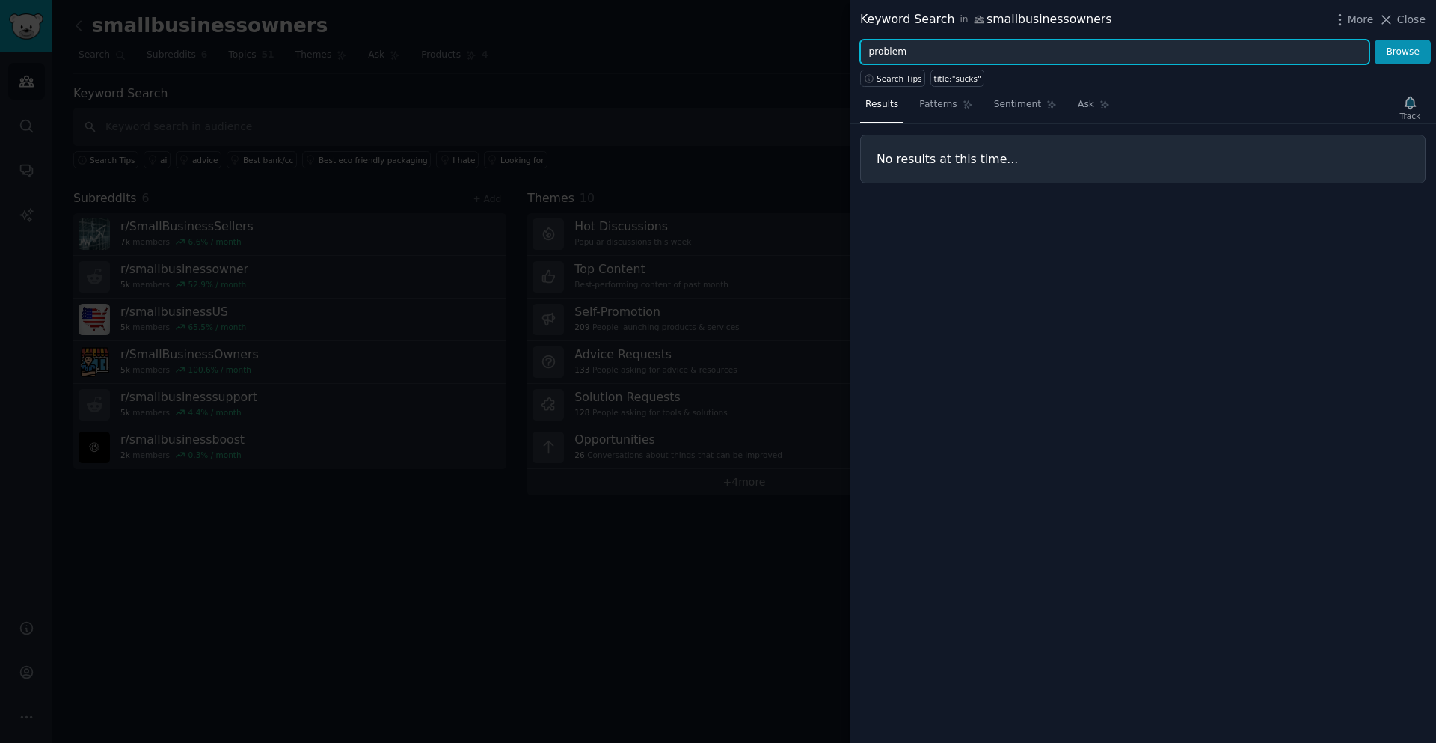
click at [1375, 40] on button "Browse" at bounding box center [1403, 52] width 56 height 25
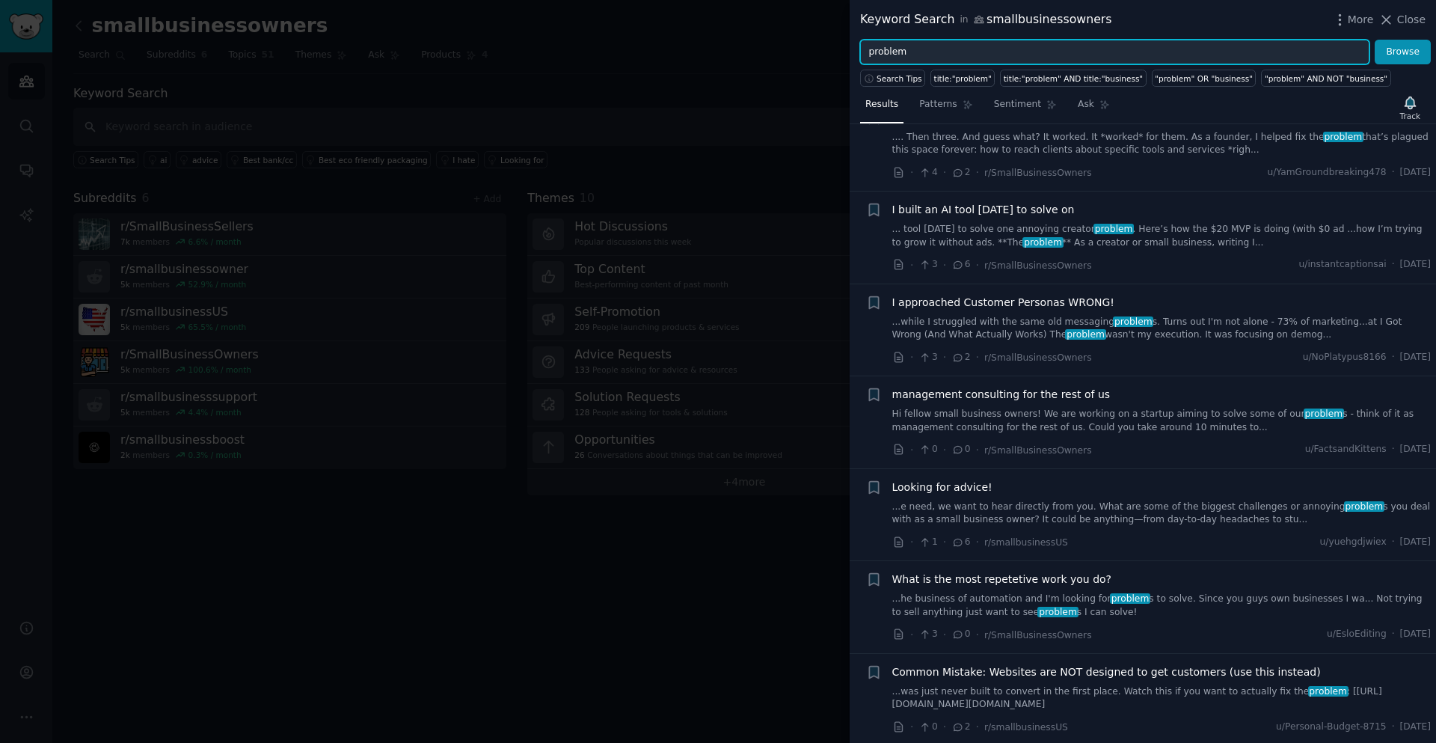
scroll to position [1122, 0]
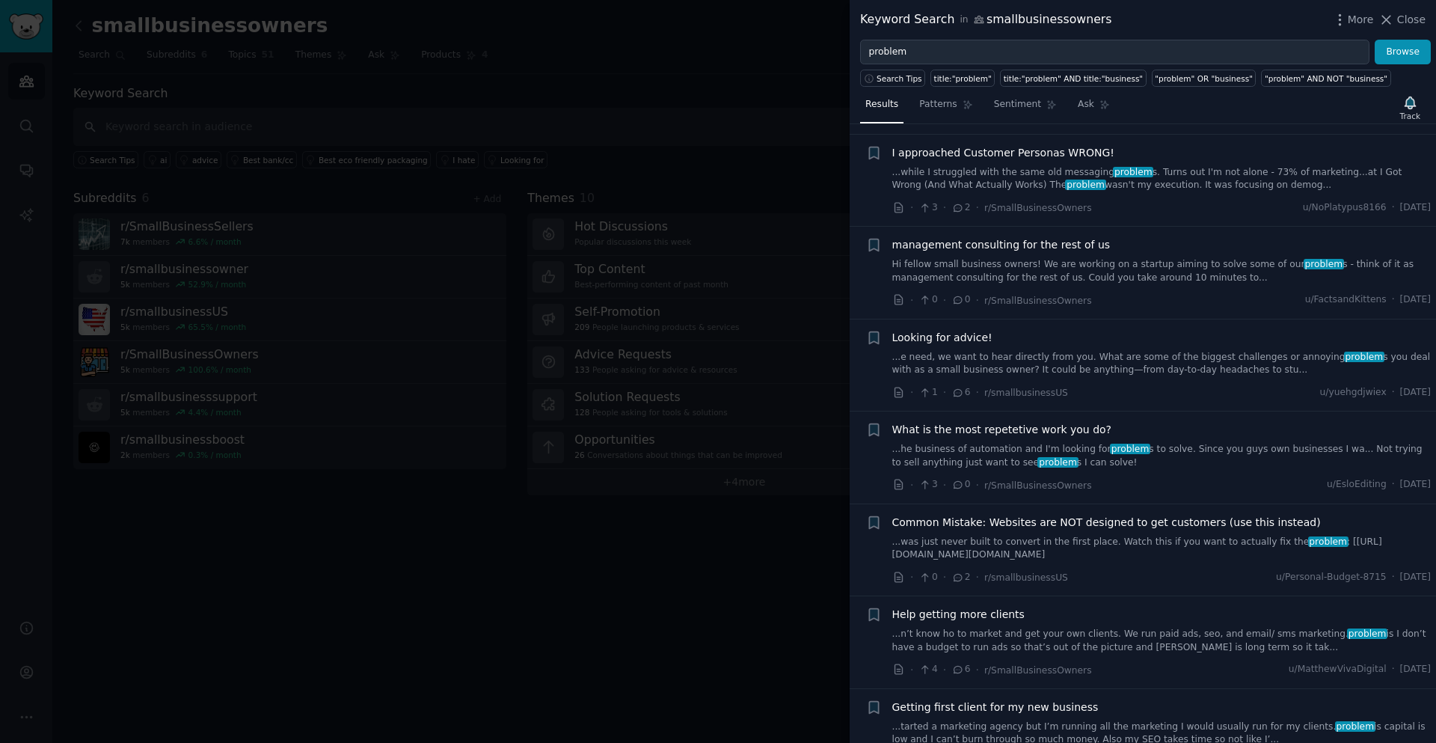
drag, startPoint x: 778, startPoint y: 461, endPoint x: 764, endPoint y: 453, distance: 15.8
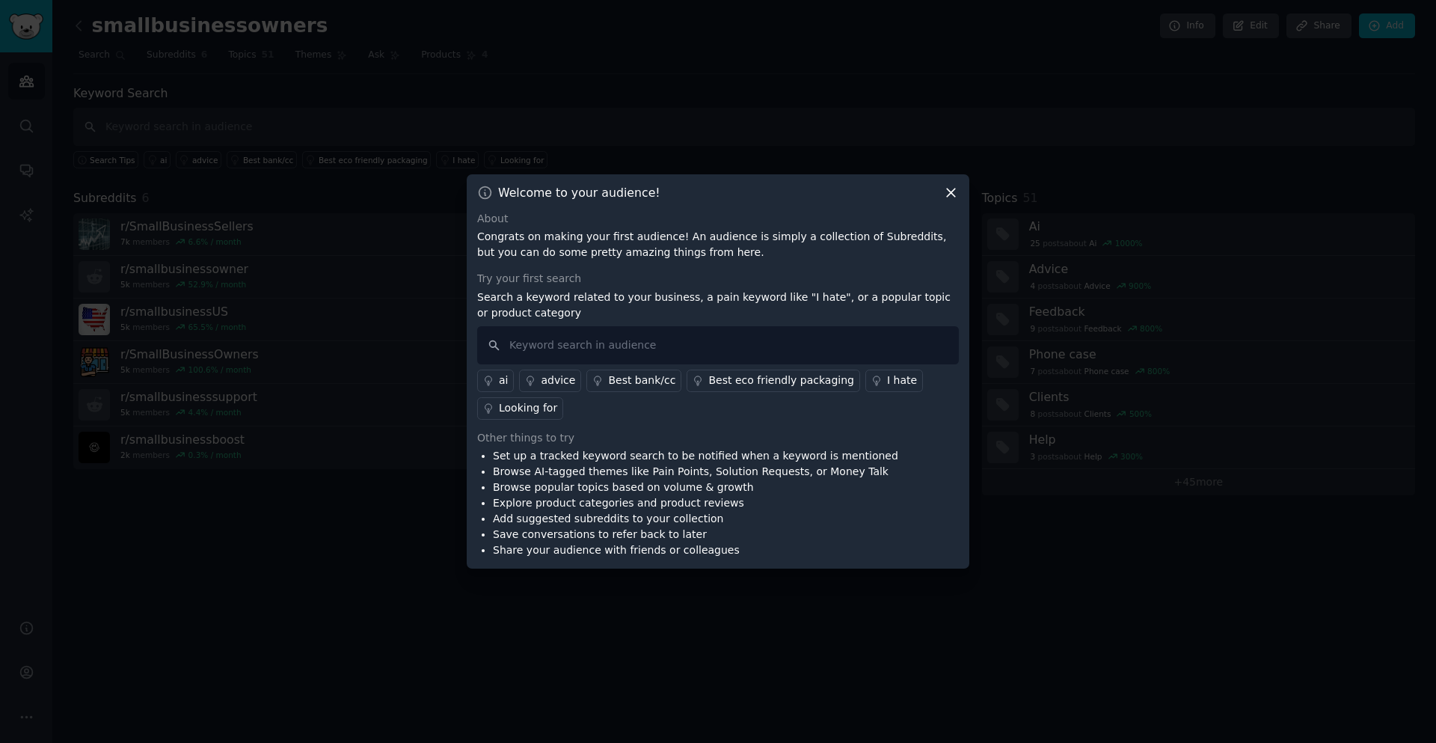
click at [625, 550] on li "Share your audience with friends or colleagues" at bounding box center [695, 550] width 405 height 16
click at [761, 473] on li "Browse AI-tagged themes like Pain Points, Solution Requests, or Money Talk" at bounding box center [695, 472] width 405 height 16
click at [577, 476] on li "Browse AI-tagged themes like Pain Points, Solution Requests, or Money Talk" at bounding box center [695, 472] width 405 height 16
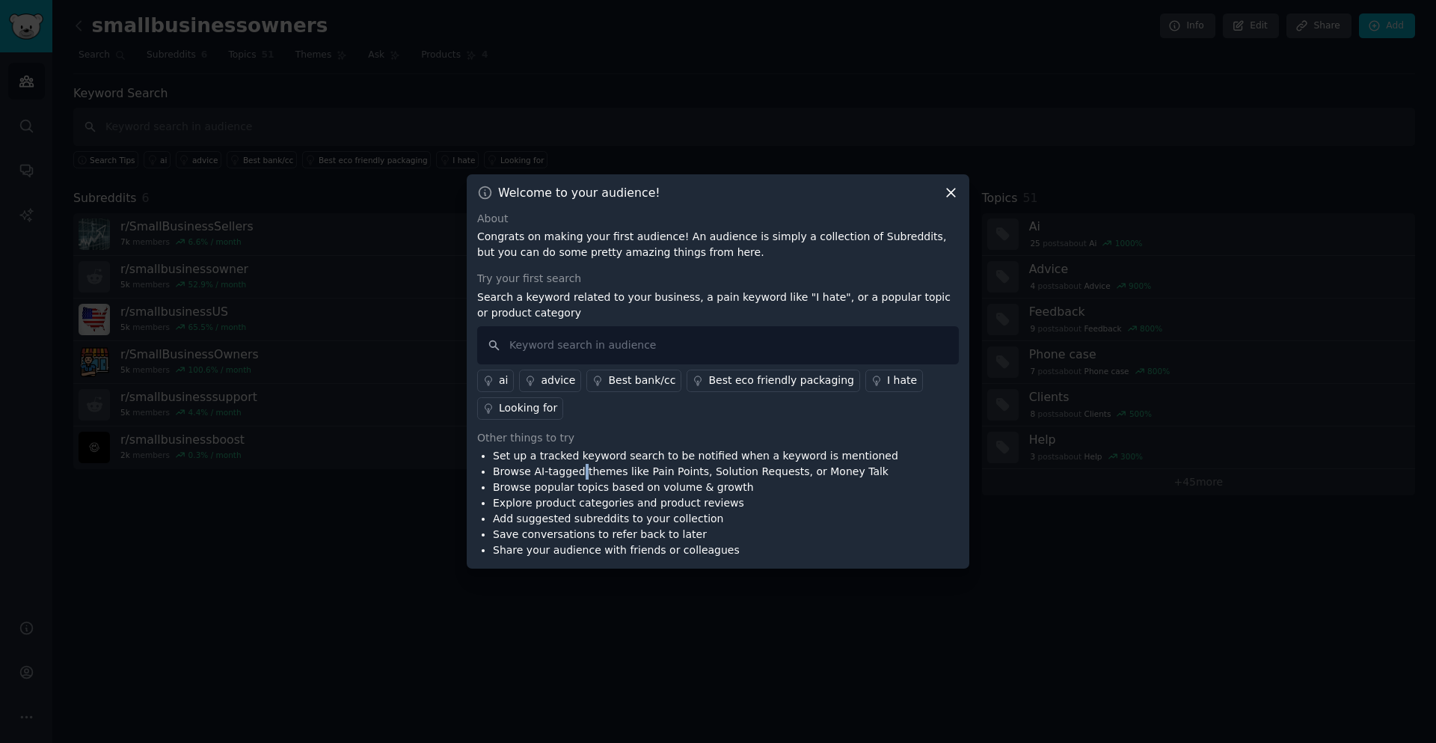
click at [577, 476] on li "Browse AI-tagged themes like Pain Points, Solution Requests, or Money Talk" at bounding box center [695, 472] width 405 height 16
copy li "Browse AI-tagged themes like Pain Points, Solution Requests, or Money Talk"
click at [654, 482] on li "Browse popular topics based on volume & growth" at bounding box center [695, 487] width 405 height 16
click at [601, 355] on input "text" at bounding box center [718, 345] width 482 height 38
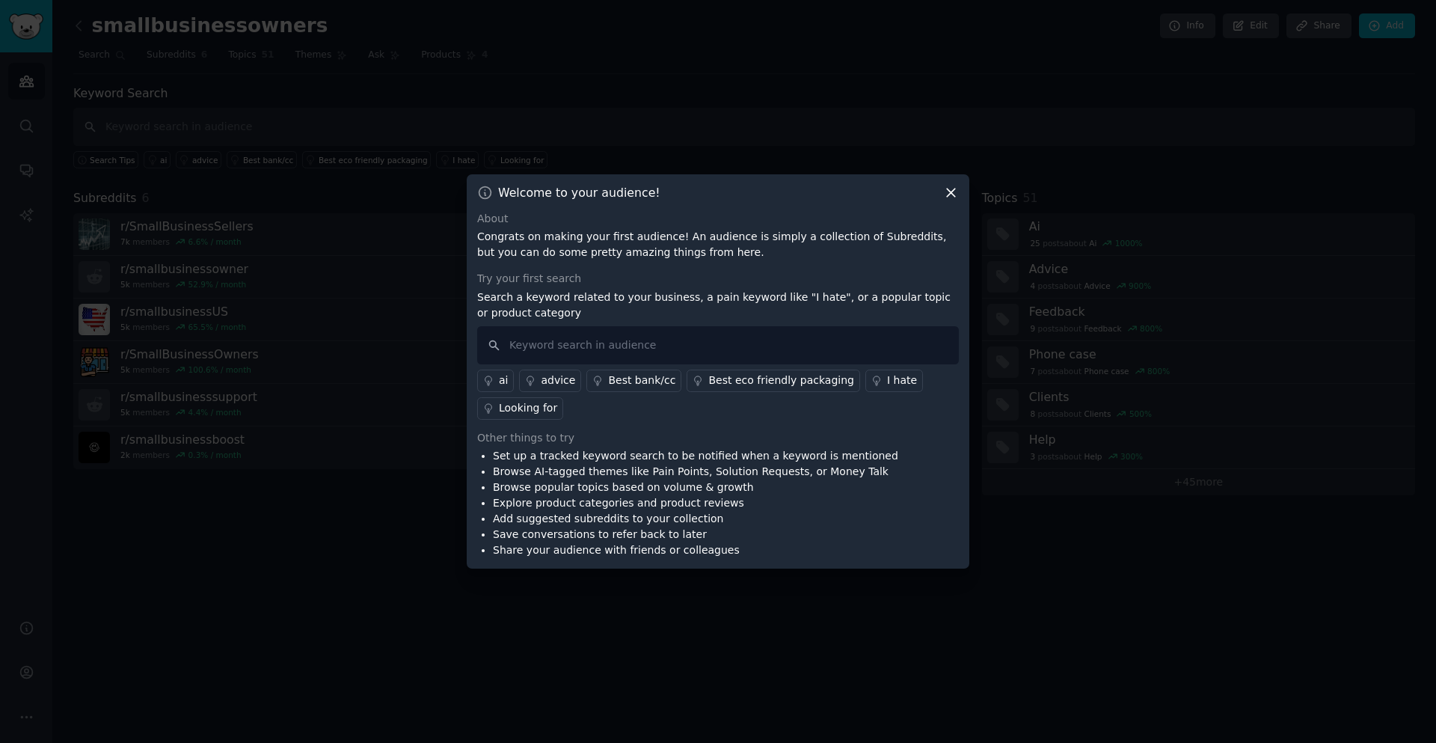
click at [527, 410] on div "Looking for" at bounding box center [528, 408] width 58 height 16
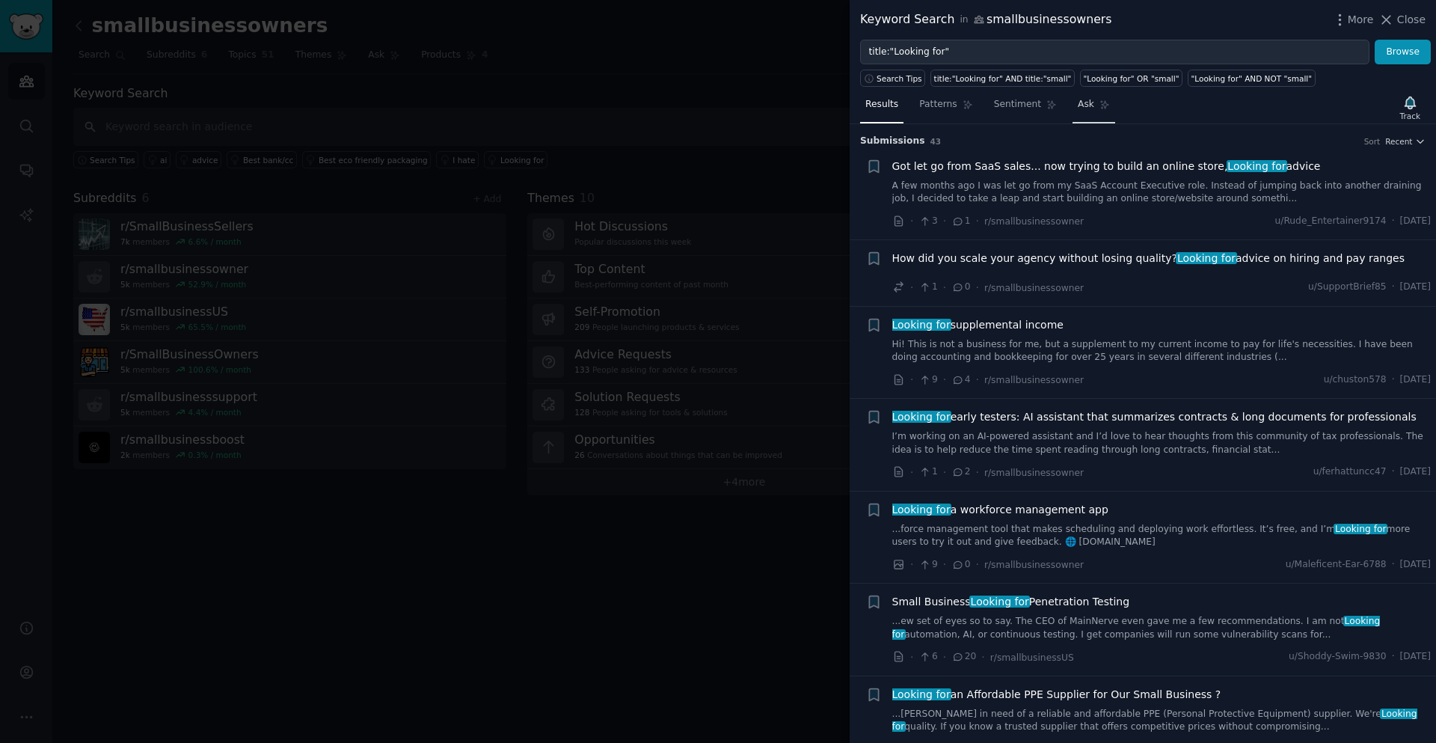
click at [1078, 102] on span "Ask" at bounding box center [1086, 104] width 16 height 13
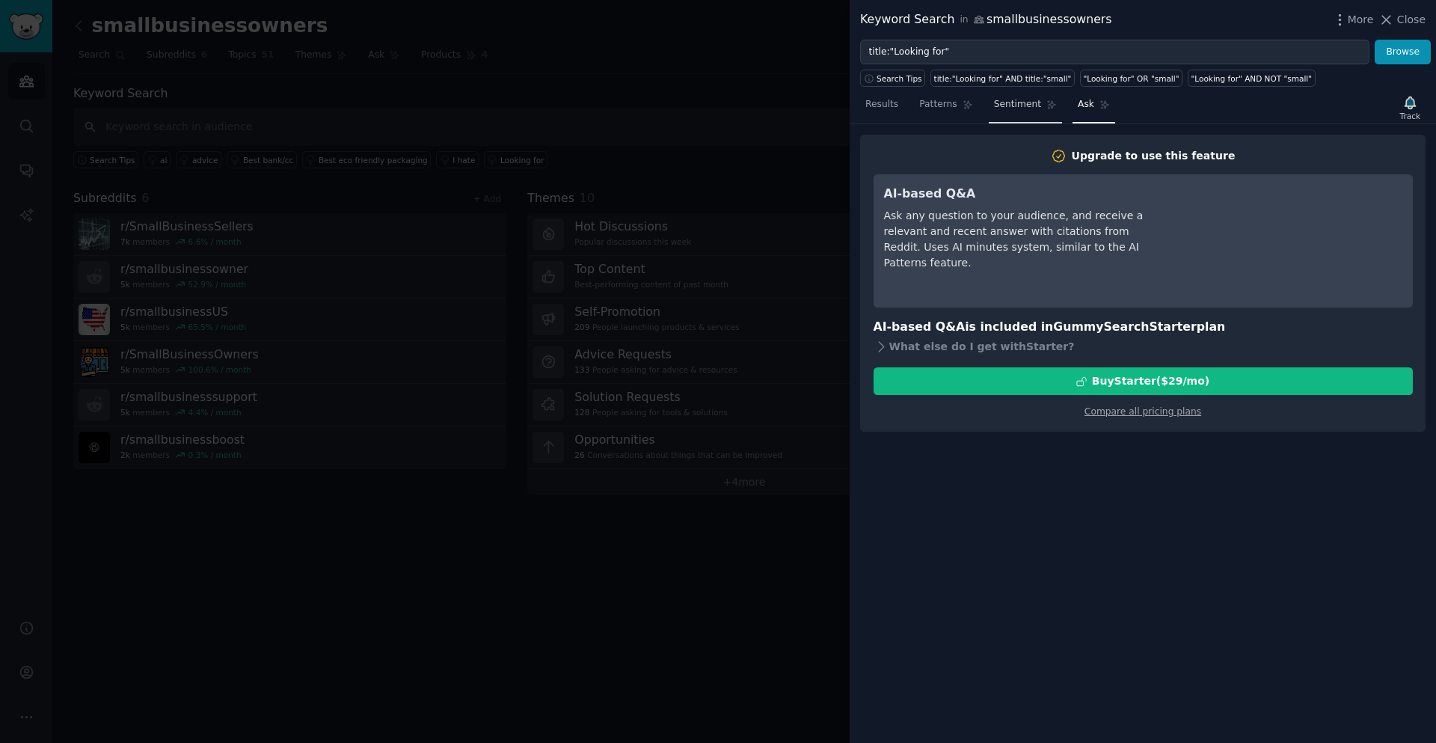
click at [1017, 108] on span "Sentiment" at bounding box center [1017, 104] width 47 height 13
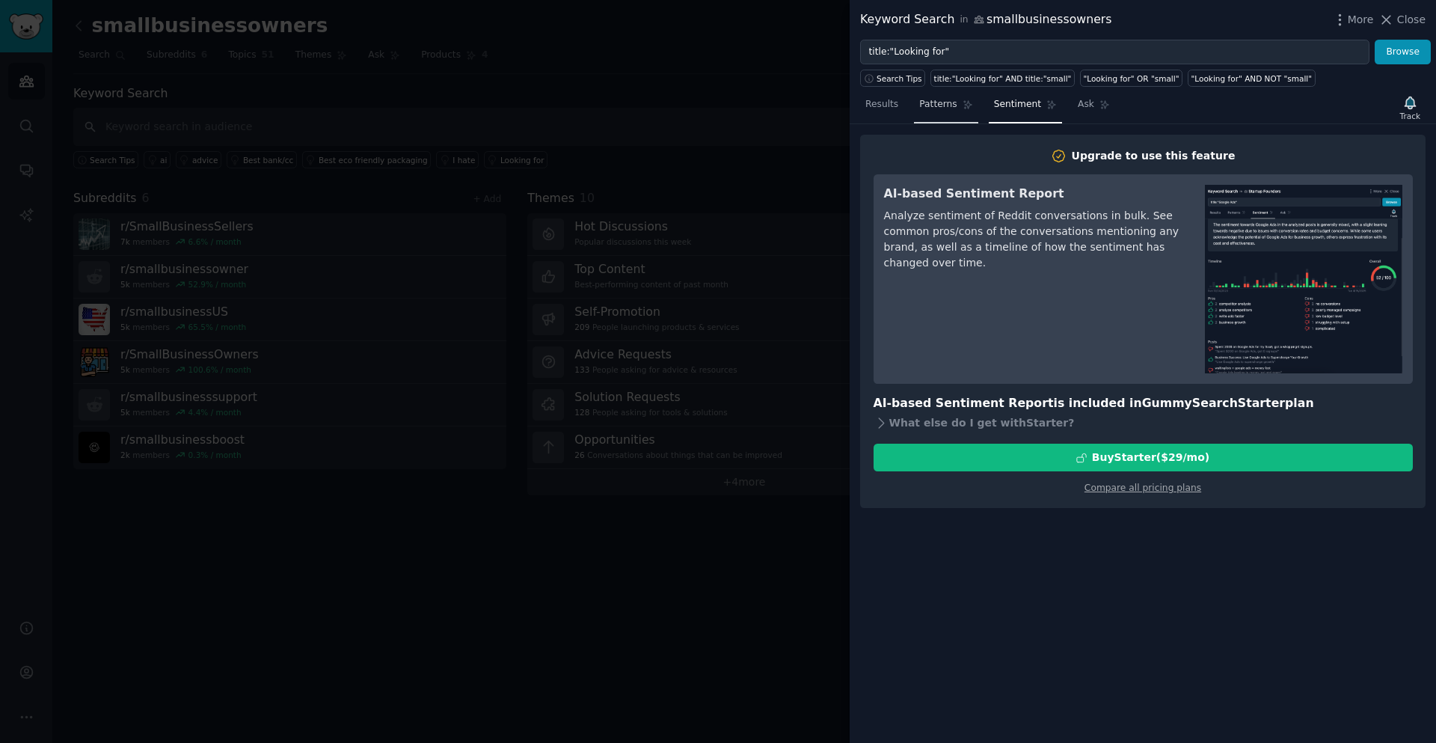
click at [950, 114] on link "Patterns" at bounding box center [946, 108] width 64 height 31
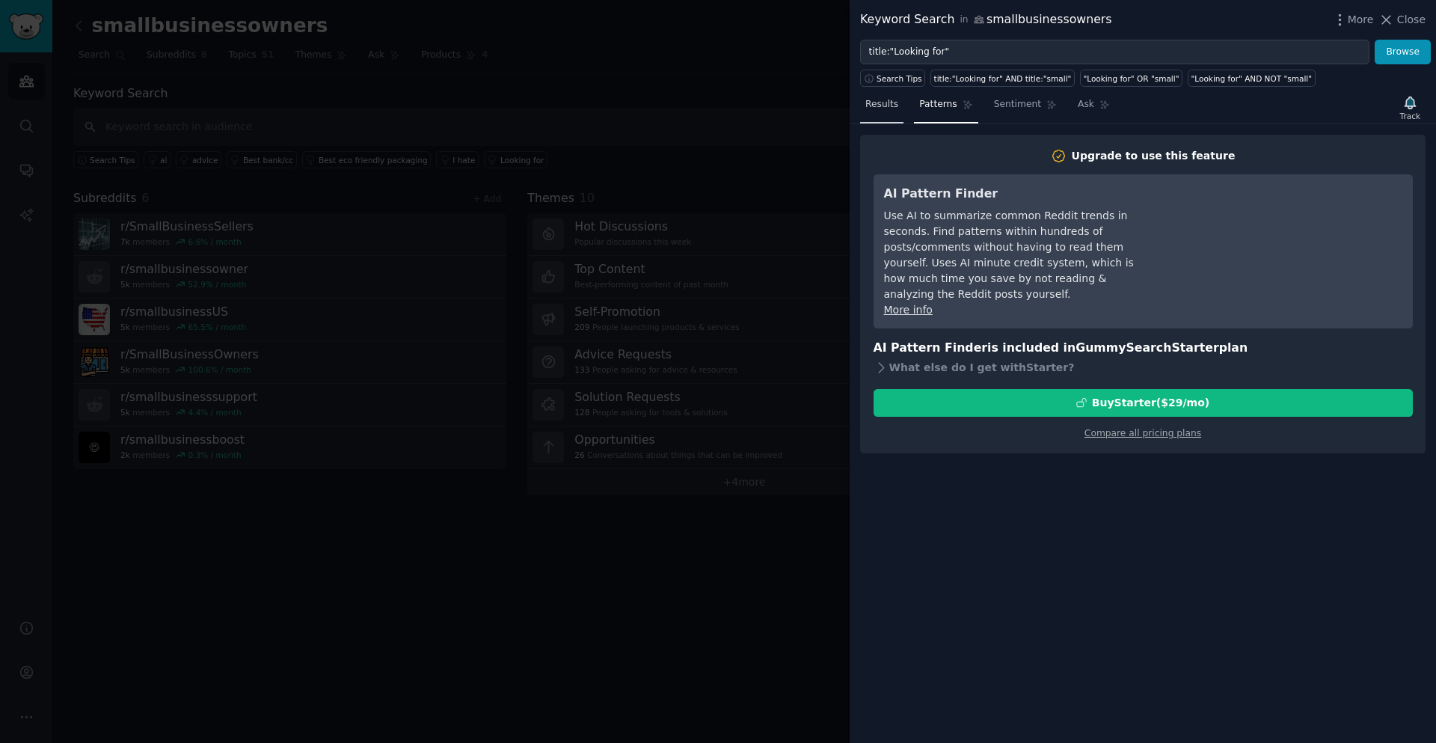
click at [893, 102] on span "Results" at bounding box center [881, 104] width 33 height 13
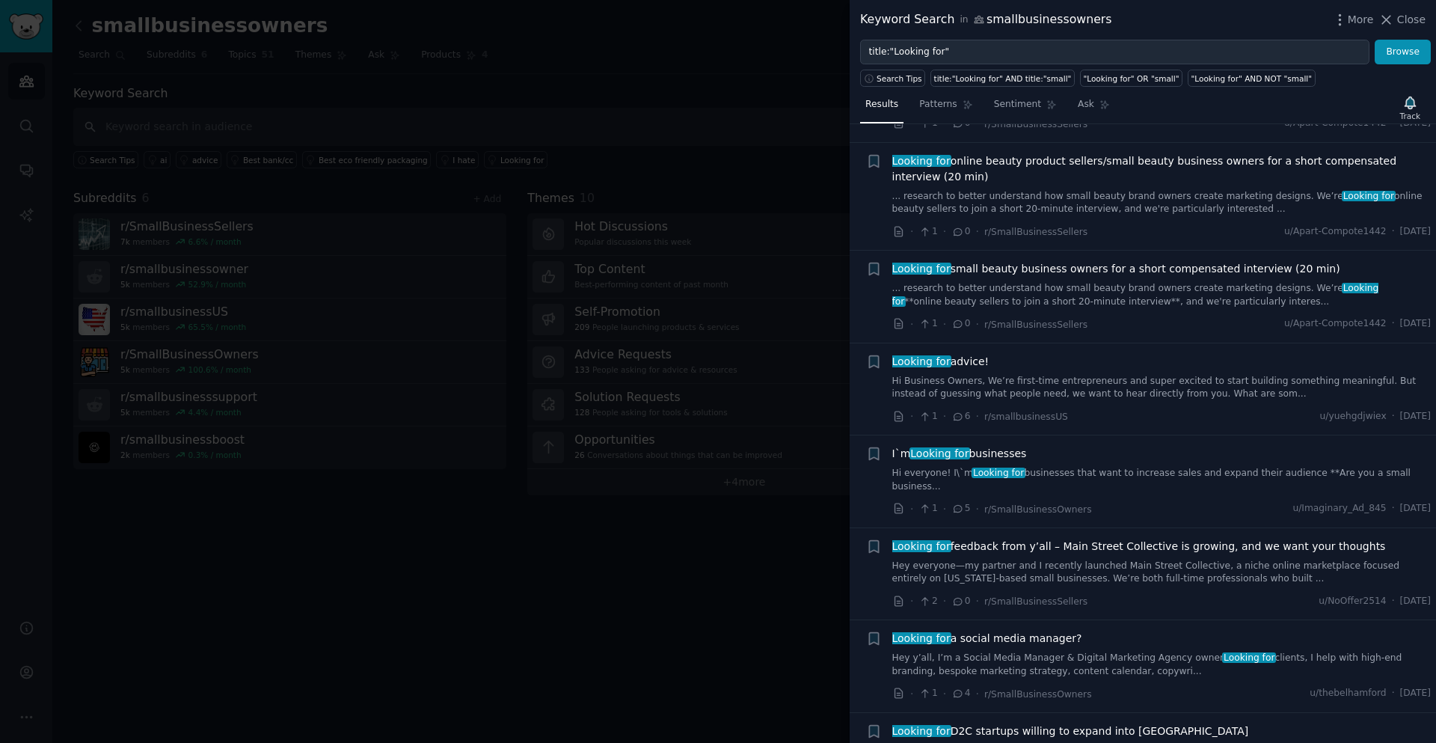
scroll to position [1122, 0]
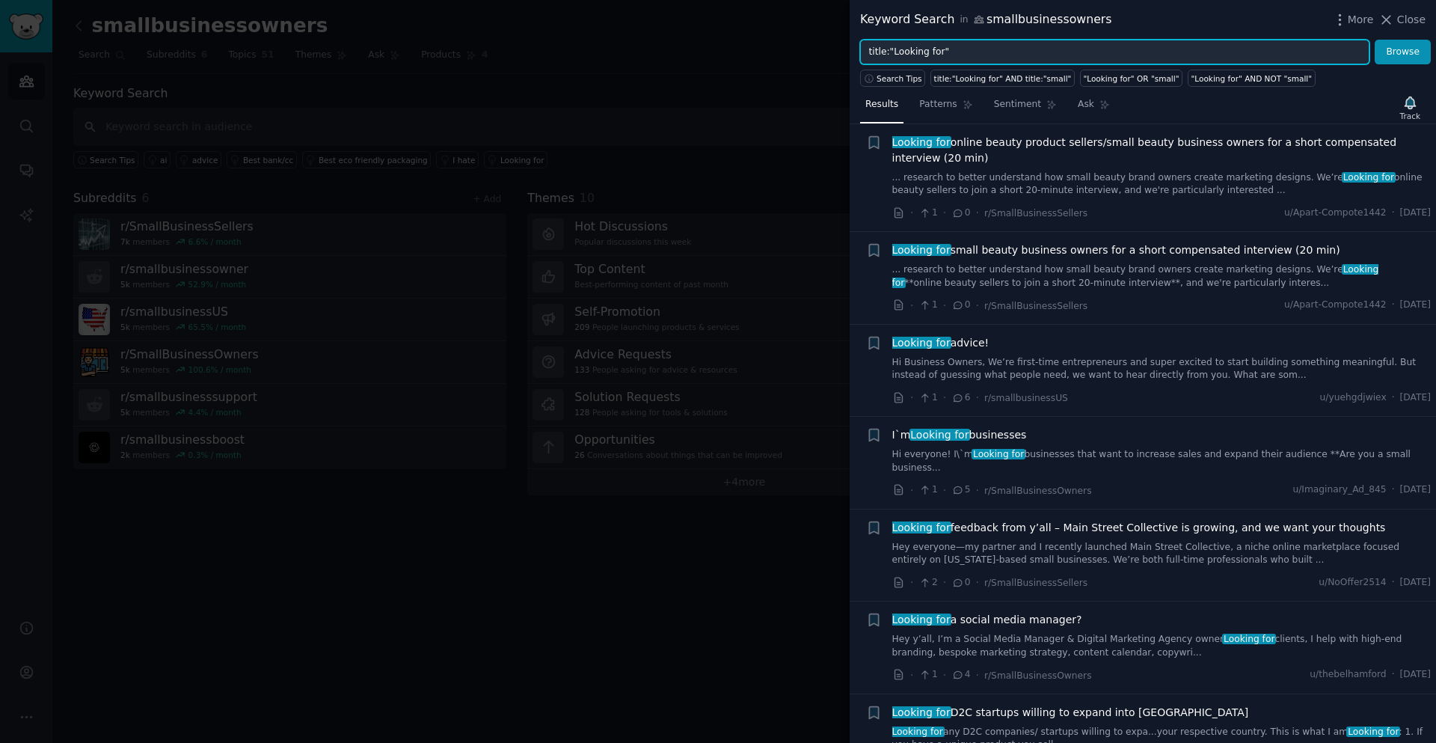
click at [969, 55] on input "title:"Looking for"" at bounding box center [1114, 52] width 509 height 25
click at [1375, 40] on button "Browse" at bounding box center [1403, 52] width 56 height 25
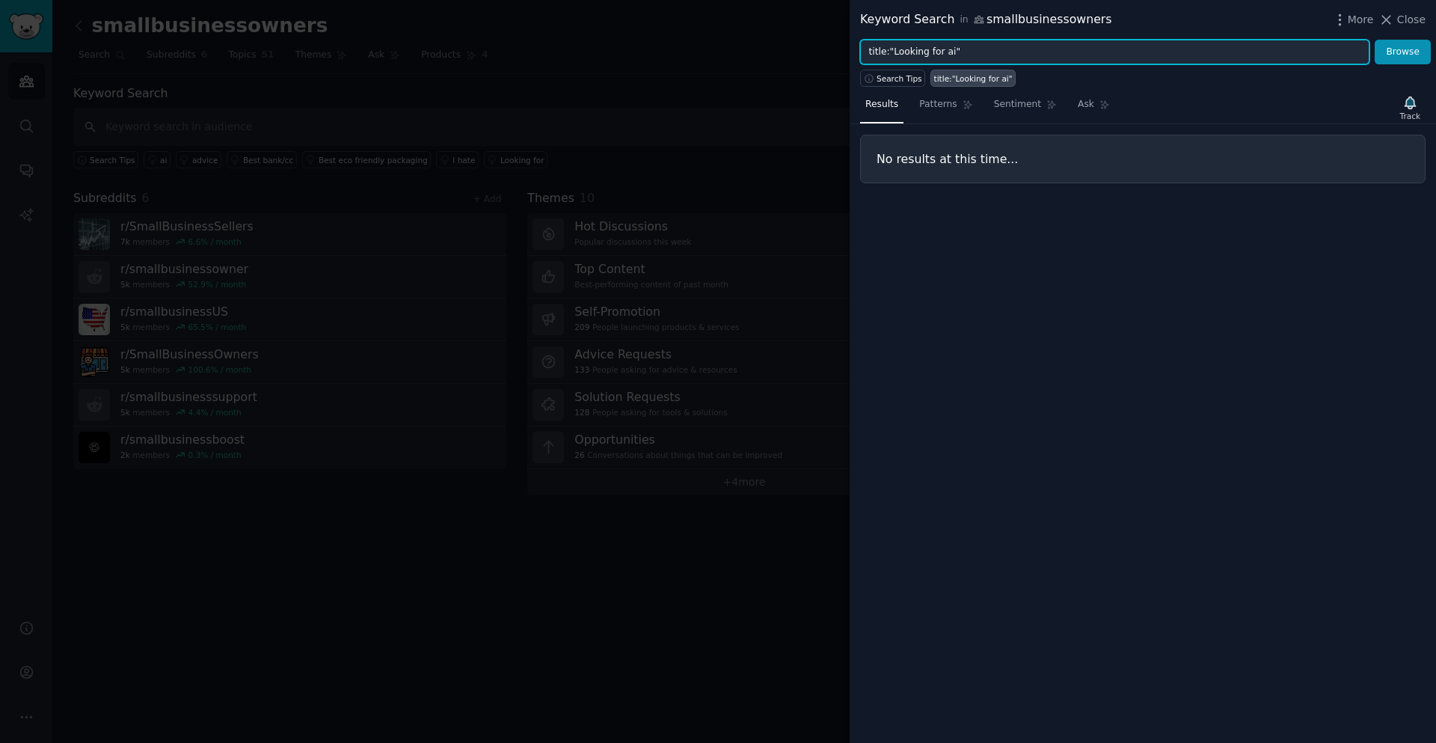
drag, startPoint x: 960, startPoint y: 54, endPoint x: 840, endPoint y: 54, distance: 119.7
click at [840, 54] on div "Keyword Search in smallbusinessowners More Close title:"Looking for ai" Browse …" at bounding box center [718, 371] width 1436 height 743
type input ""ai help""
click at [1375, 40] on button "Browse" at bounding box center [1403, 52] width 56 height 25
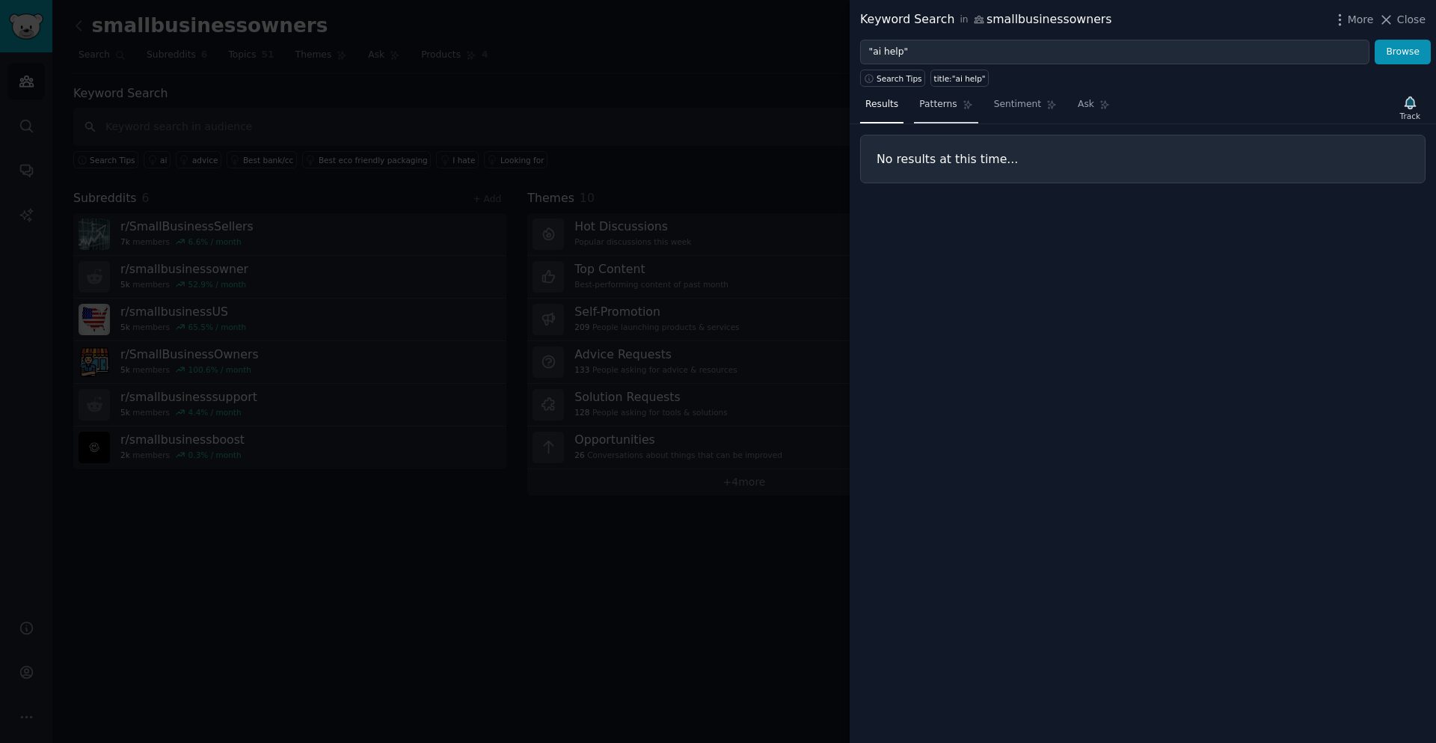
click at [937, 99] on span "Patterns" at bounding box center [937, 104] width 37 height 13
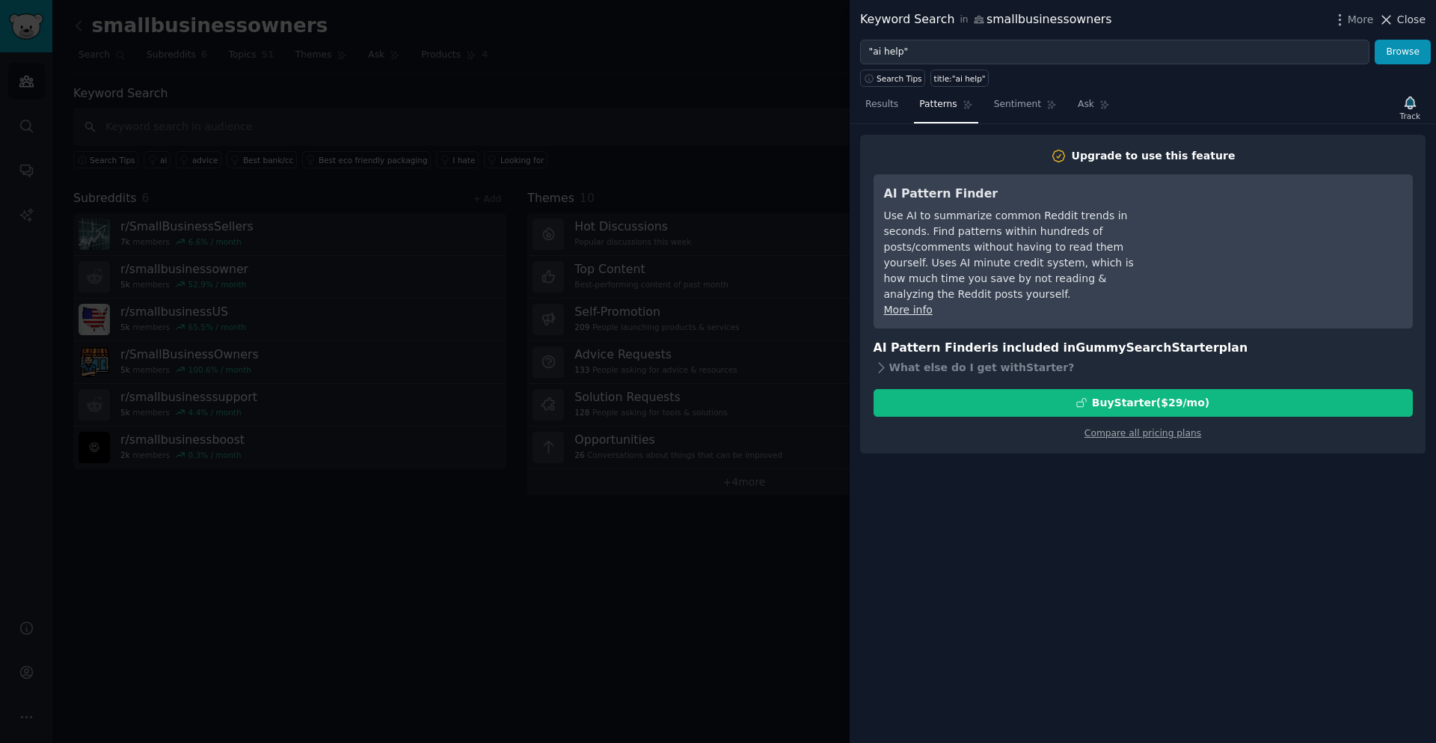
click at [1402, 18] on span "Close" at bounding box center [1411, 20] width 28 height 16
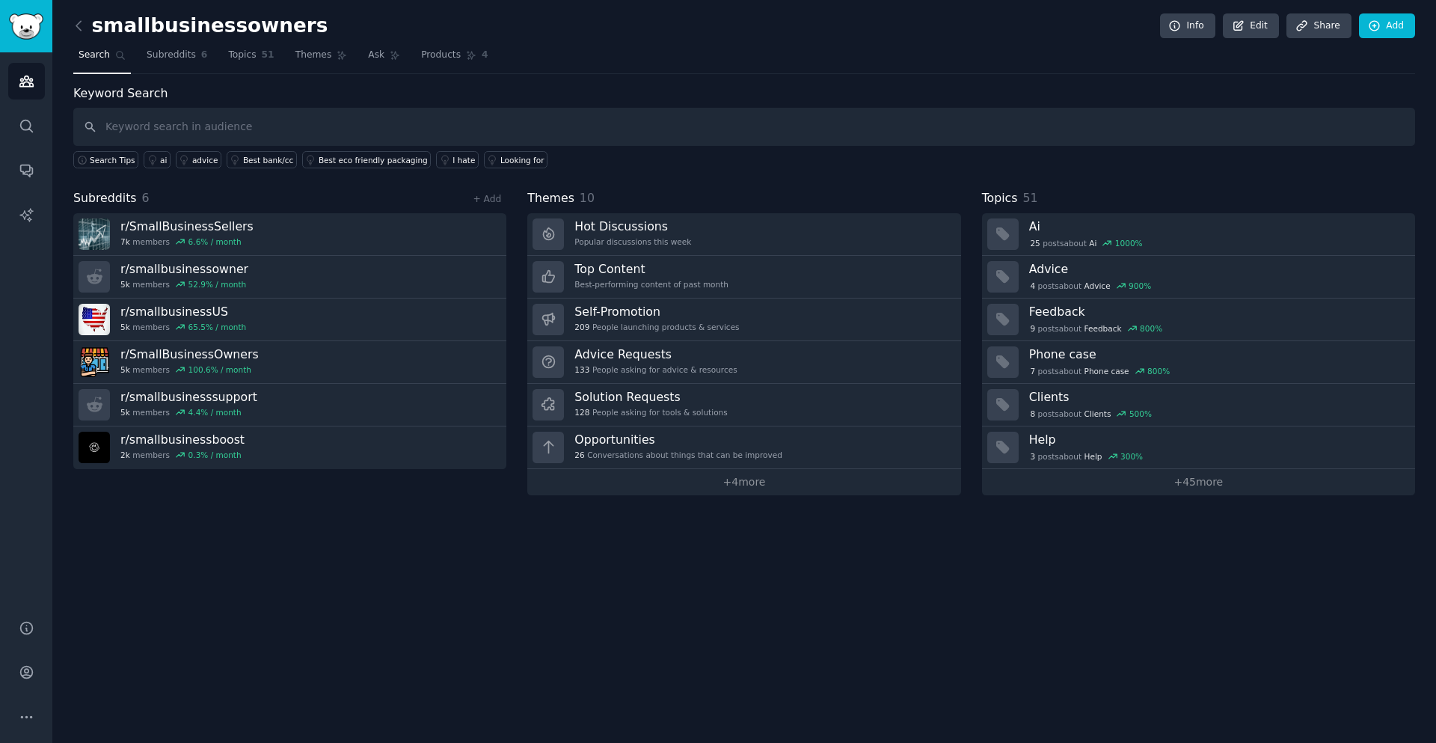
click at [717, 572] on div "smallbusinessowners Info Edit Share Add Search Subreddits 6 Topics 51 Themes As…" at bounding box center [744, 371] width 1384 height 743
click at [301, 55] on span "Themes" at bounding box center [313, 55] width 37 height 13
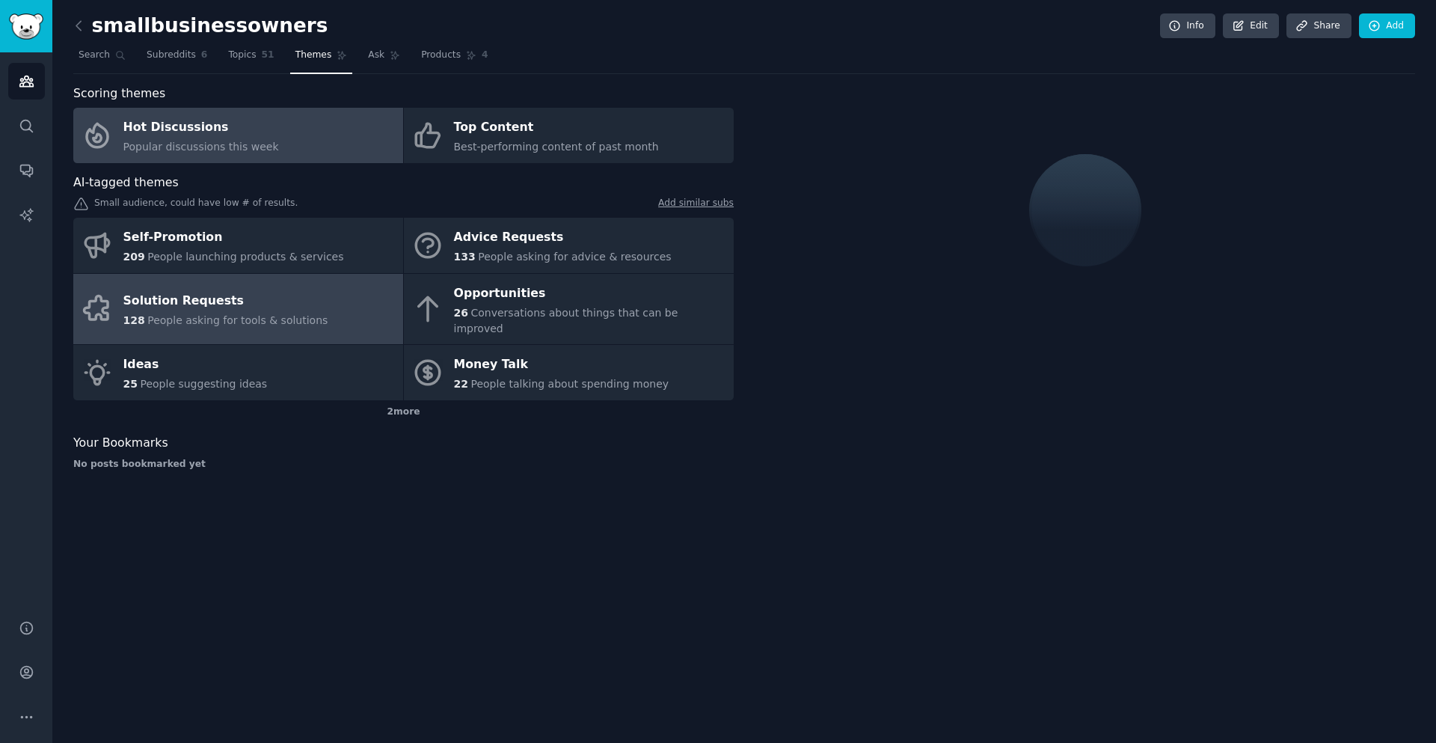
click at [230, 314] on span "People asking for tools & solutions" at bounding box center [237, 320] width 180 height 12
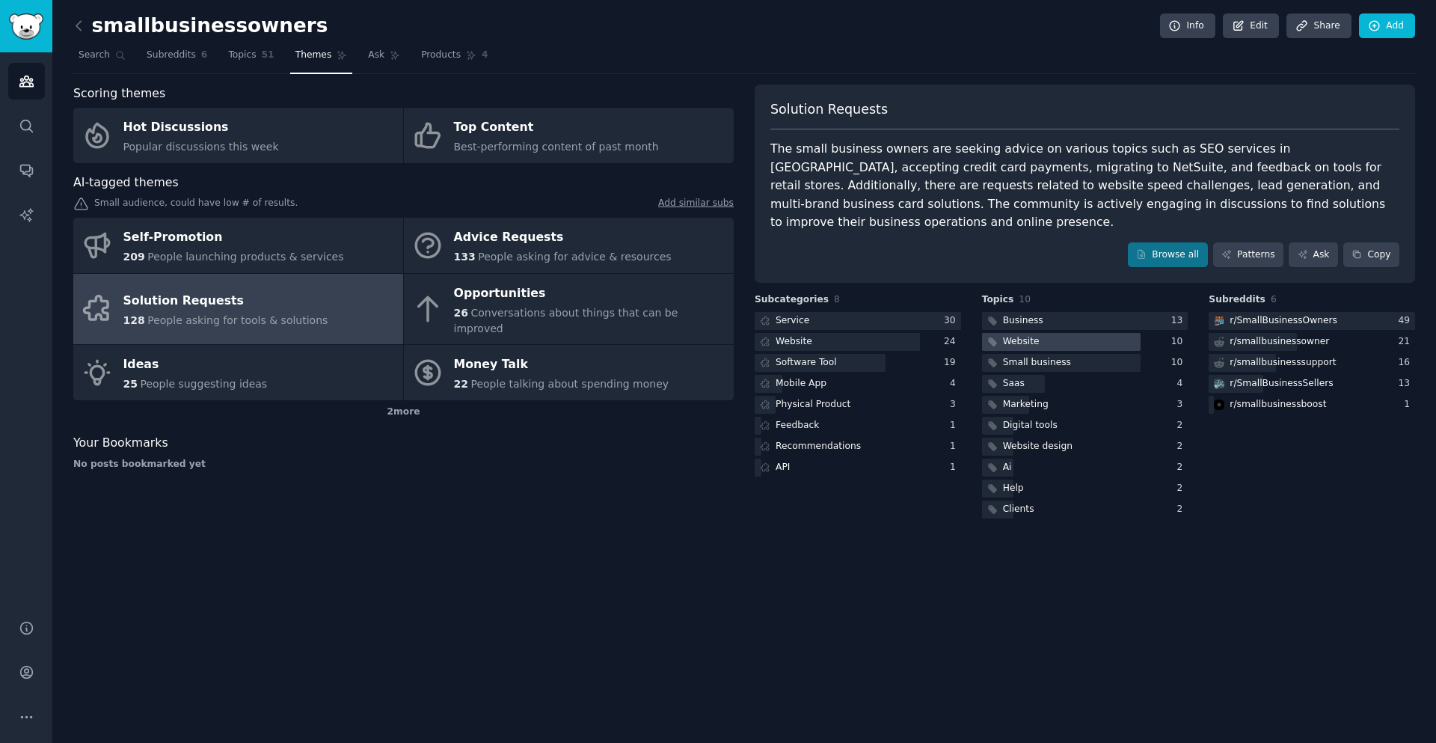
click at [1025, 335] on div "Website" at bounding box center [1021, 341] width 37 height 13
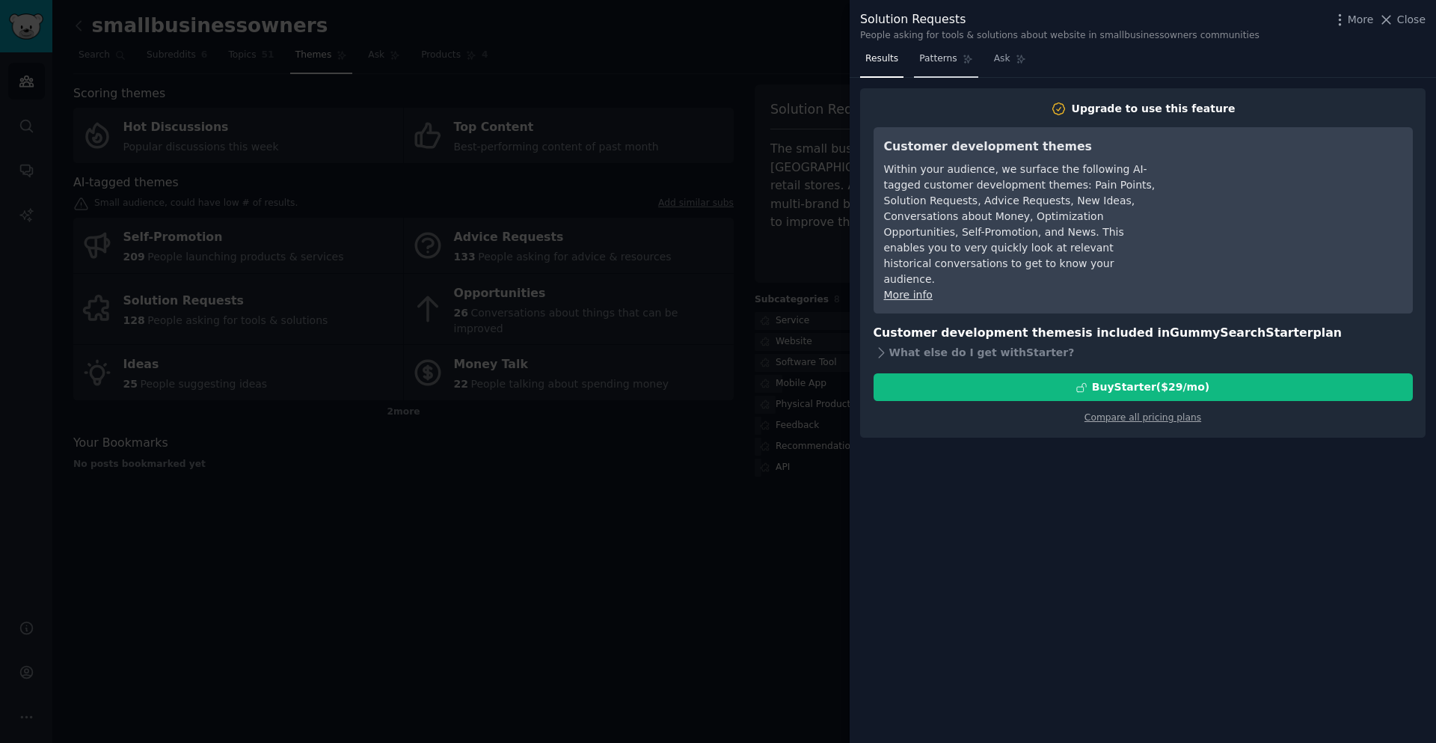
click at [926, 55] on span "Patterns" at bounding box center [937, 58] width 37 height 13
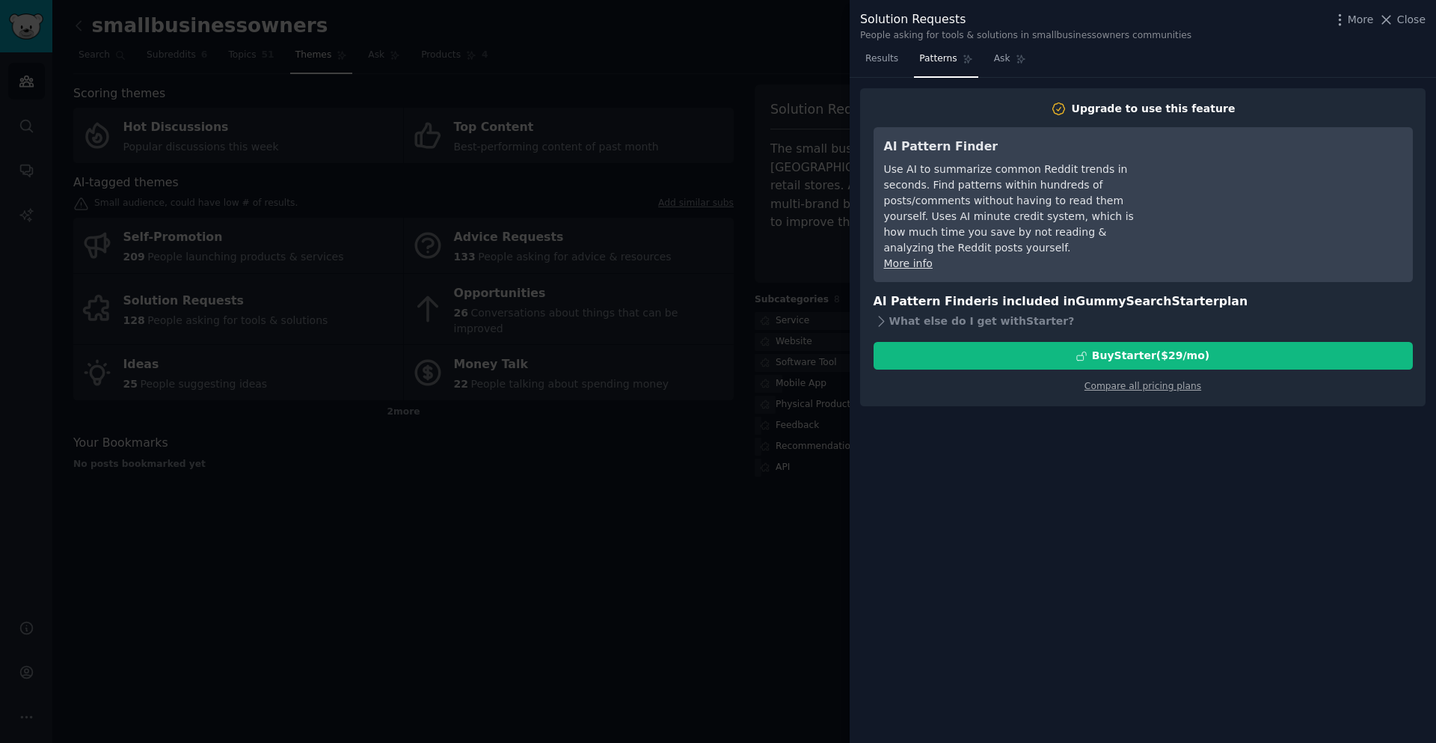
click at [622, 77] on div at bounding box center [718, 371] width 1436 height 743
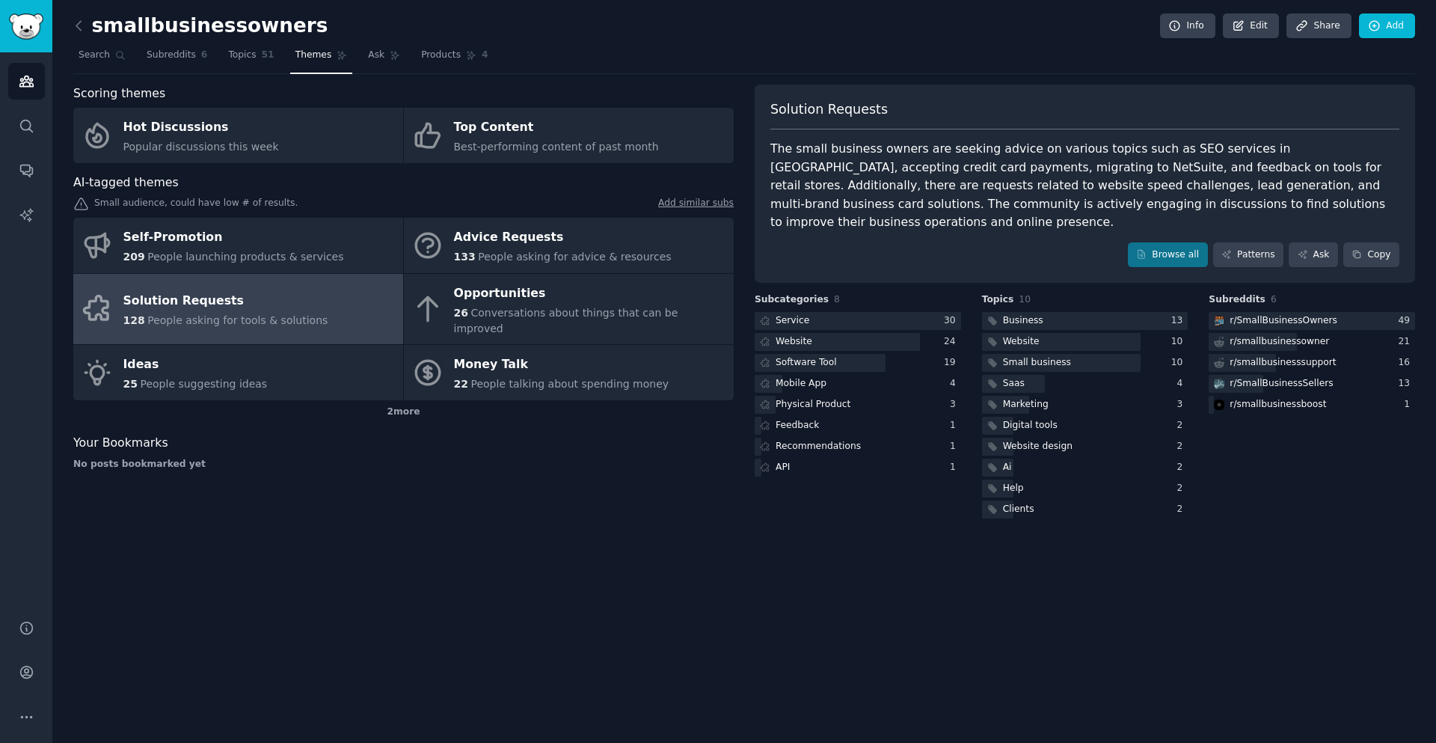
click at [249, 314] on span "People asking for tools & solutions" at bounding box center [237, 320] width 180 height 12
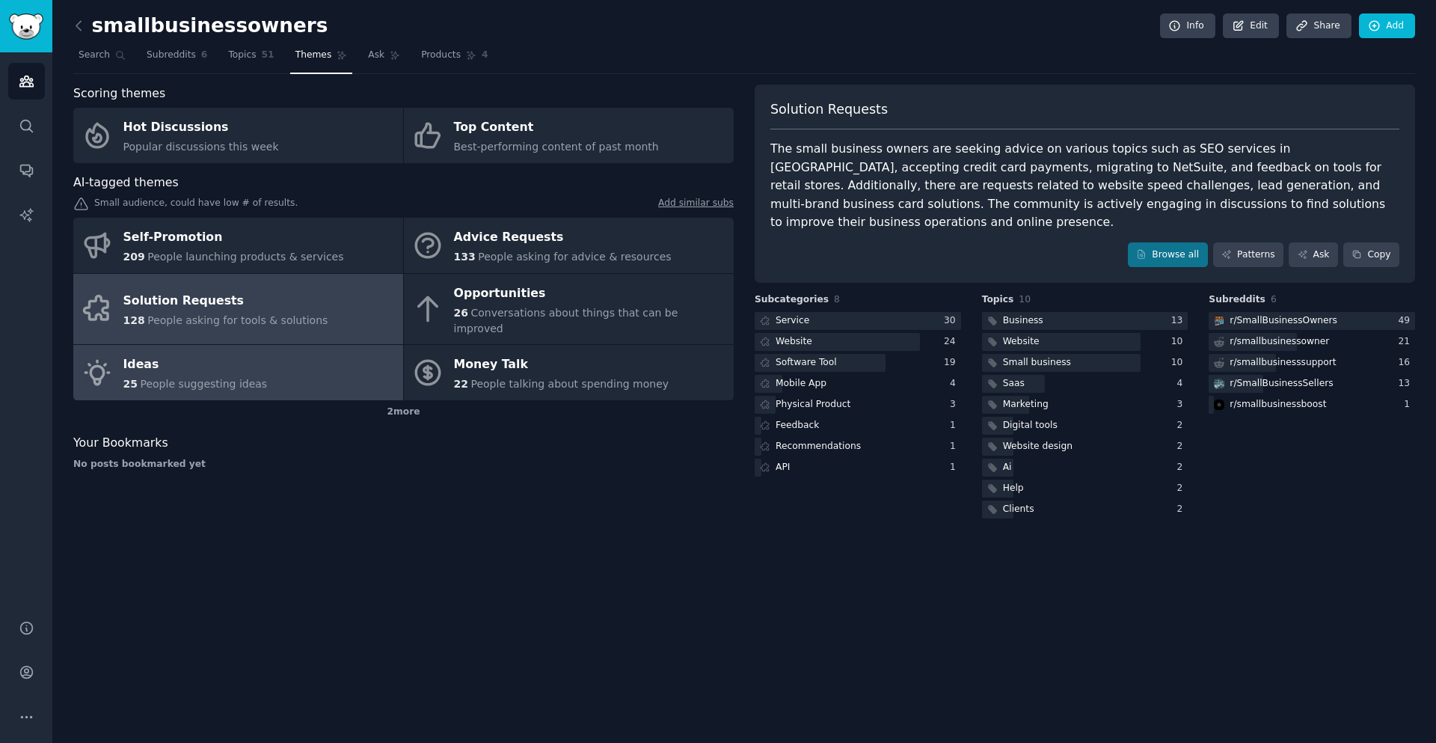
drag, startPoint x: 241, startPoint y: 283, endPoint x: 242, endPoint y: 337, distance: 54.6
click at [240, 289] on div "Solution Requests" at bounding box center [225, 301] width 205 height 24
click at [235, 353] on div "Ideas" at bounding box center [195, 365] width 144 height 24
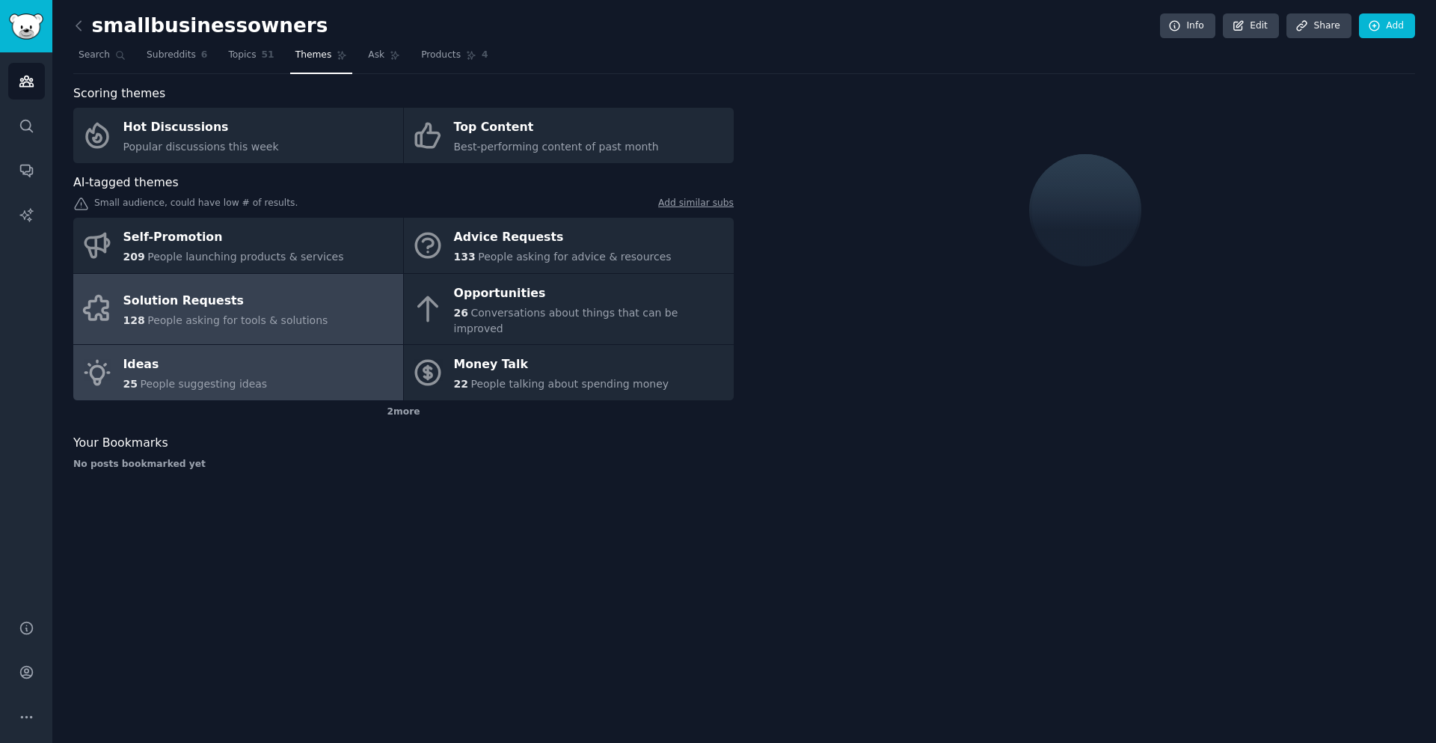
click at [234, 298] on div "Solution Requests" at bounding box center [225, 301] width 205 height 24
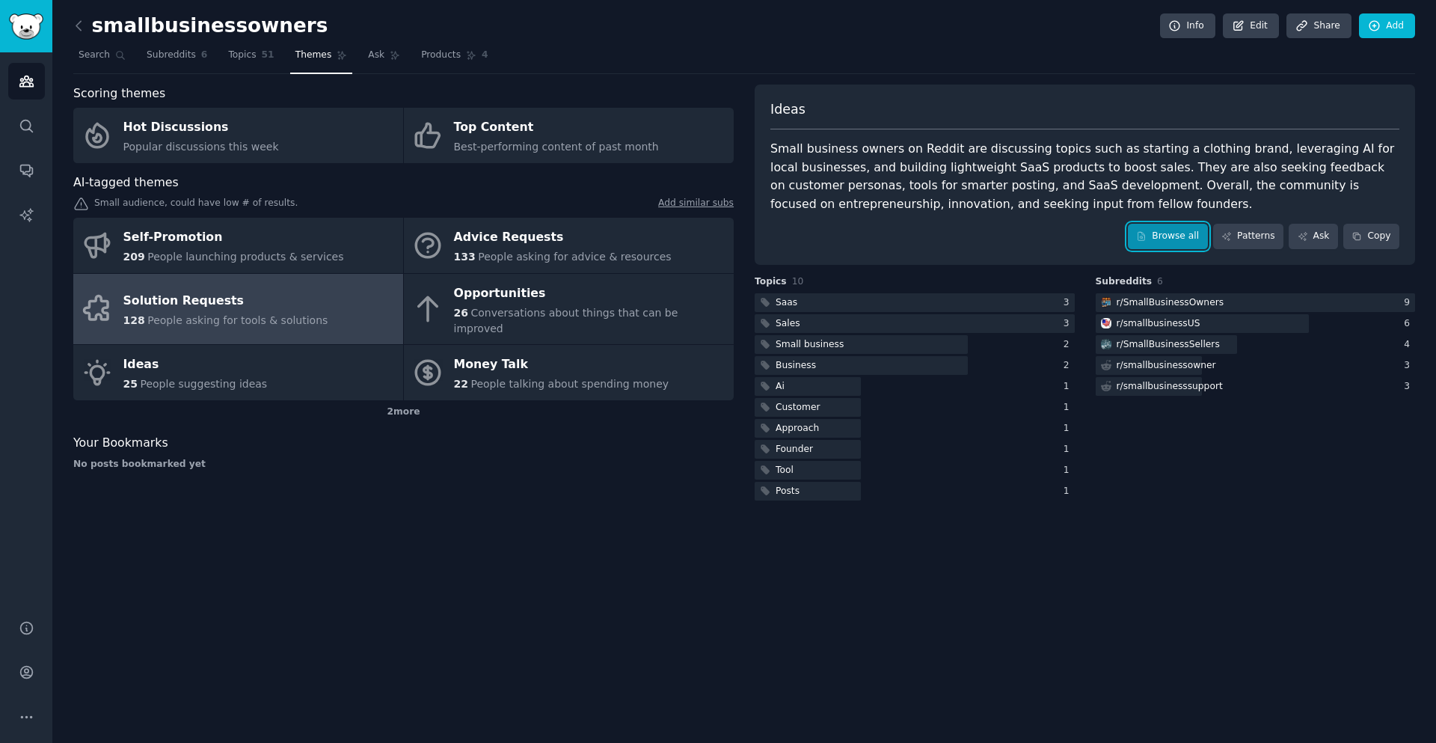
click at [1167, 225] on link "Browse all" at bounding box center [1168, 236] width 80 height 25
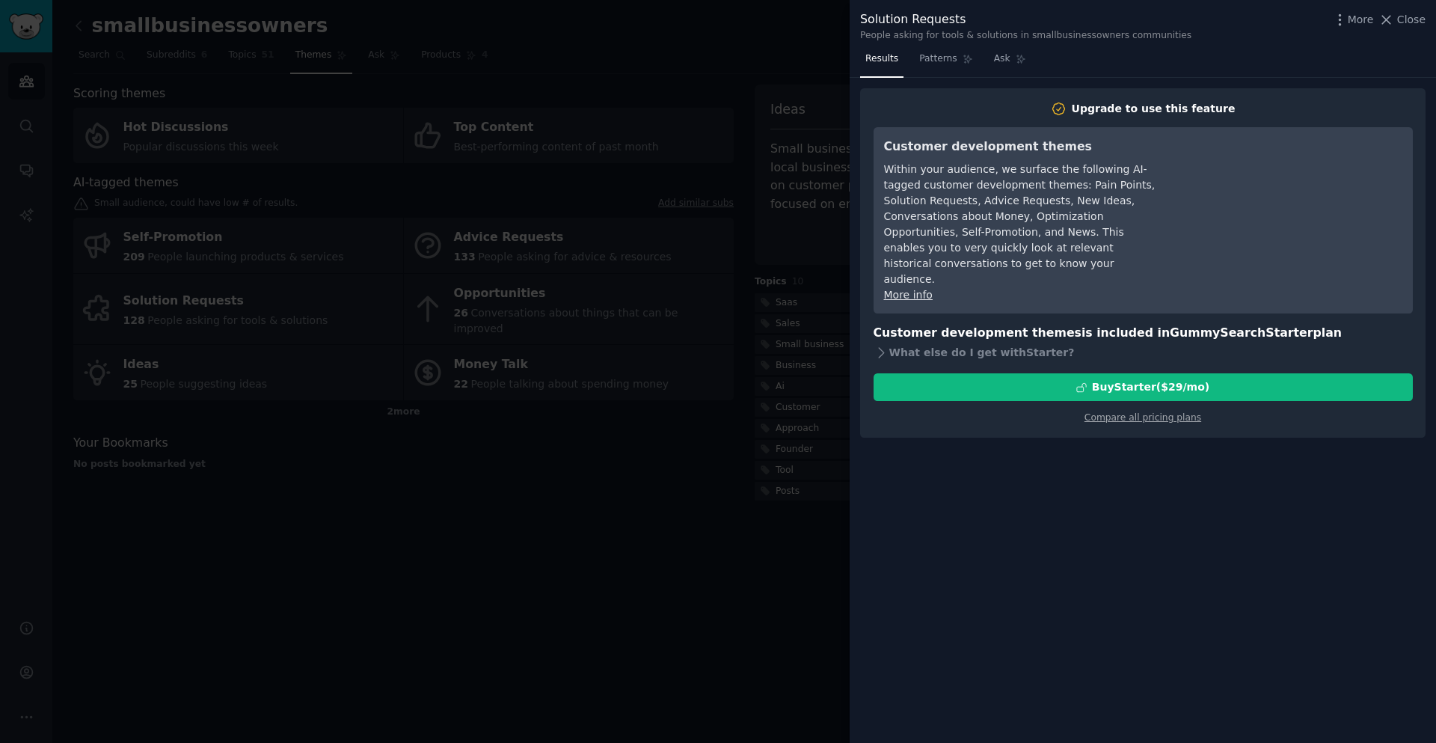
click at [739, 542] on div at bounding box center [718, 371] width 1436 height 743
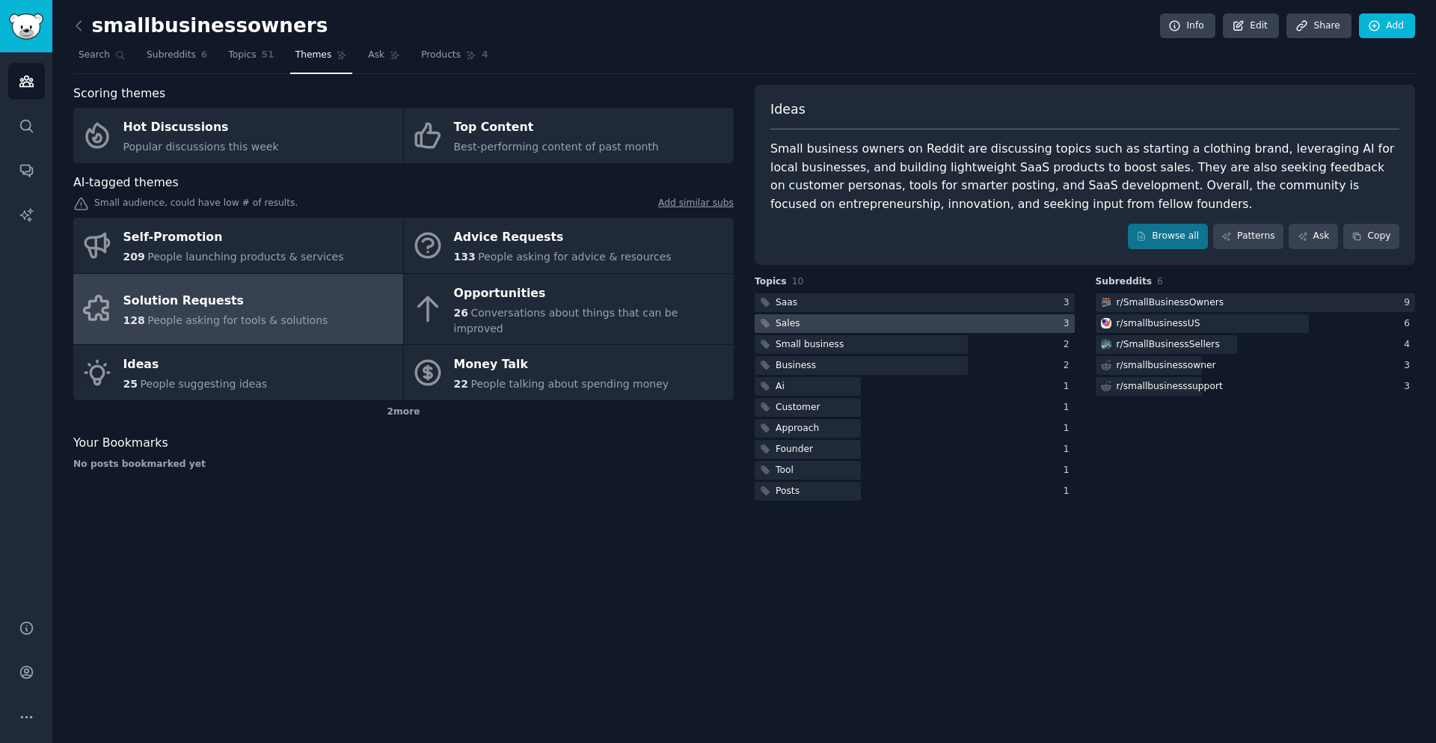
click at [797, 323] on div "Sales" at bounding box center [779, 323] width 48 height 19
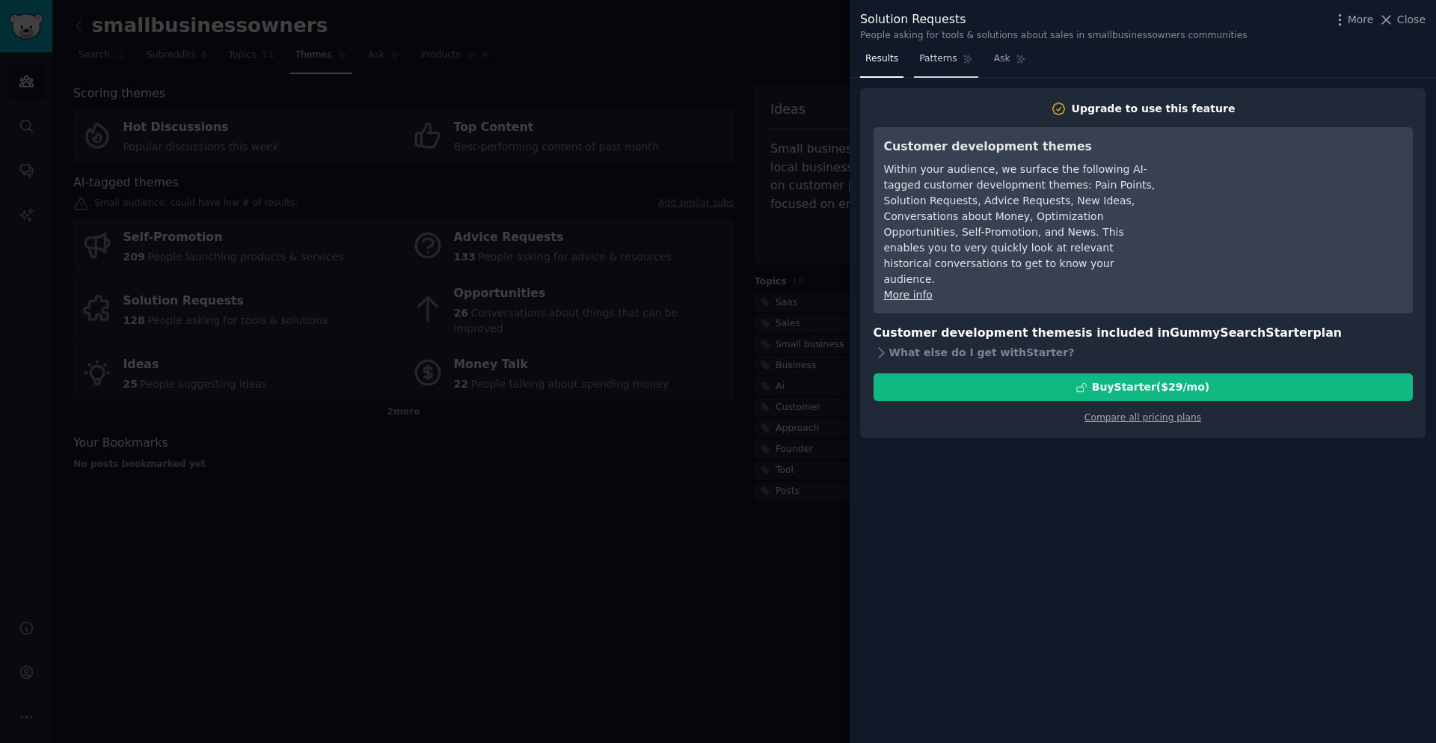
click at [939, 60] on span "Patterns" at bounding box center [937, 58] width 37 height 13
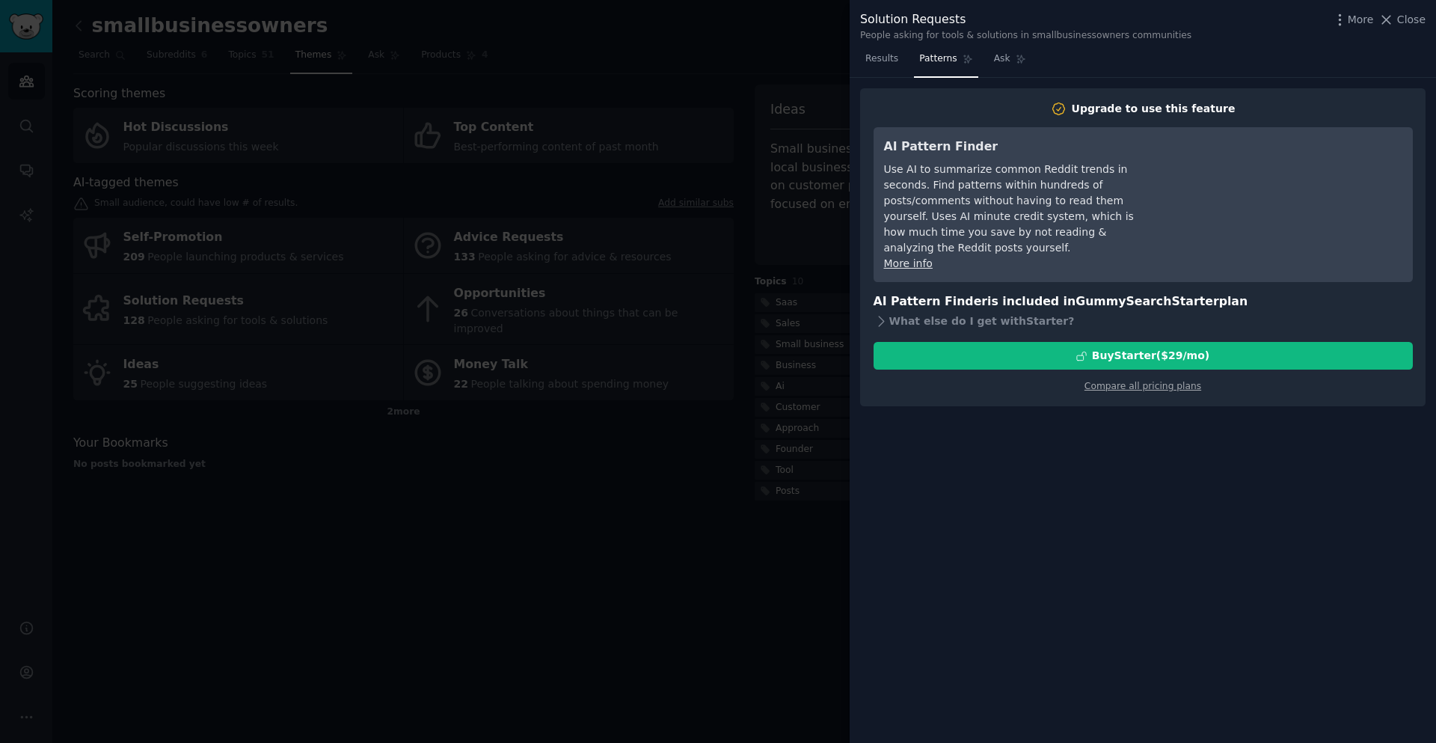
click at [814, 72] on div at bounding box center [718, 371] width 1436 height 743
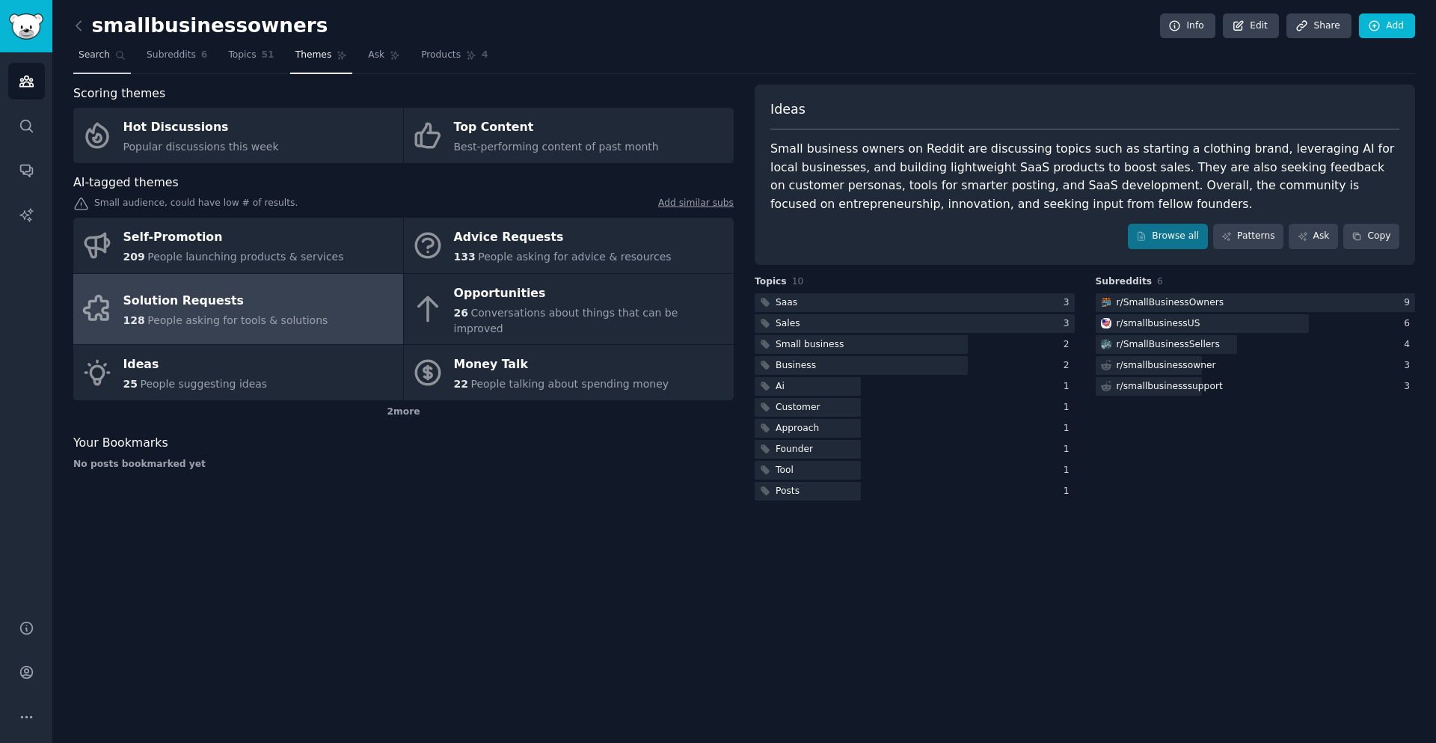
click at [90, 63] on link "Search" at bounding box center [102, 58] width 58 height 31
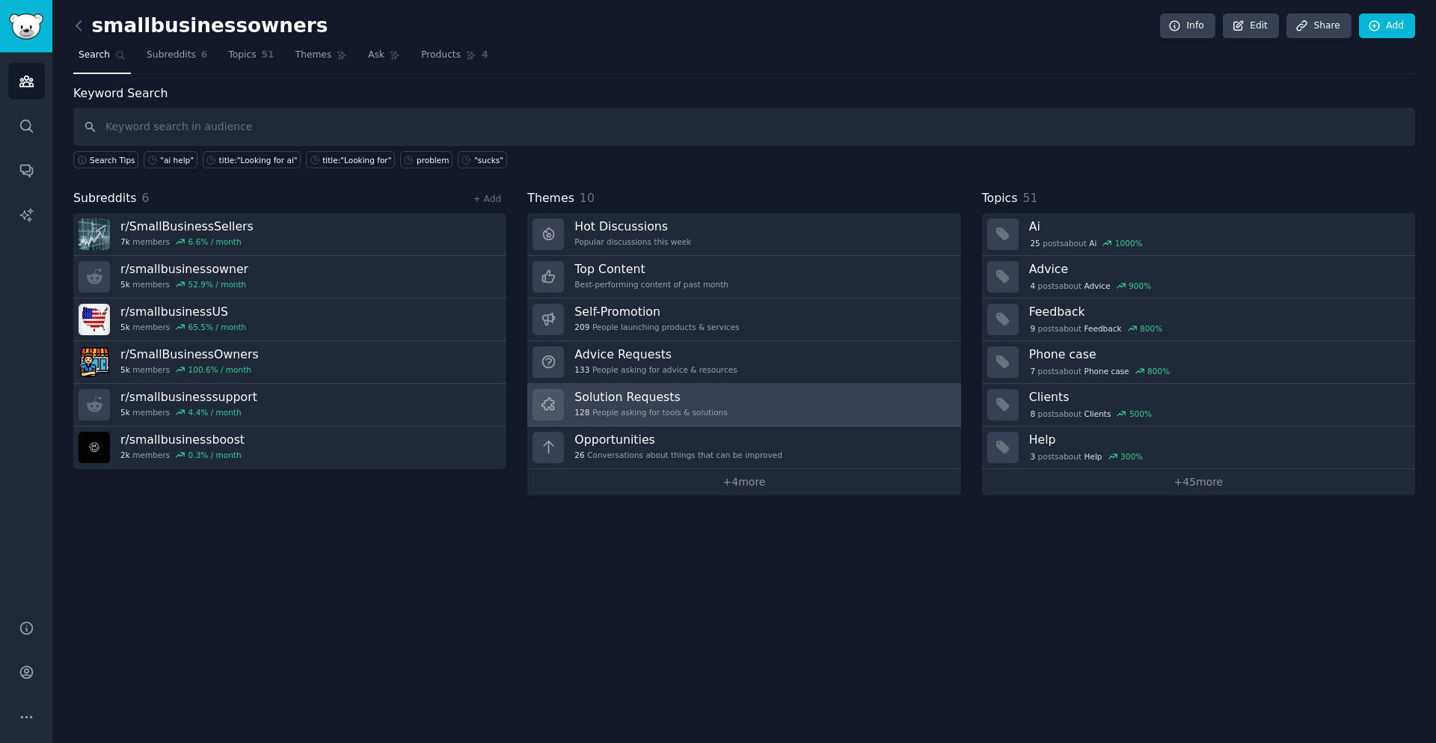
click at [629, 410] on div "128 People asking for tools & solutions" at bounding box center [650, 412] width 153 height 10
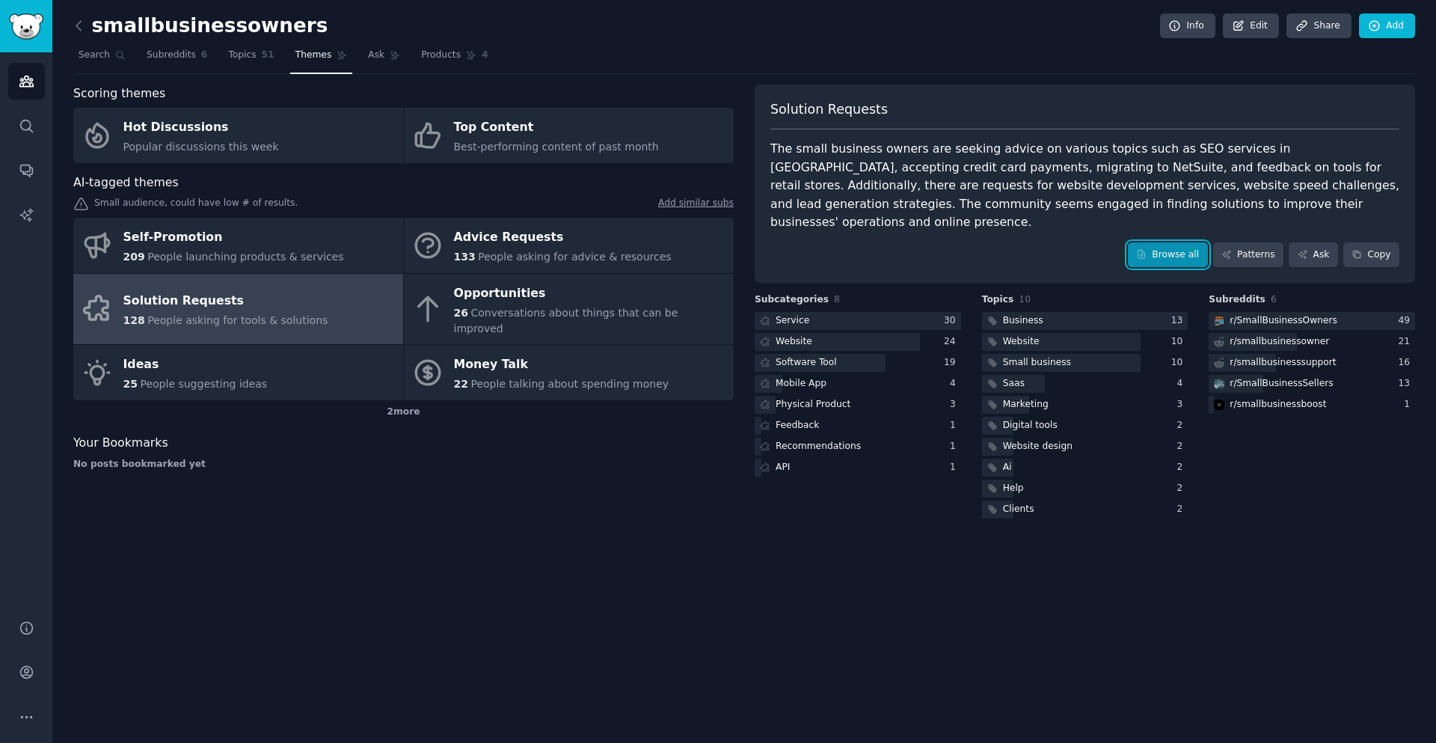
click at [1167, 242] on link "Browse all" at bounding box center [1168, 254] width 80 height 25
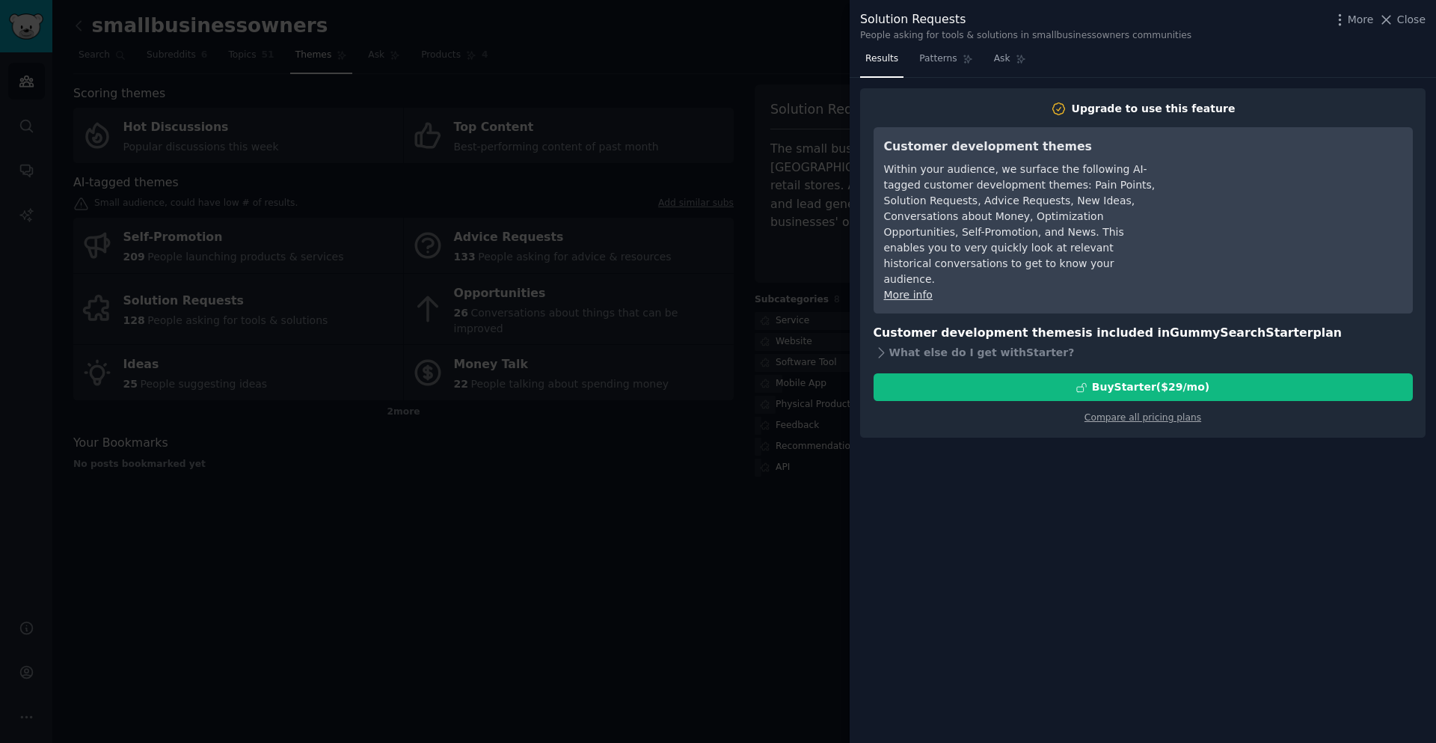
click at [806, 49] on div at bounding box center [718, 371] width 1436 height 743
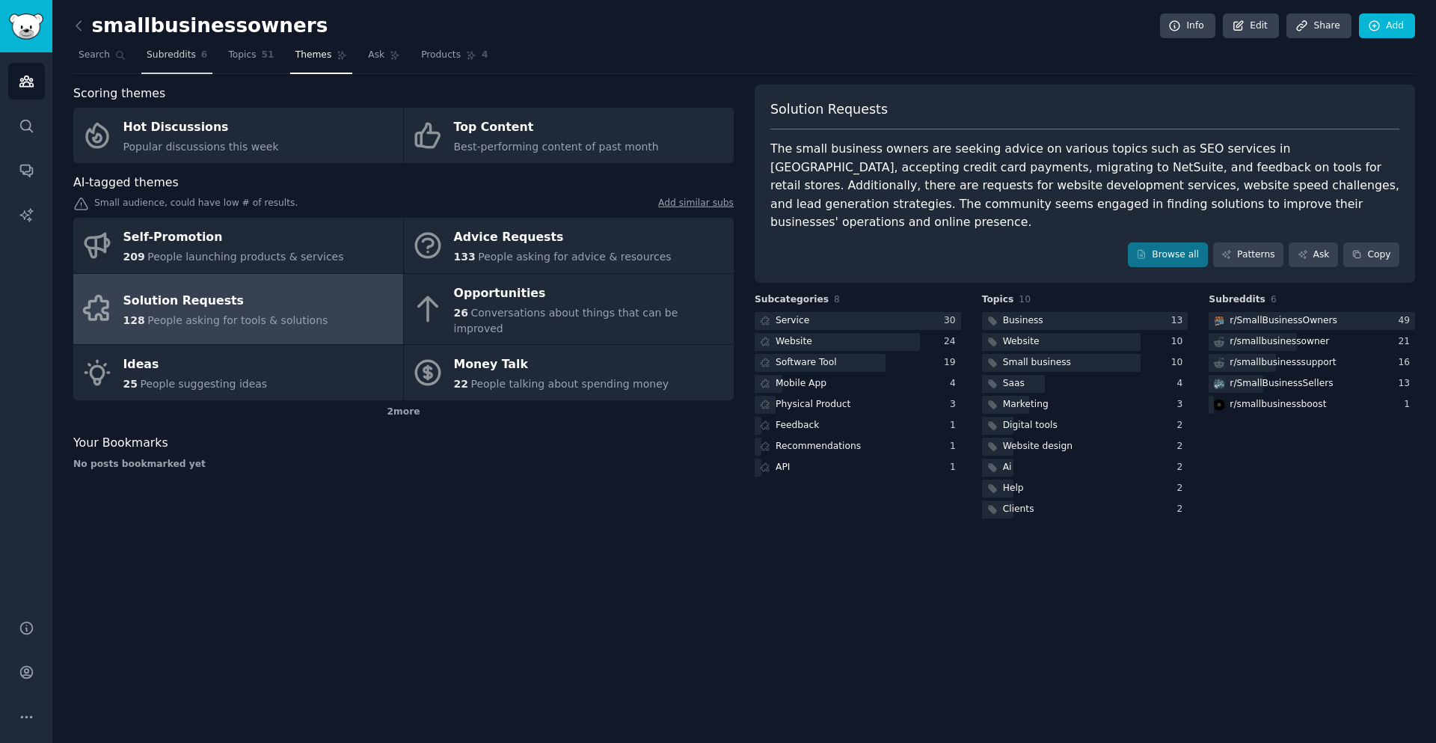
click at [179, 53] on span "Subreddits" at bounding box center [171, 55] width 49 height 13
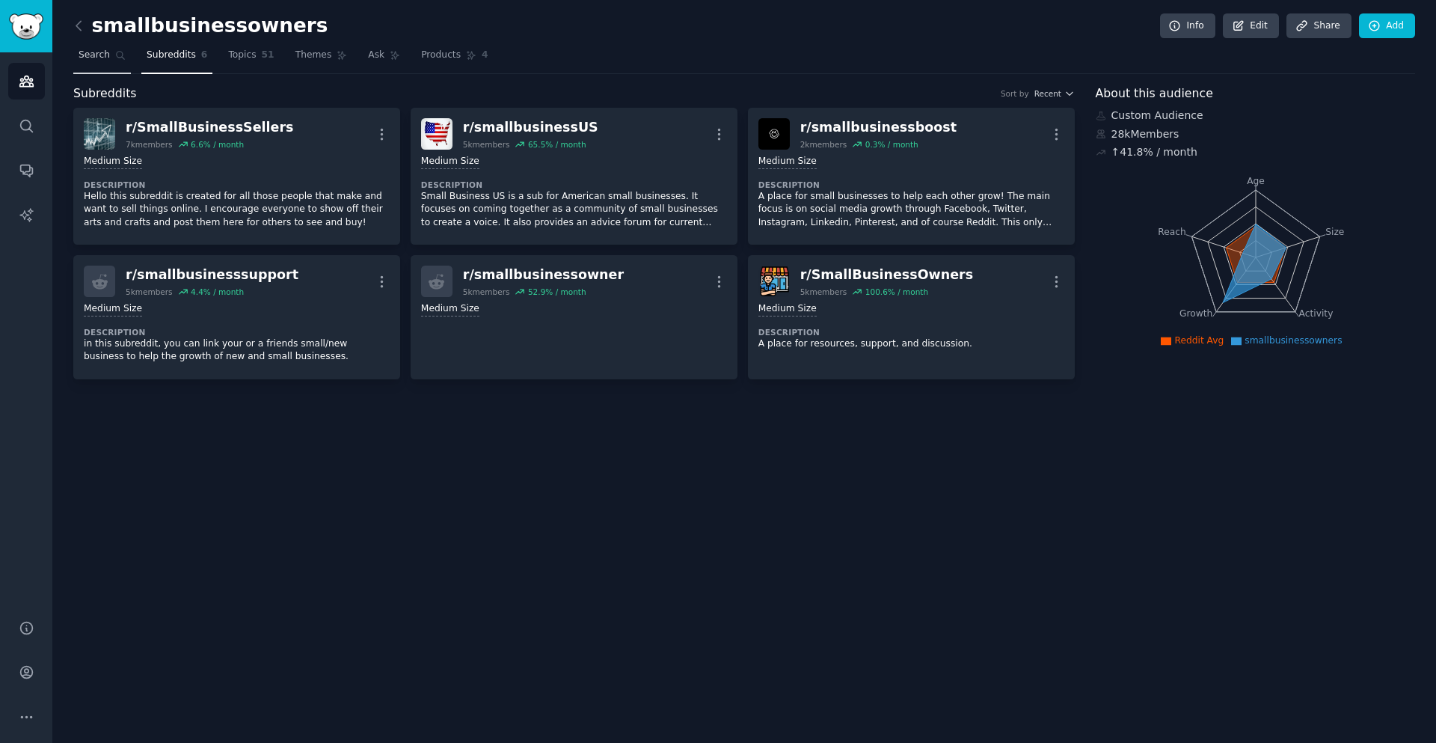
click at [117, 54] on icon at bounding box center [121, 56] width 8 height 8
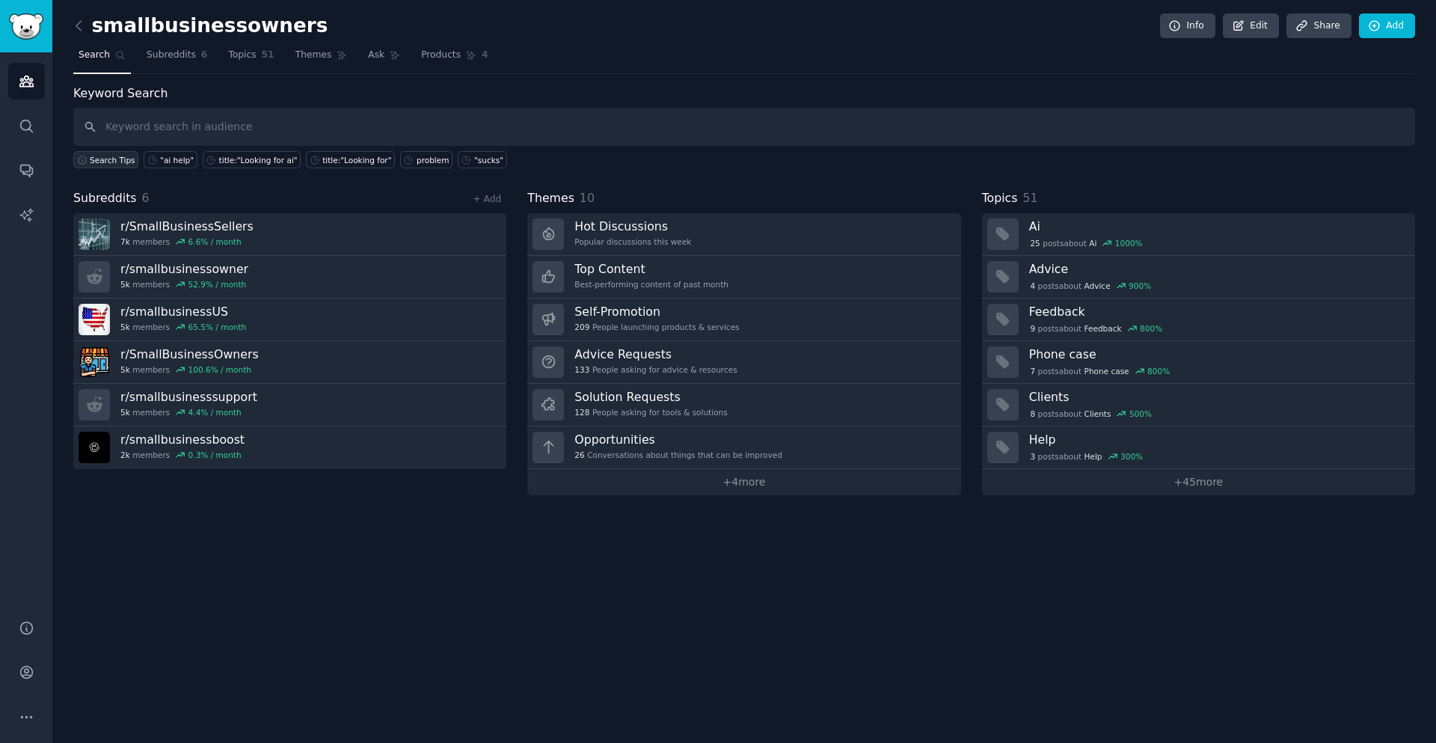
click at [88, 166] on button "Search Tips" at bounding box center [105, 159] width 65 height 17
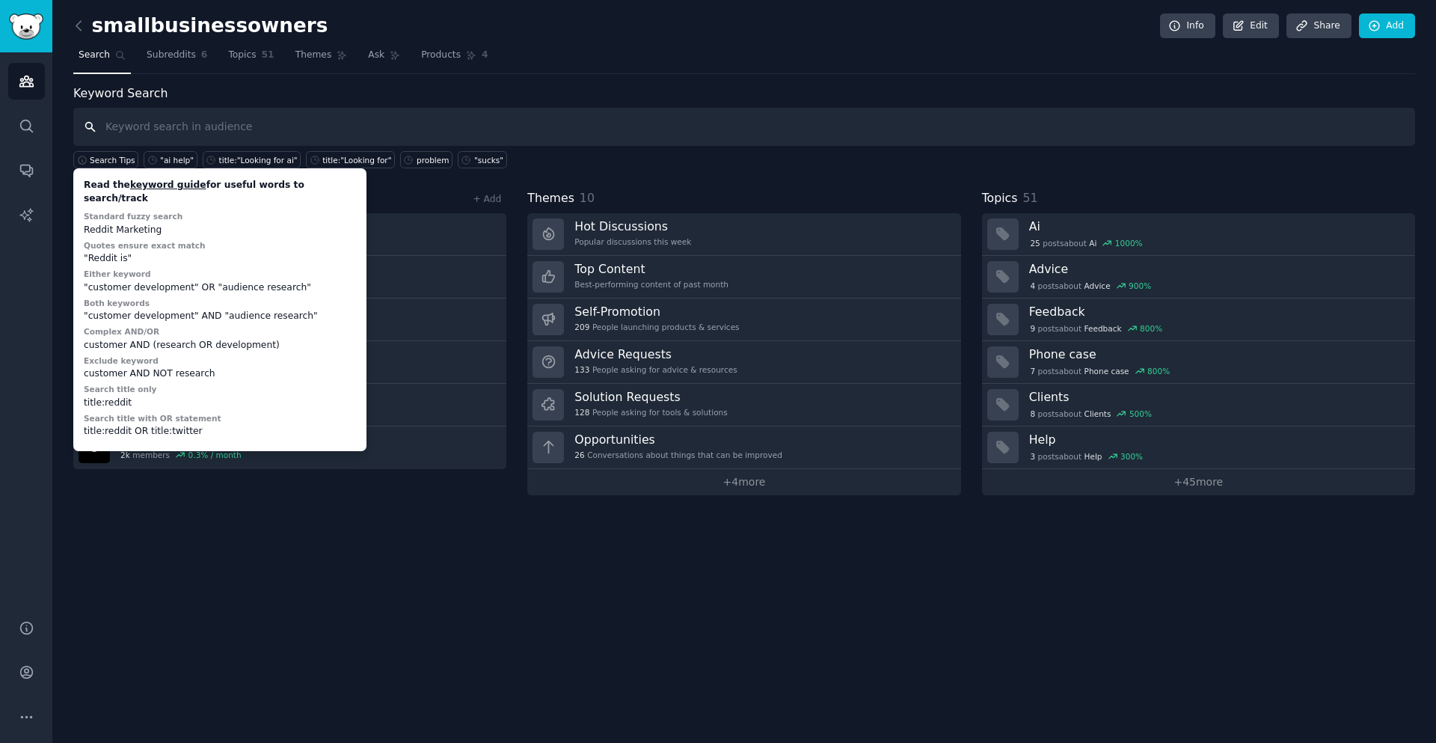
click at [156, 121] on input "text" at bounding box center [744, 127] width 1342 height 38
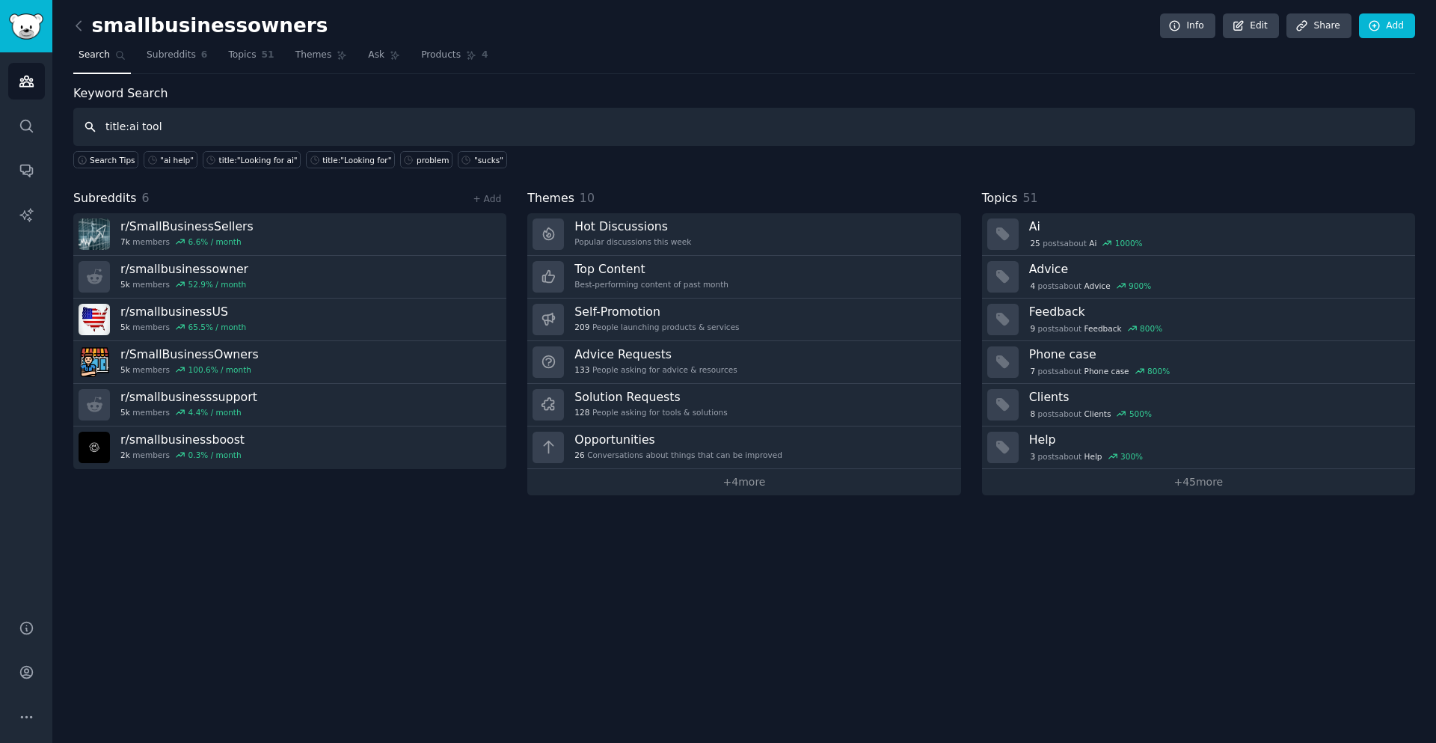
type input "title:ai tool"
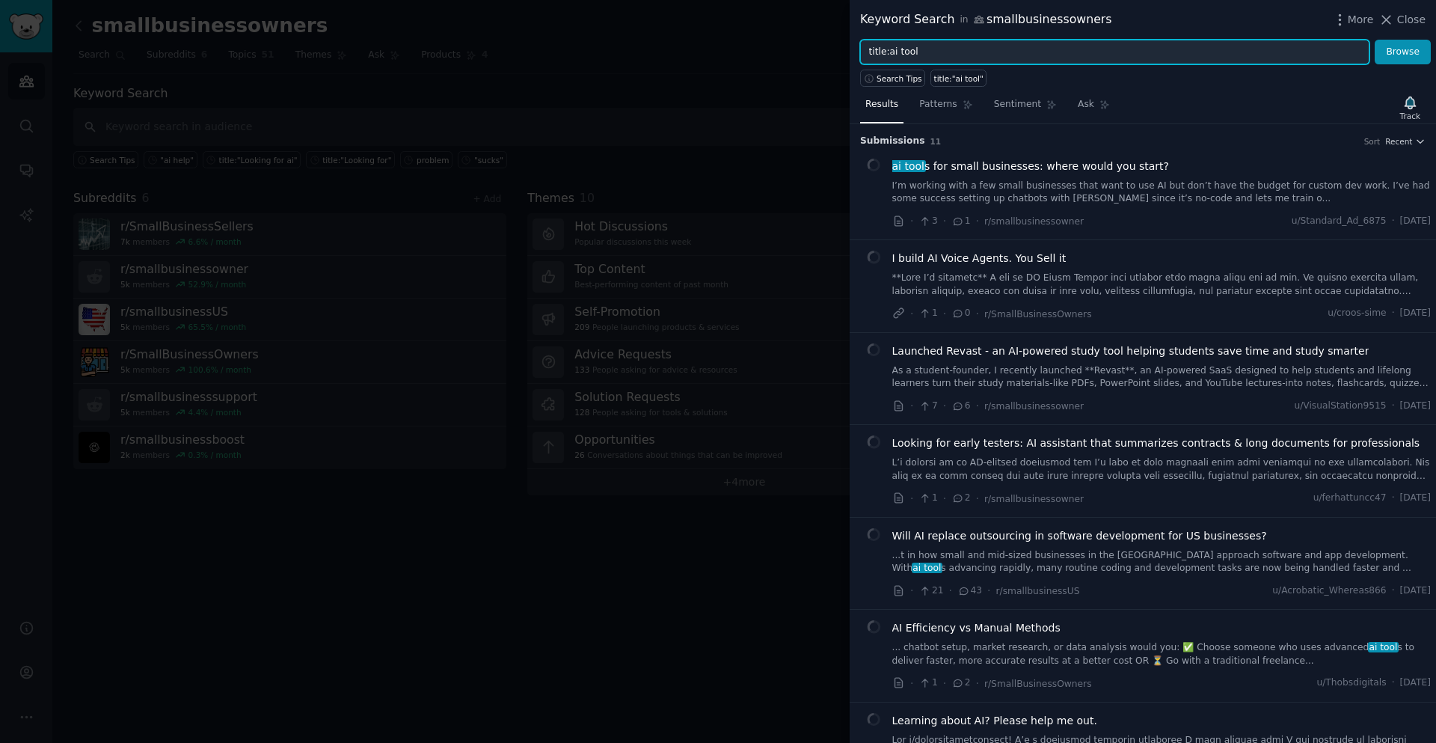
click at [984, 53] on input "title:ai tool" at bounding box center [1114, 52] width 509 height 25
click at [1375, 40] on button "Browse" at bounding box center [1403, 52] width 56 height 25
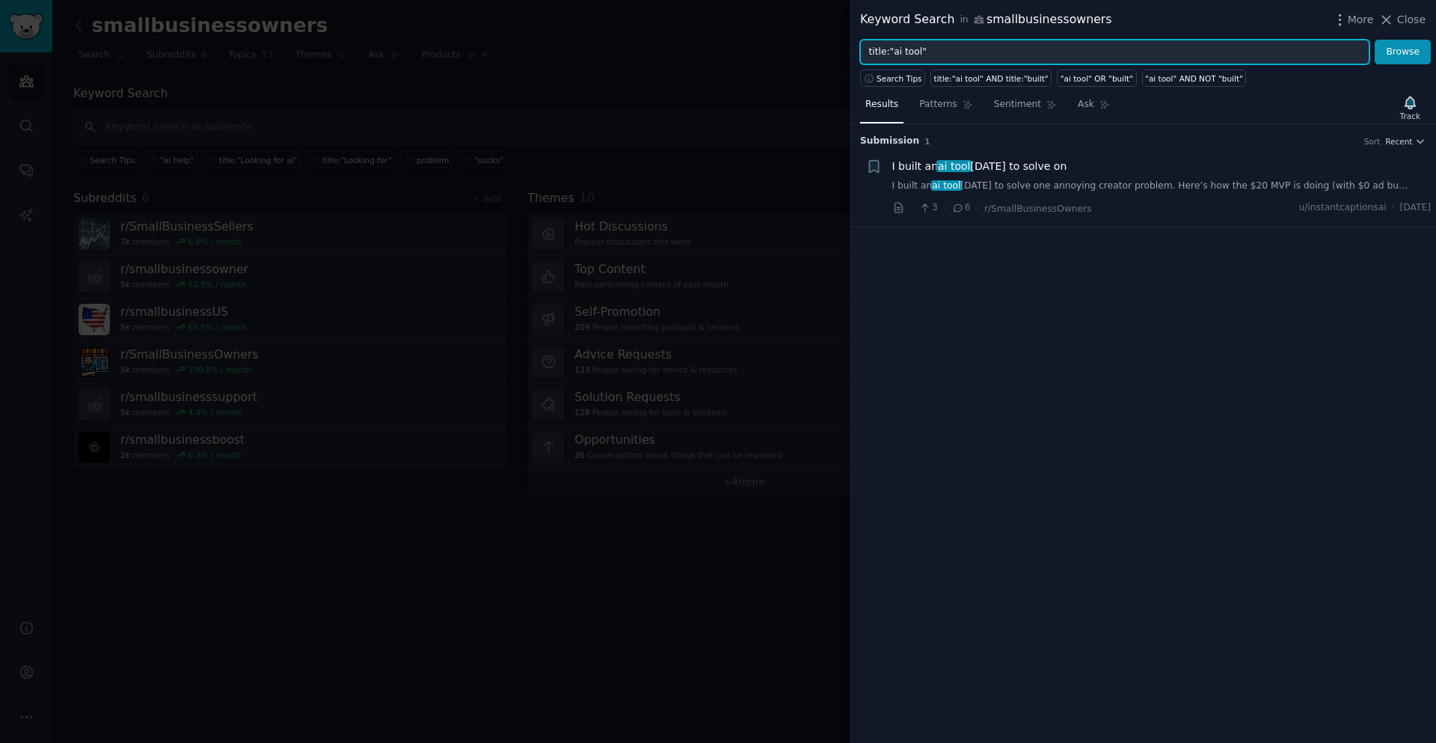
click at [933, 55] on input "title:"ai tool"" at bounding box center [1114, 52] width 509 height 25
click at [1375, 40] on button "Browse" at bounding box center [1403, 52] width 56 height 25
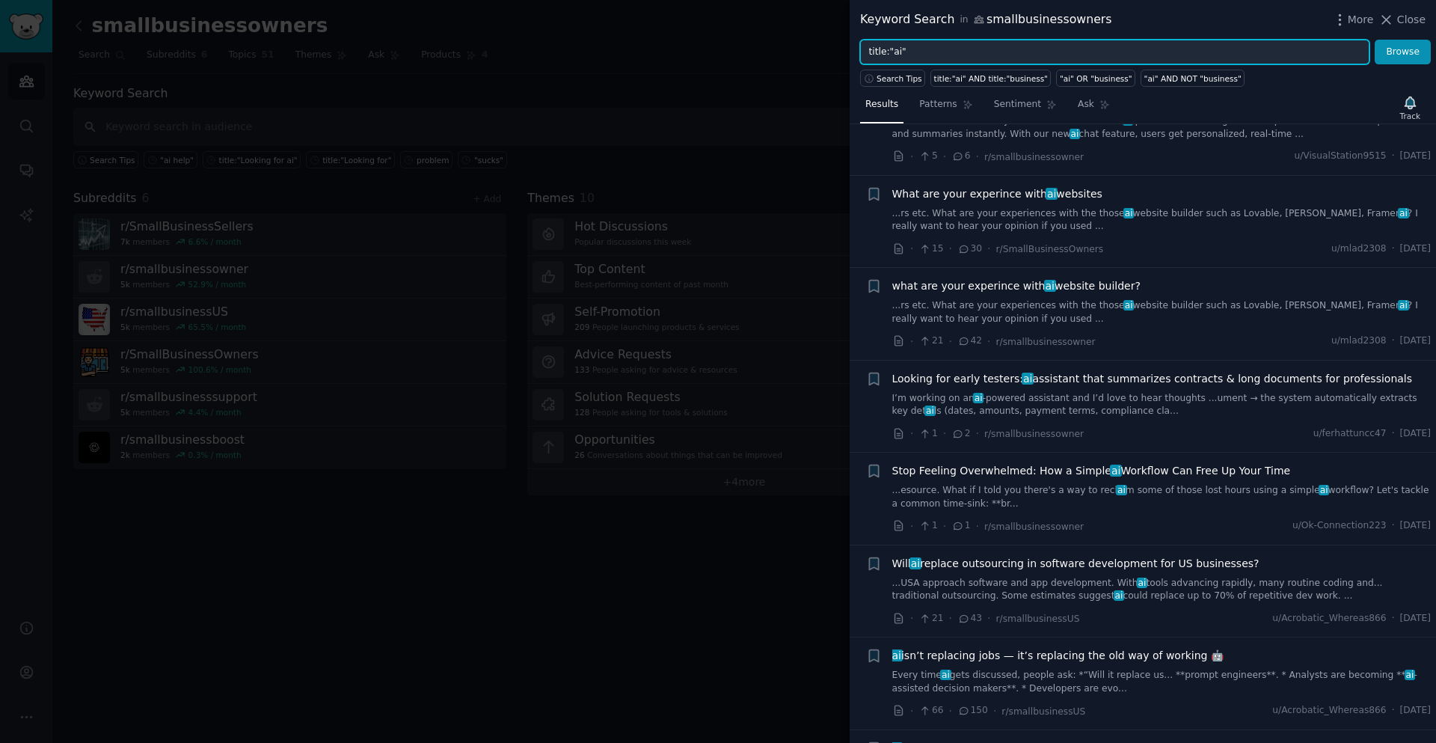
scroll to position [449, 0]
click at [1375, 40] on button "Browse" at bounding box center [1403, 52] width 56 height 25
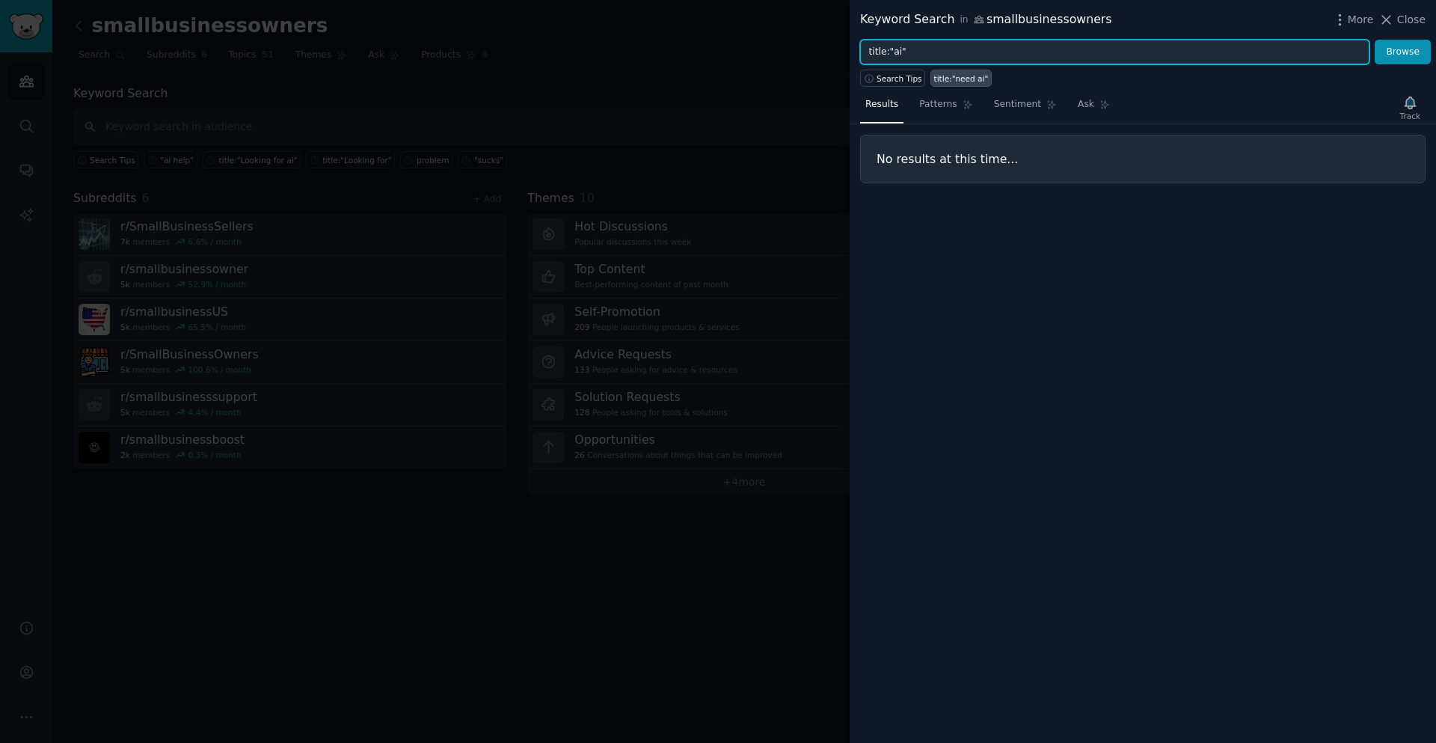
type input "title:"ai""
click at [1375, 40] on button "Browse" at bounding box center [1403, 52] width 56 height 25
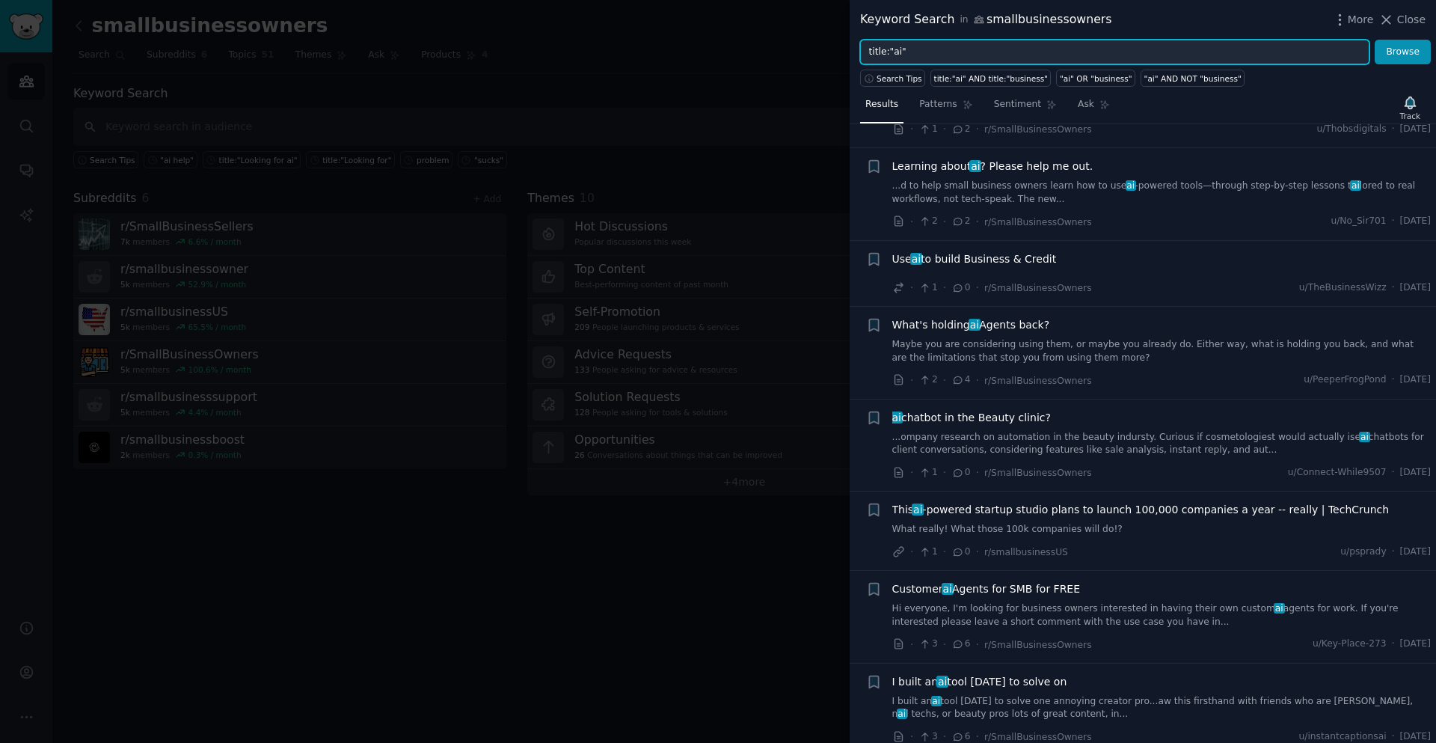
scroll to position [1271, 0]
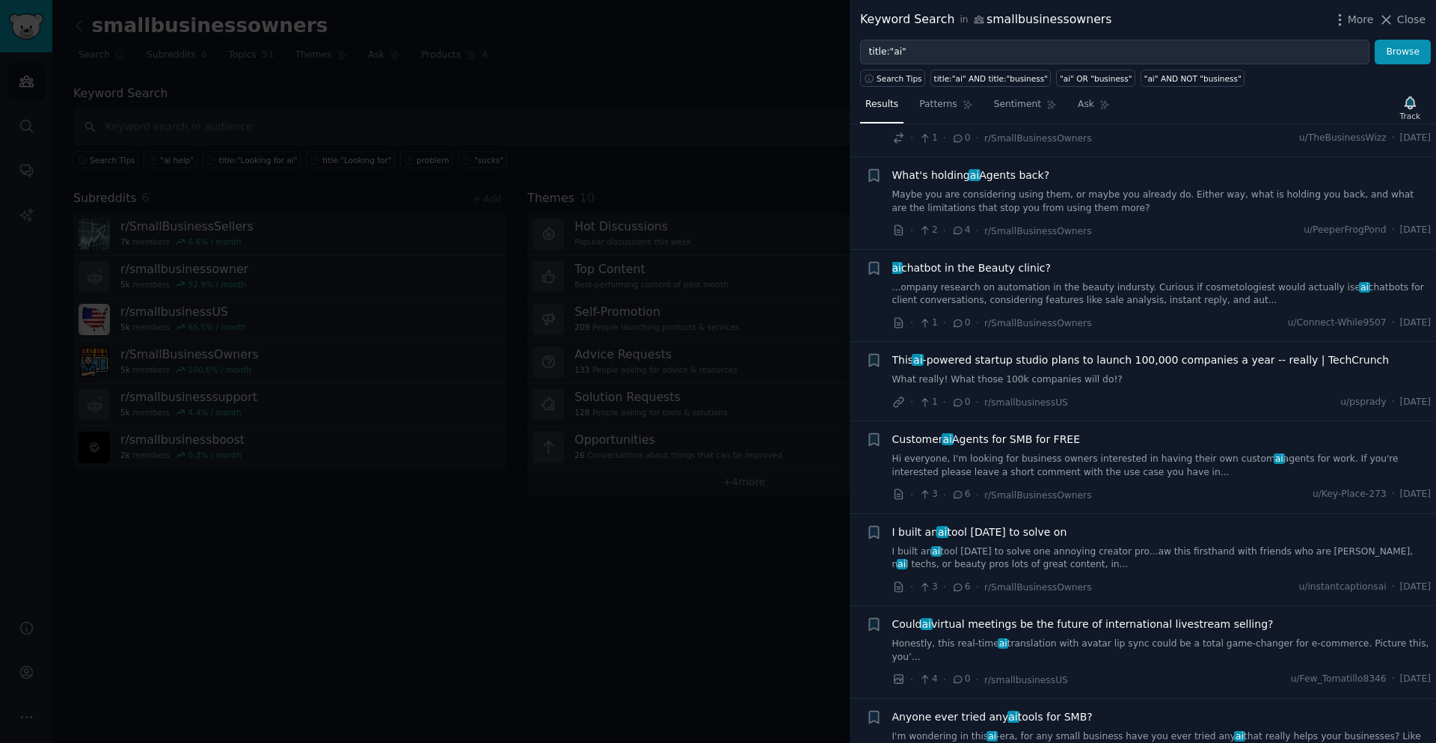
click at [1165, 462] on link "Hi everyone, I'm looking for business owners interested in having their own cus…" at bounding box center [1161, 465] width 539 height 26
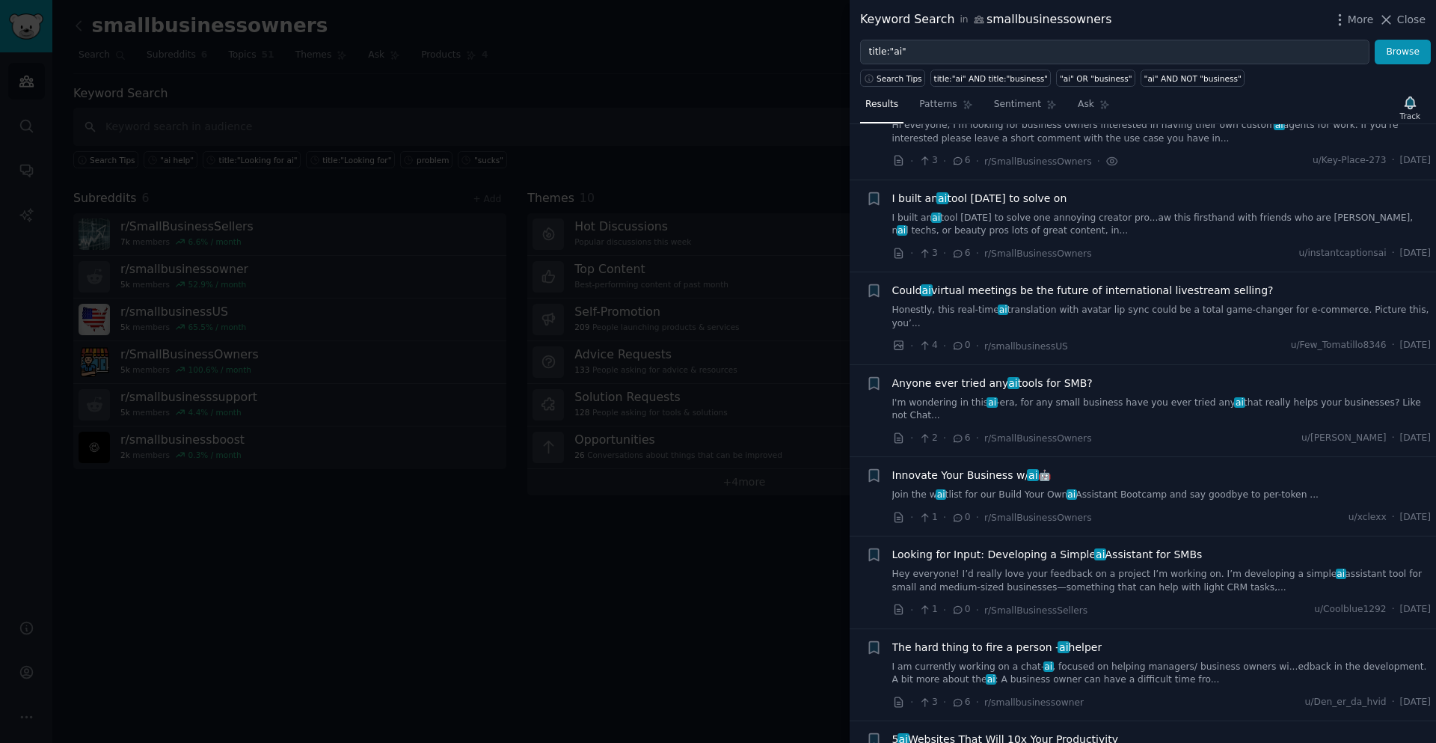
scroll to position [1624, 0]
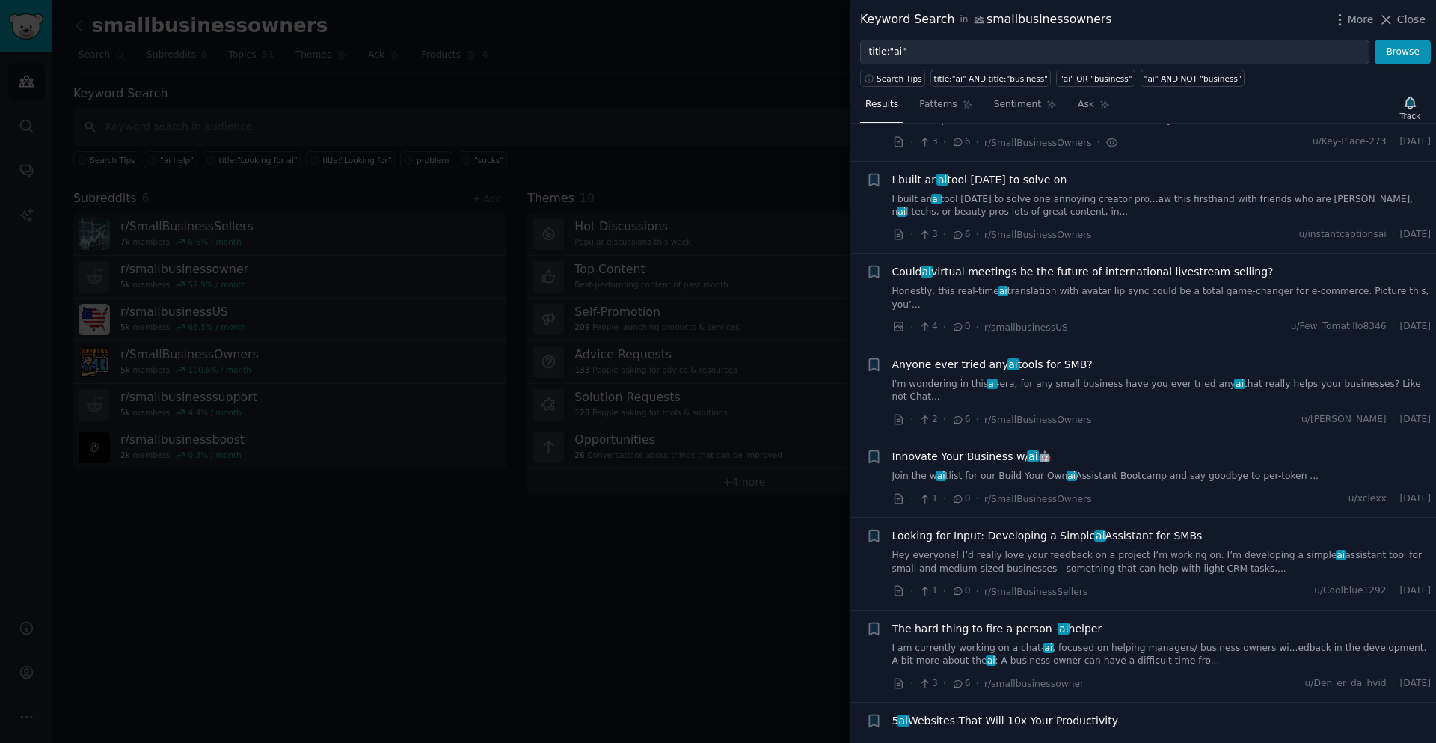
click at [1141, 378] on link "I'm wondering in this ai -era, for any small business have you ever tried any a…" at bounding box center [1161, 391] width 539 height 26
click at [1059, 357] on span "Anyone ever tried any ai tools for SMB?" at bounding box center [992, 365] width 200 height 16
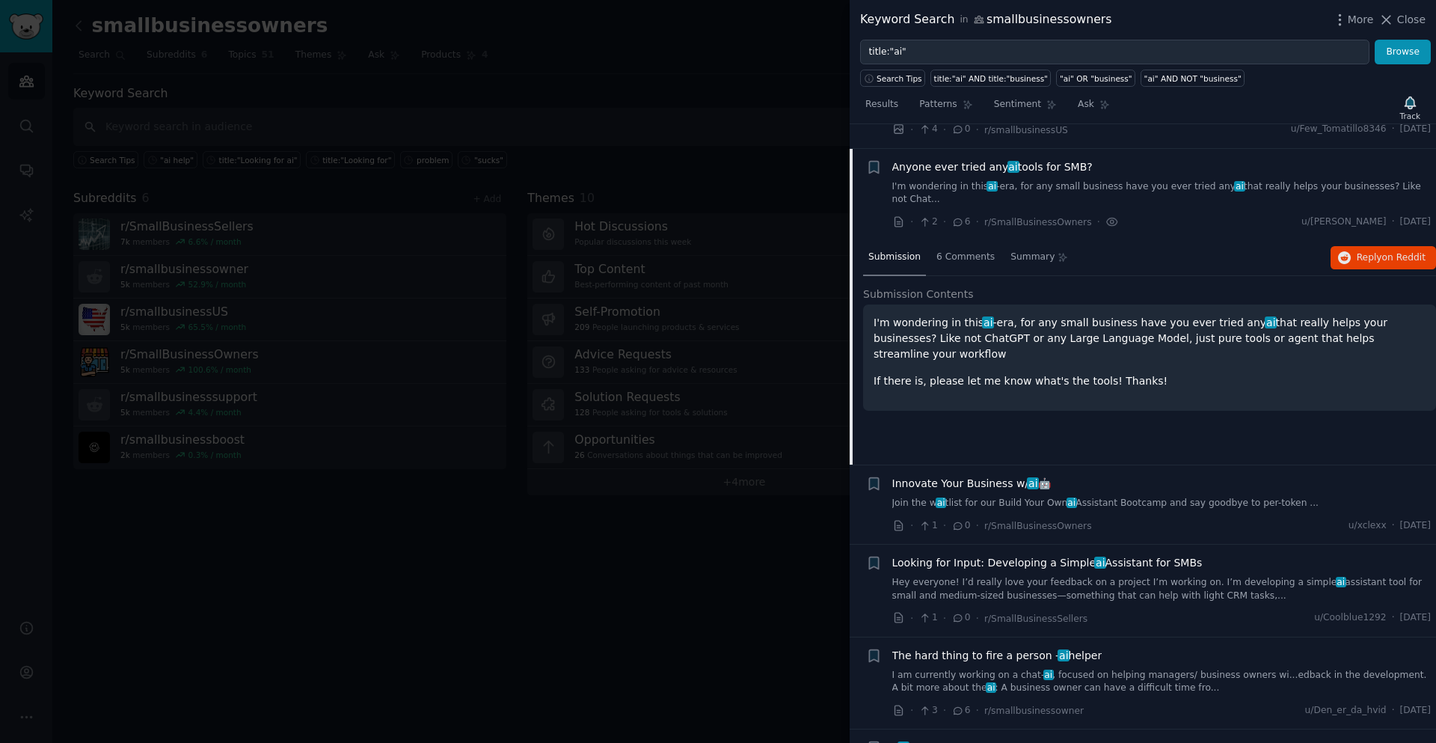
scroll to position [1832, 0]
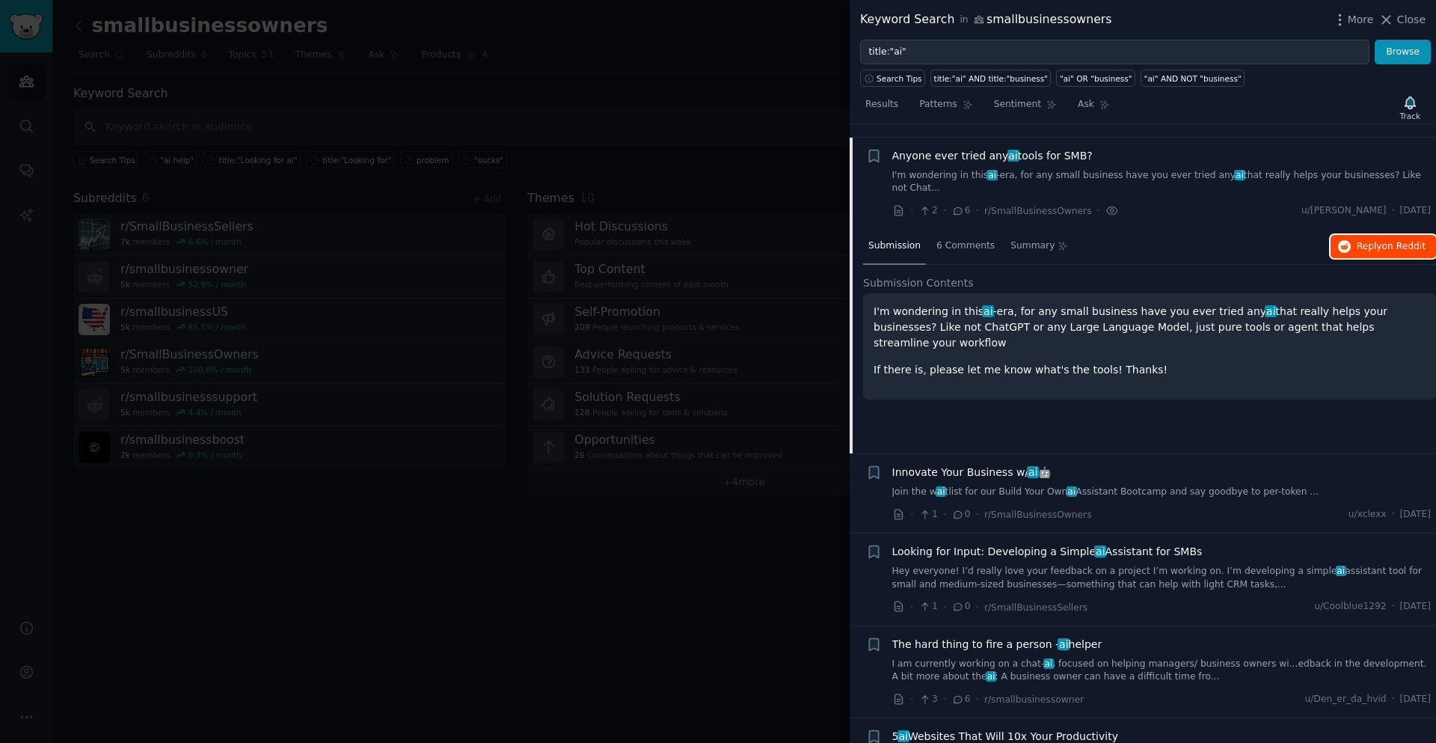
click at [1366, 240] on span "Reply on Reddit" at bounding box center [1391, 246] width 69 height 13
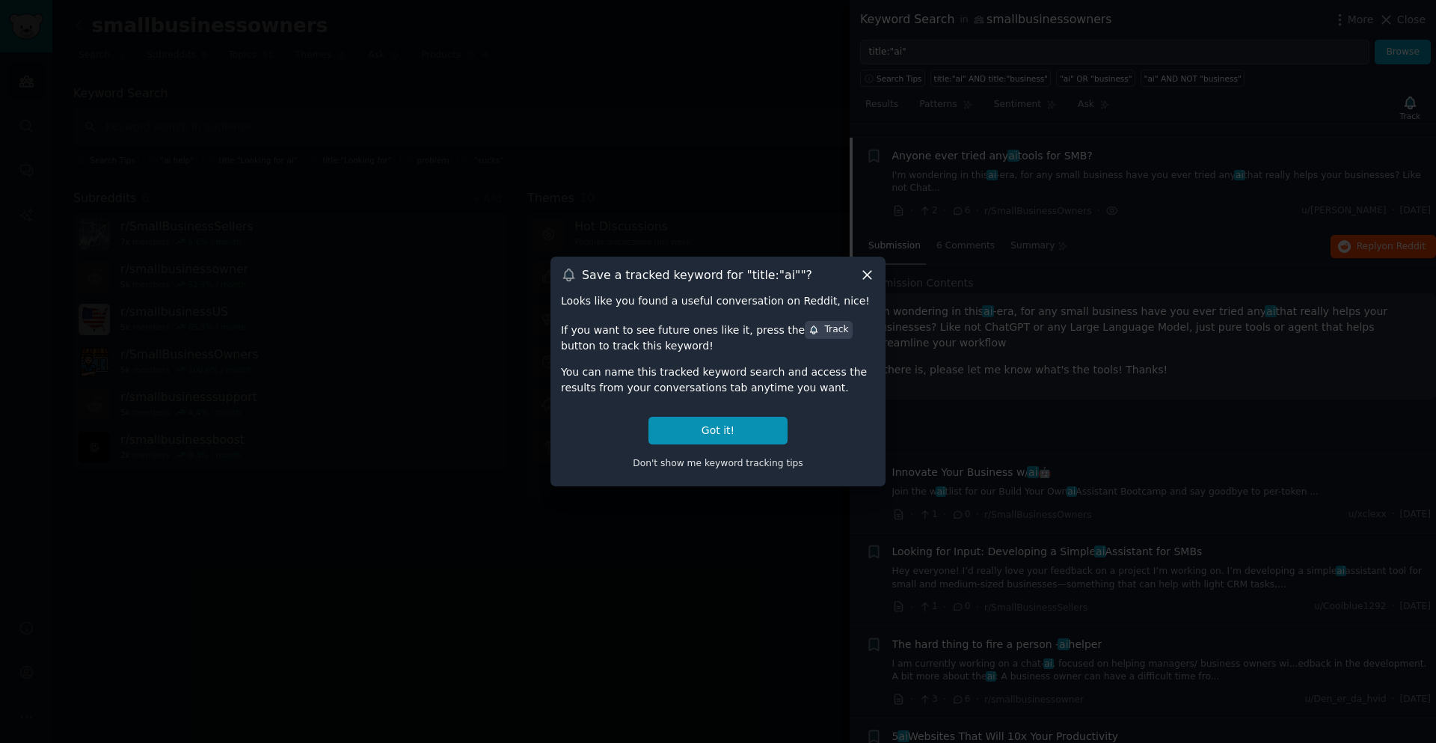
click at [1077, 237] on div at bounding box center [718, 371] width 1436 height 743
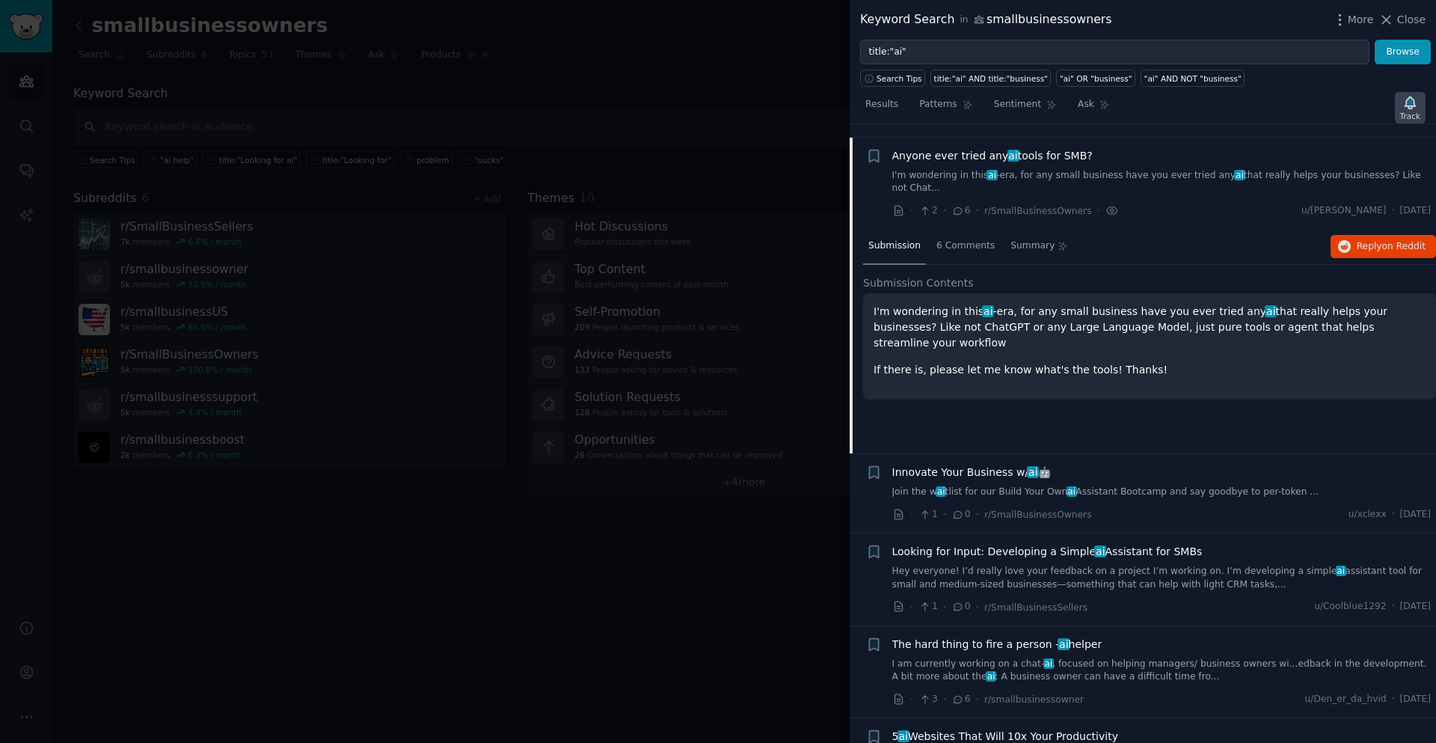
click at [1413, 109] on icon "button" at bounding box center [1410, 103] width 16 height 16
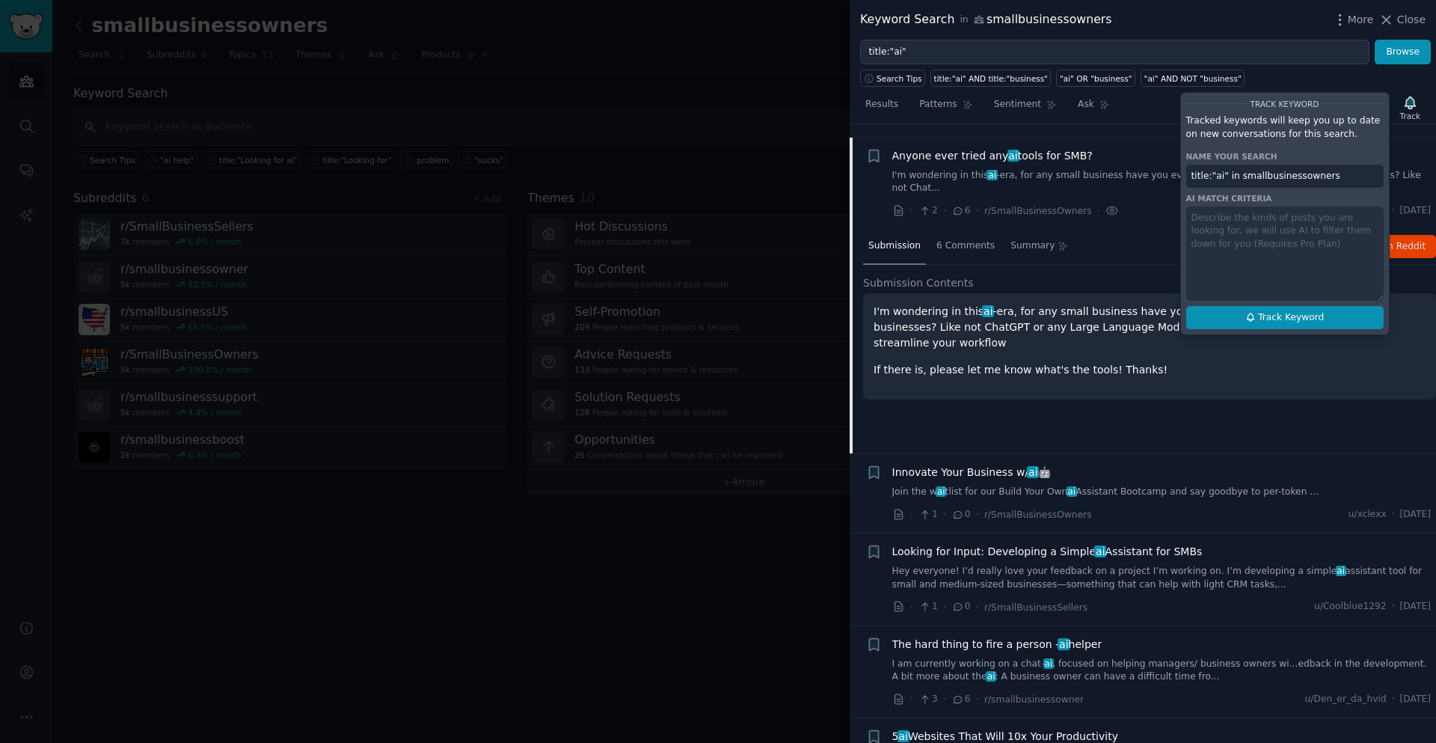
click at [1310, 312] on span "Track Keyword" at bounding box center [1291, 317] width 66 height 13
type input "title:"ai" in smallbusinessowners"
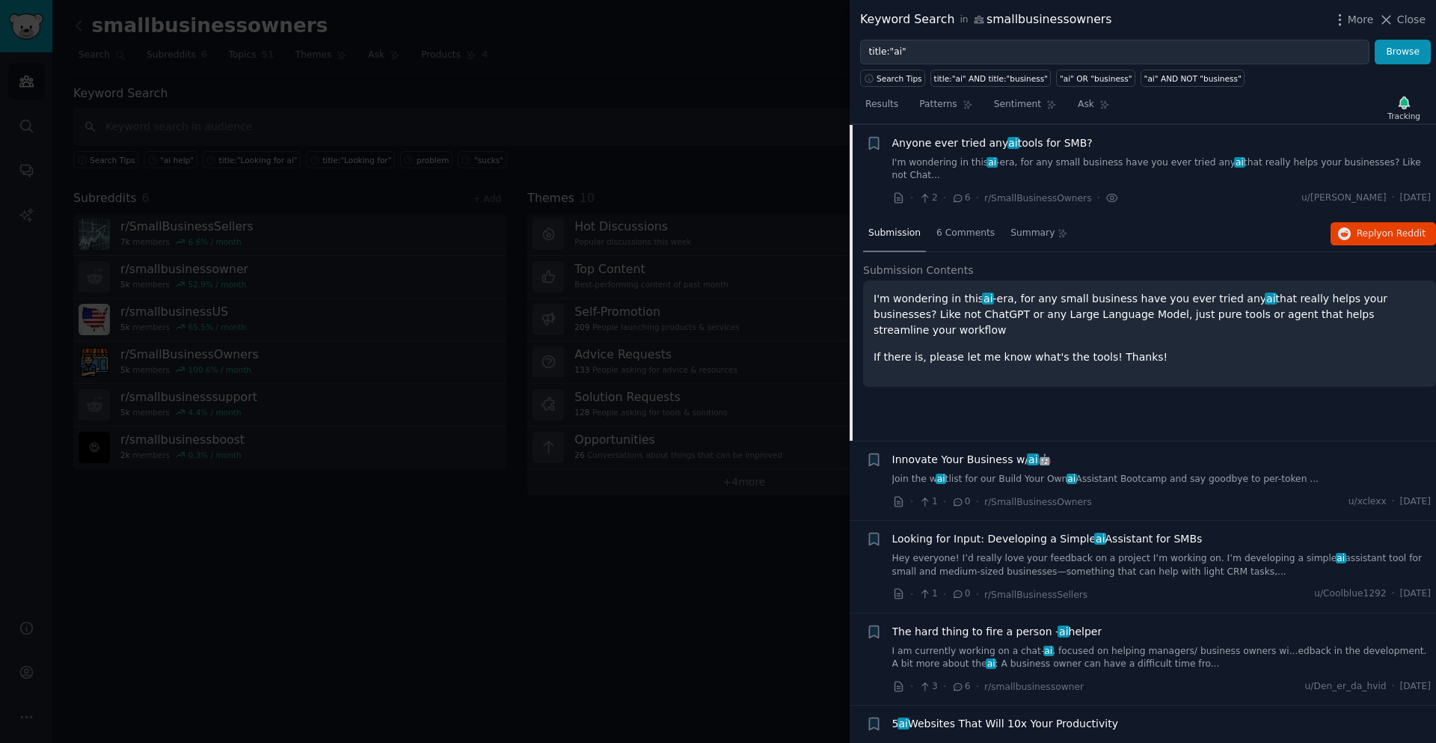
scroll to position [1848, 0]
click at [1001, 449] on span "Innovate Your Business w/ ai 🤖" at bounding box center [971, 457] width 159 height 16
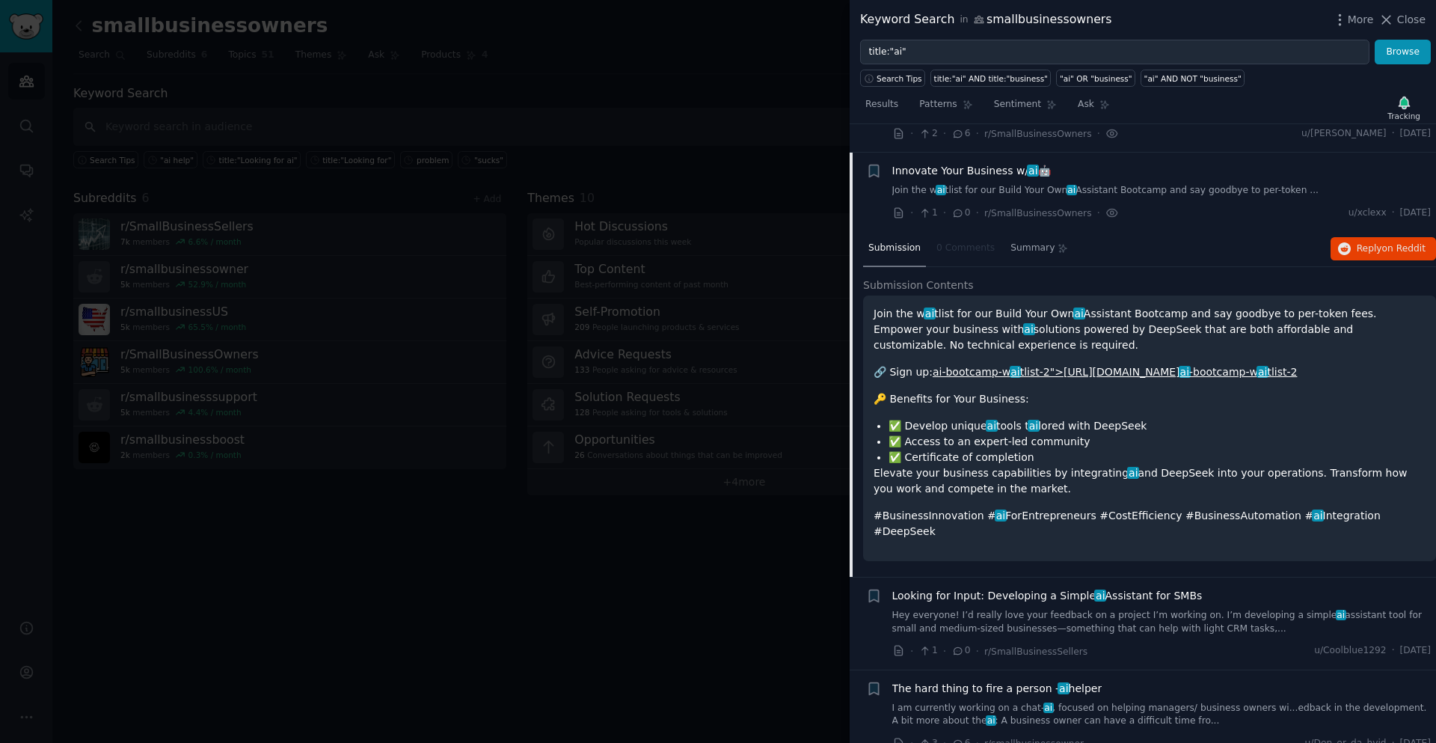
scroll to position [1912, 0]
click at [1382, 241] on span "on Reddit" at bounding box center [1403, 246] width 43 height 10
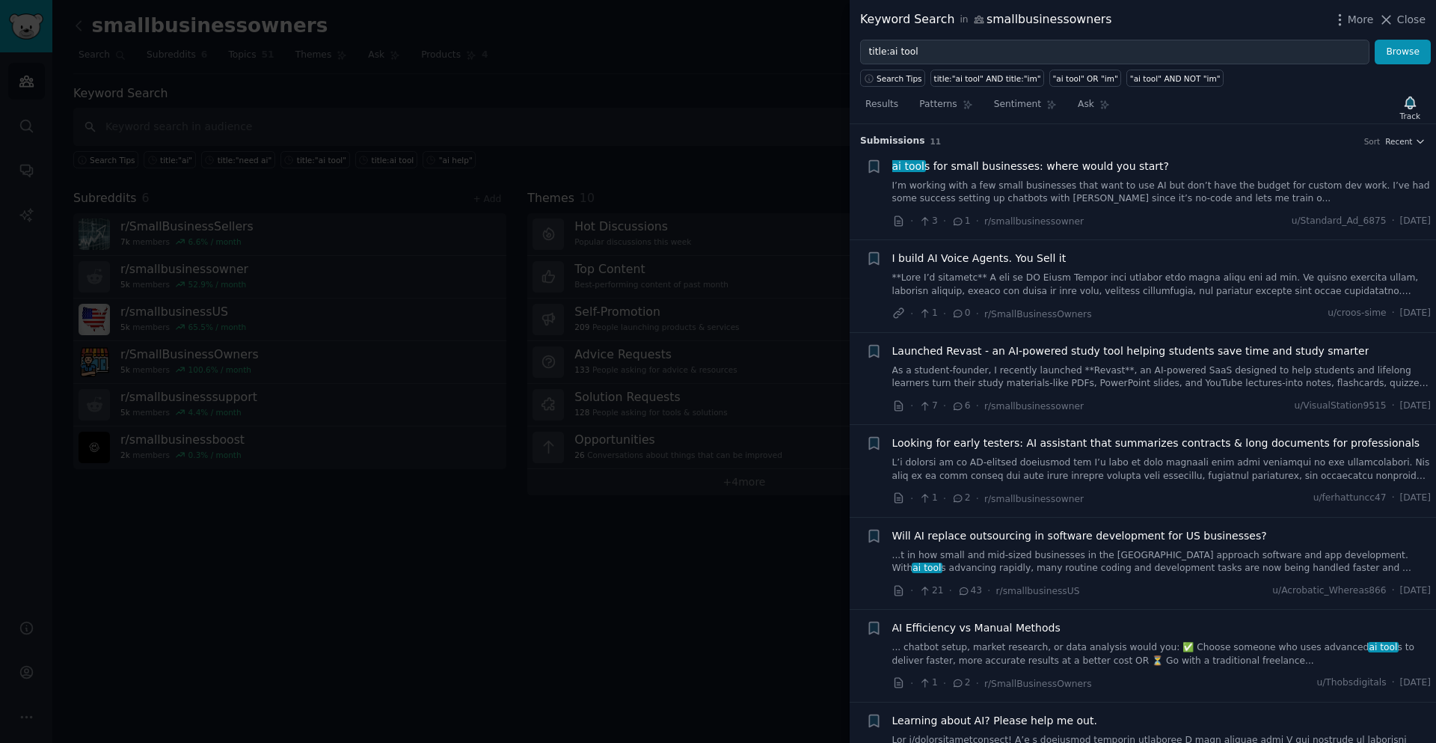
click at [1012, 162] on span "ai tool s for small businesses: where would you start?" at bounding box center [1030, 167] width 277 height 16
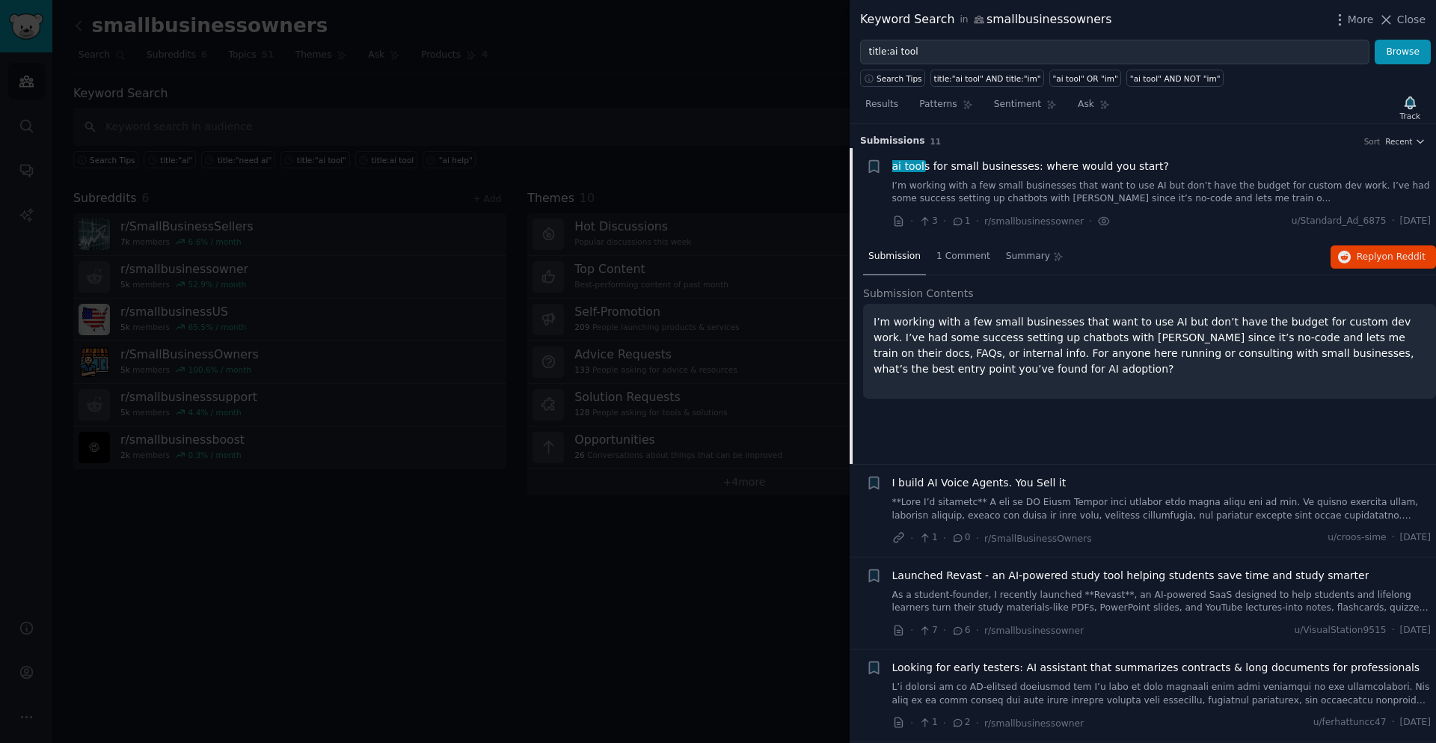
scroll to position [24, 0]
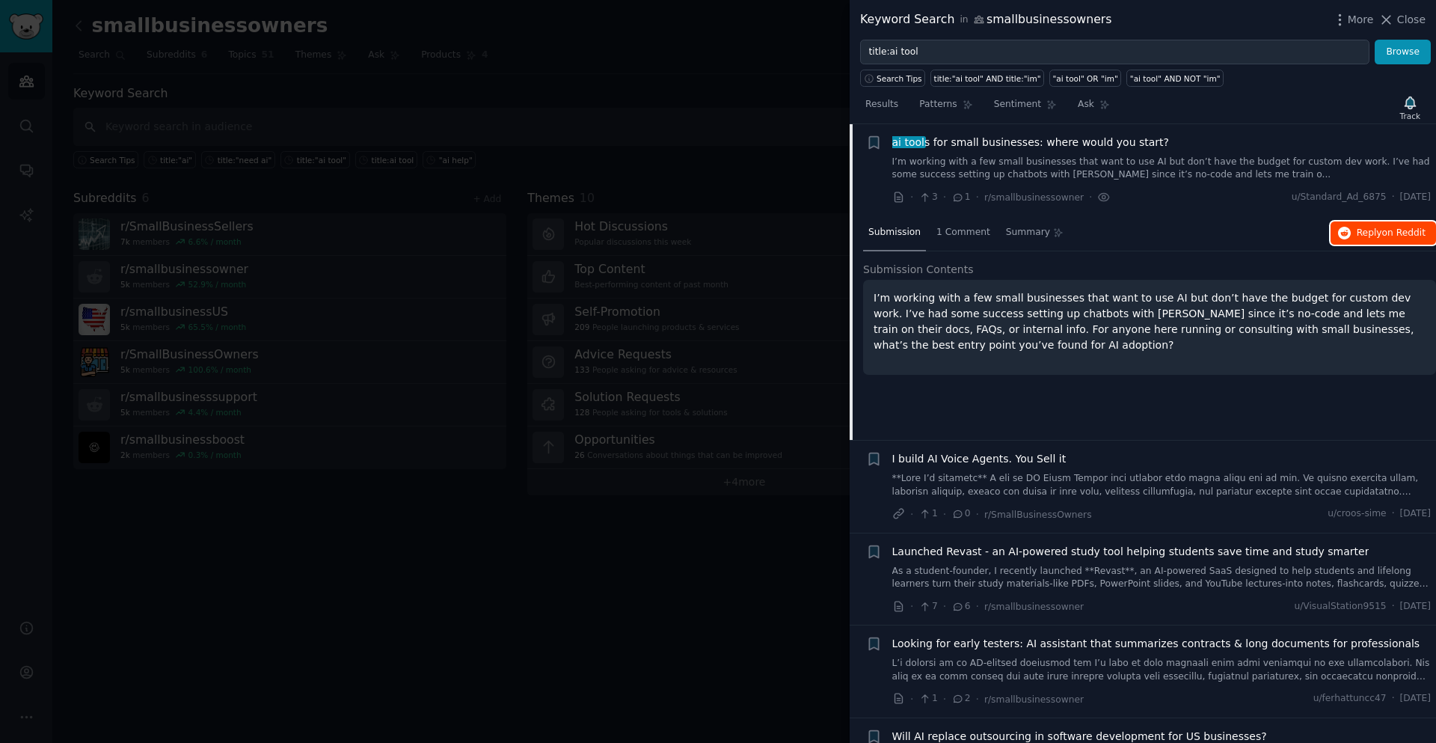
click at [1382, 229] on span "on Reddit" at bounding box center [1403, 232] width 43 height 10
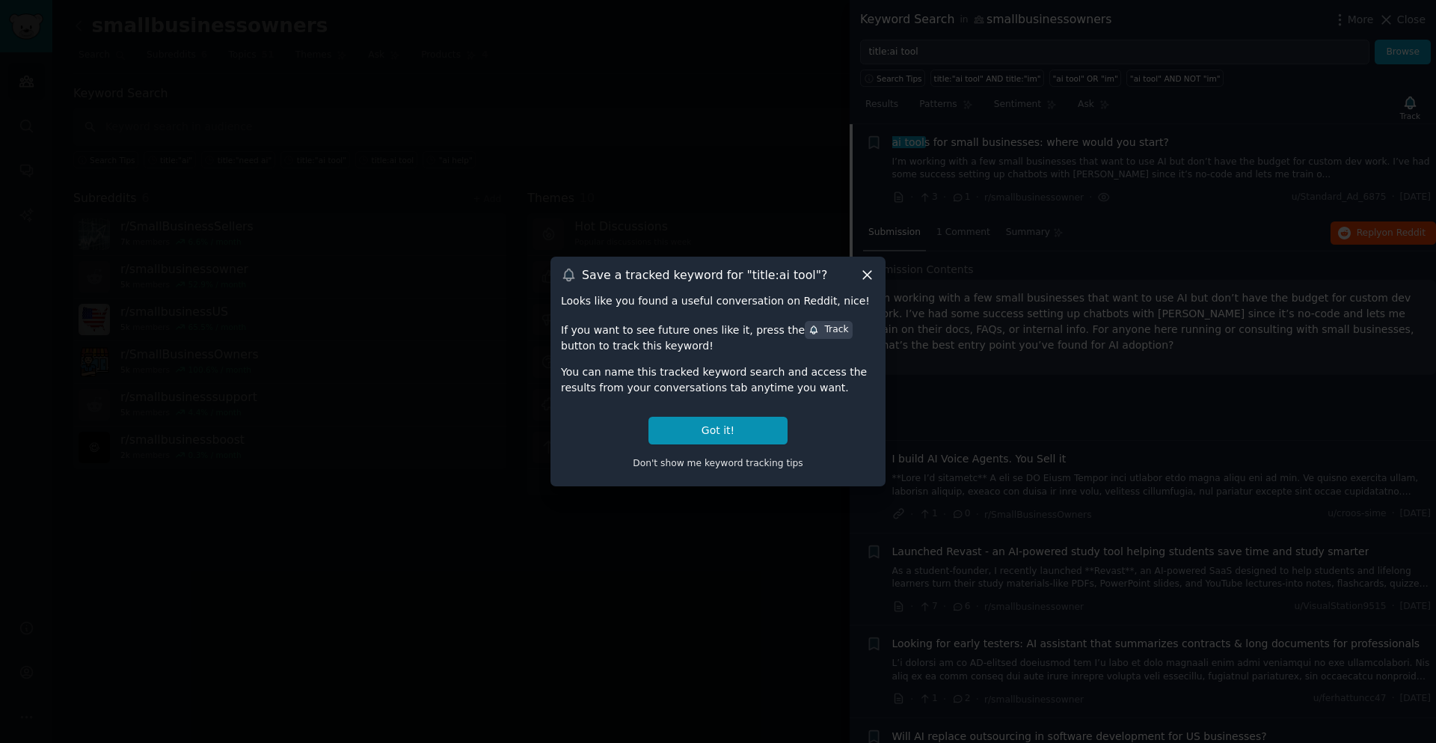
click at [1048, 178] on div at bounding box center [718, 371] width 1436 height 743
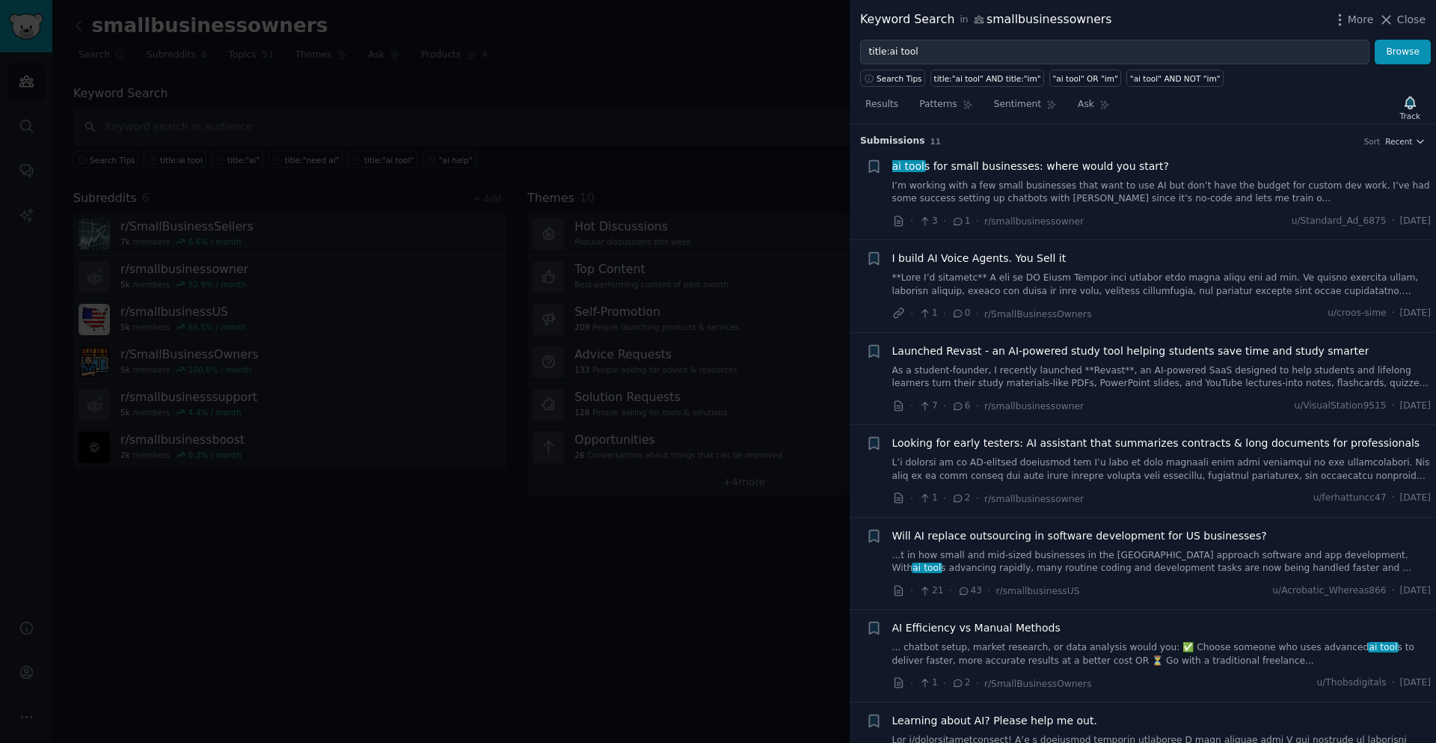
click at [1018, 260] on span "I build AI Voice Agents. You Sell it" at bounding box center [979, 259] width 174 height 16
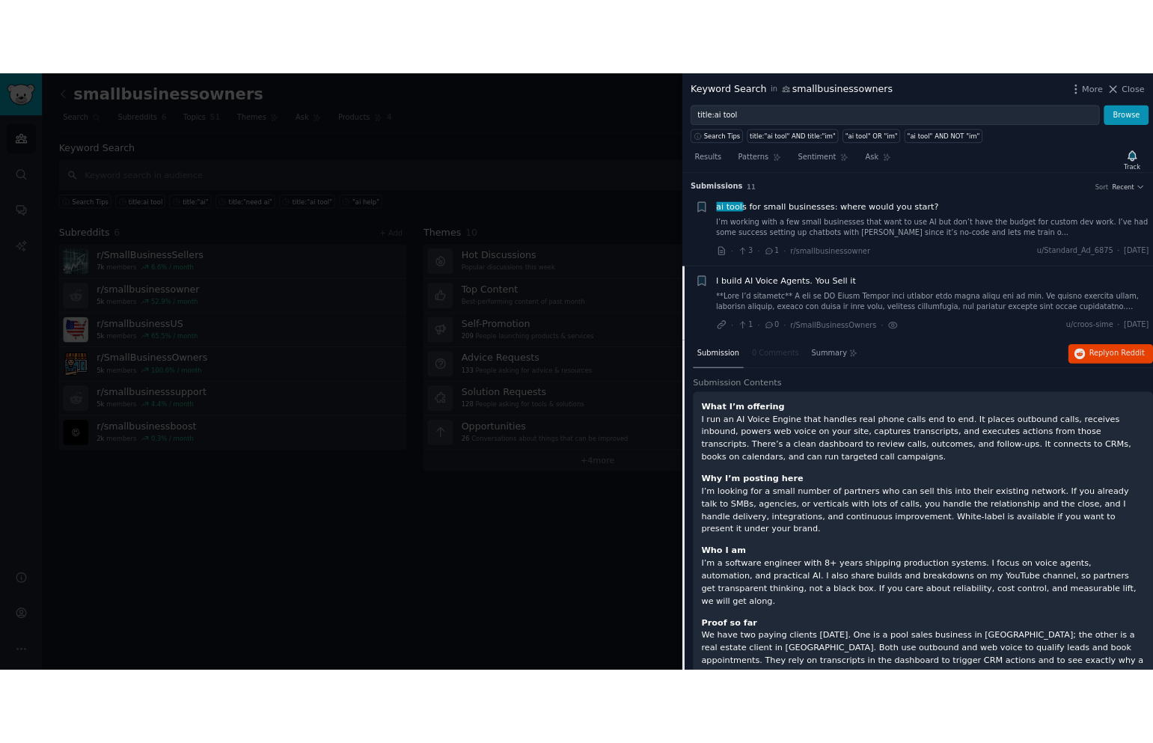
scroll to position [116, 0]
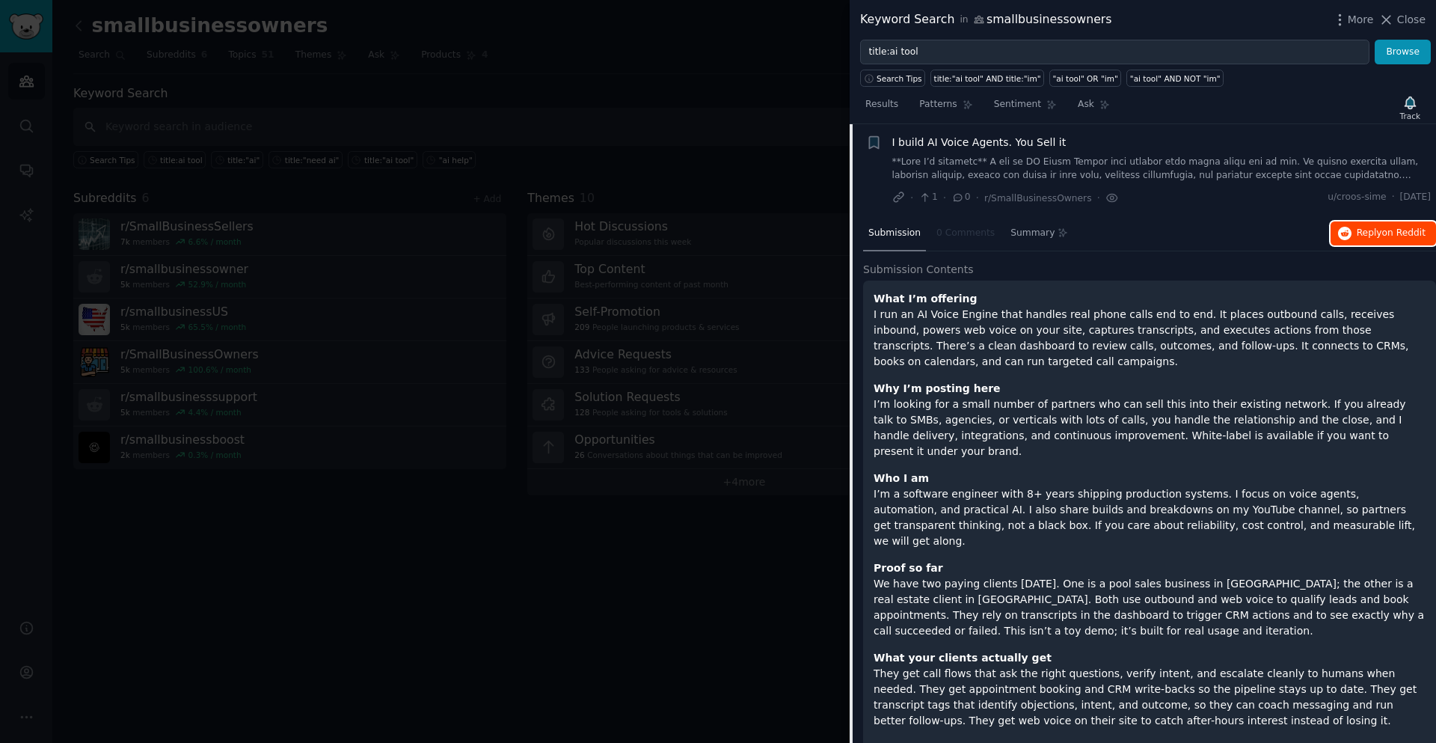
click at [1400, 229] on span "on Reddit" at bounding box center [1403, 232] width 43 height 10
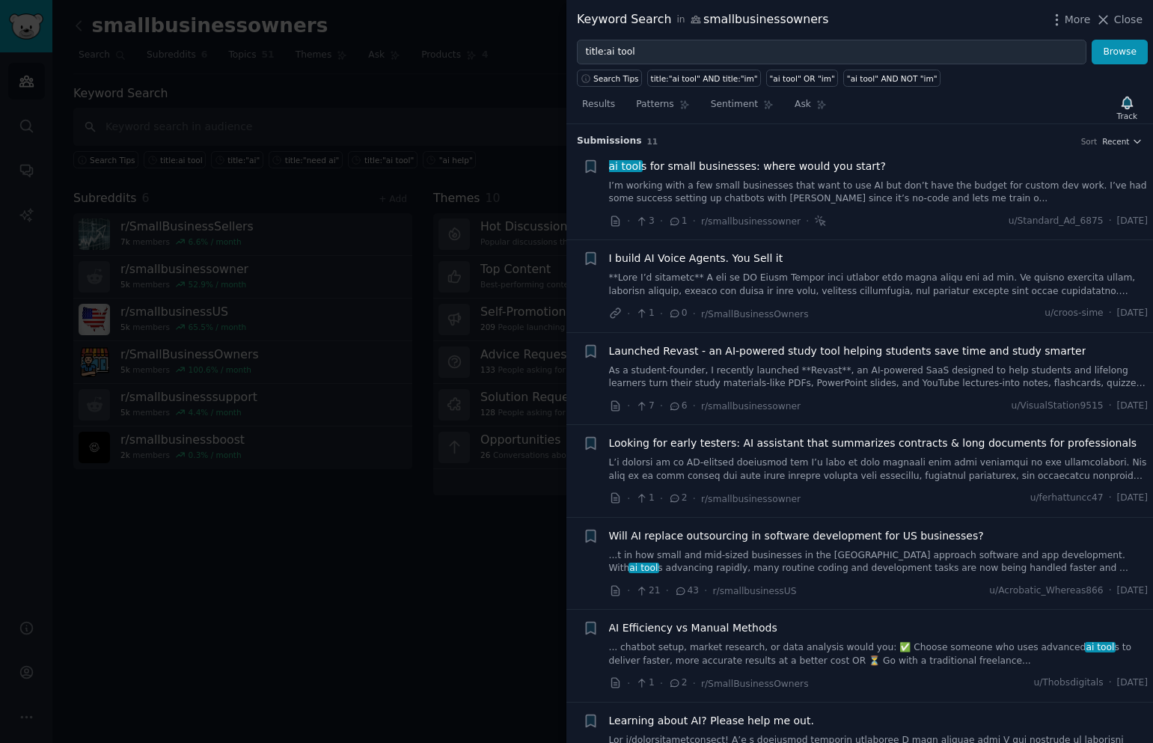
click at [807, 169] on span "ai tool s for small businesses: where would you start?" at bounding box center [747, 167] width 277 height 16
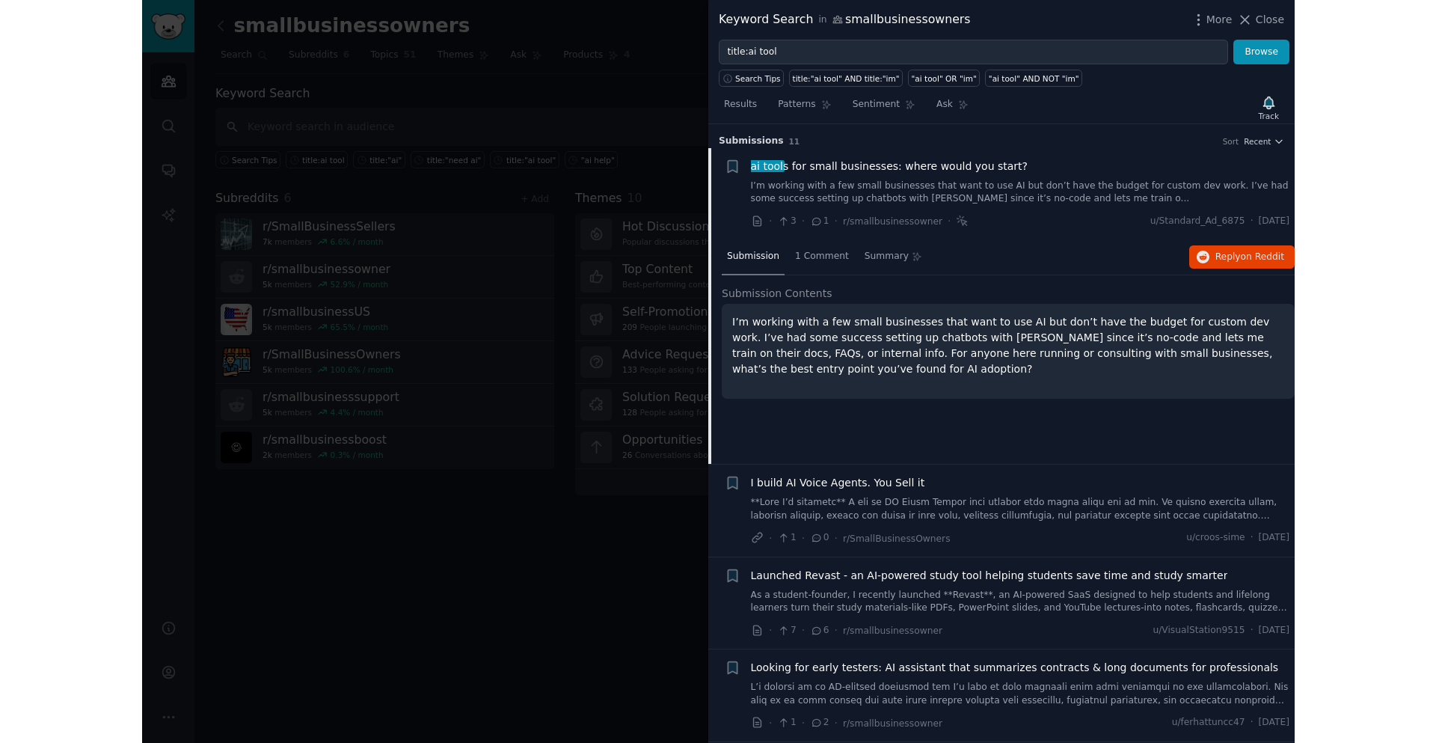
scroll to position [24, 0]
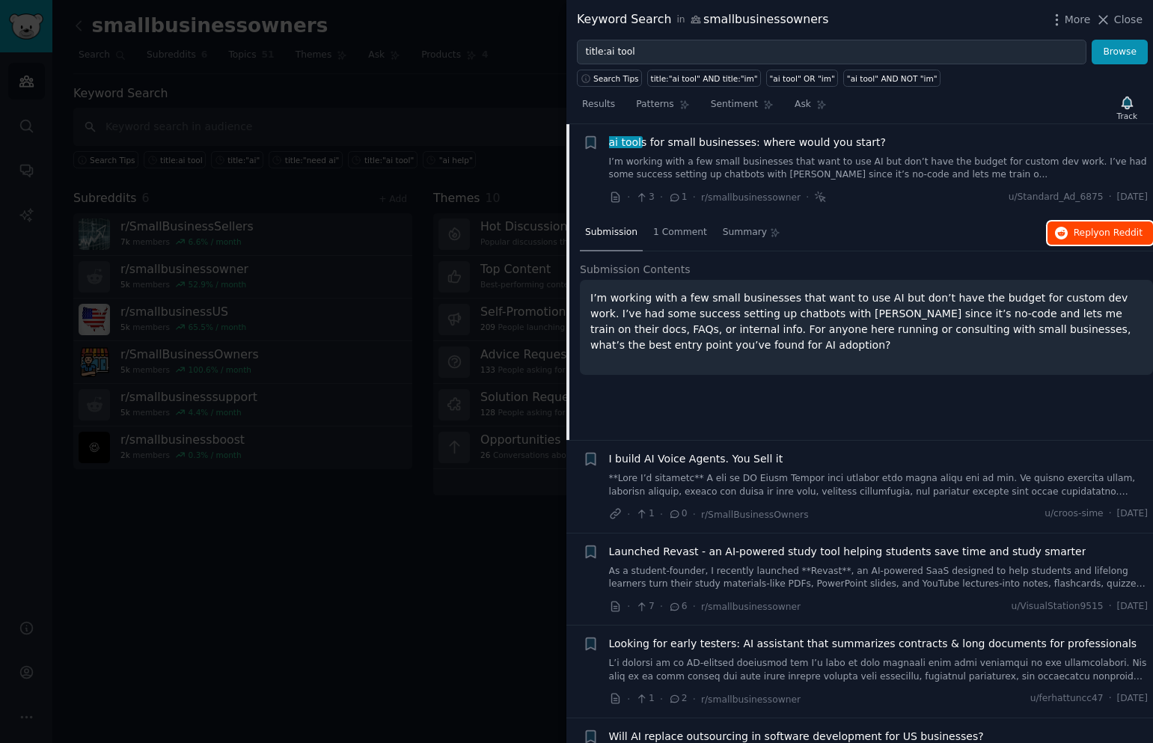
click at [1076, 239] on span "Reply on Reddit" at bounding box center [1107, 233] width 69 height 13
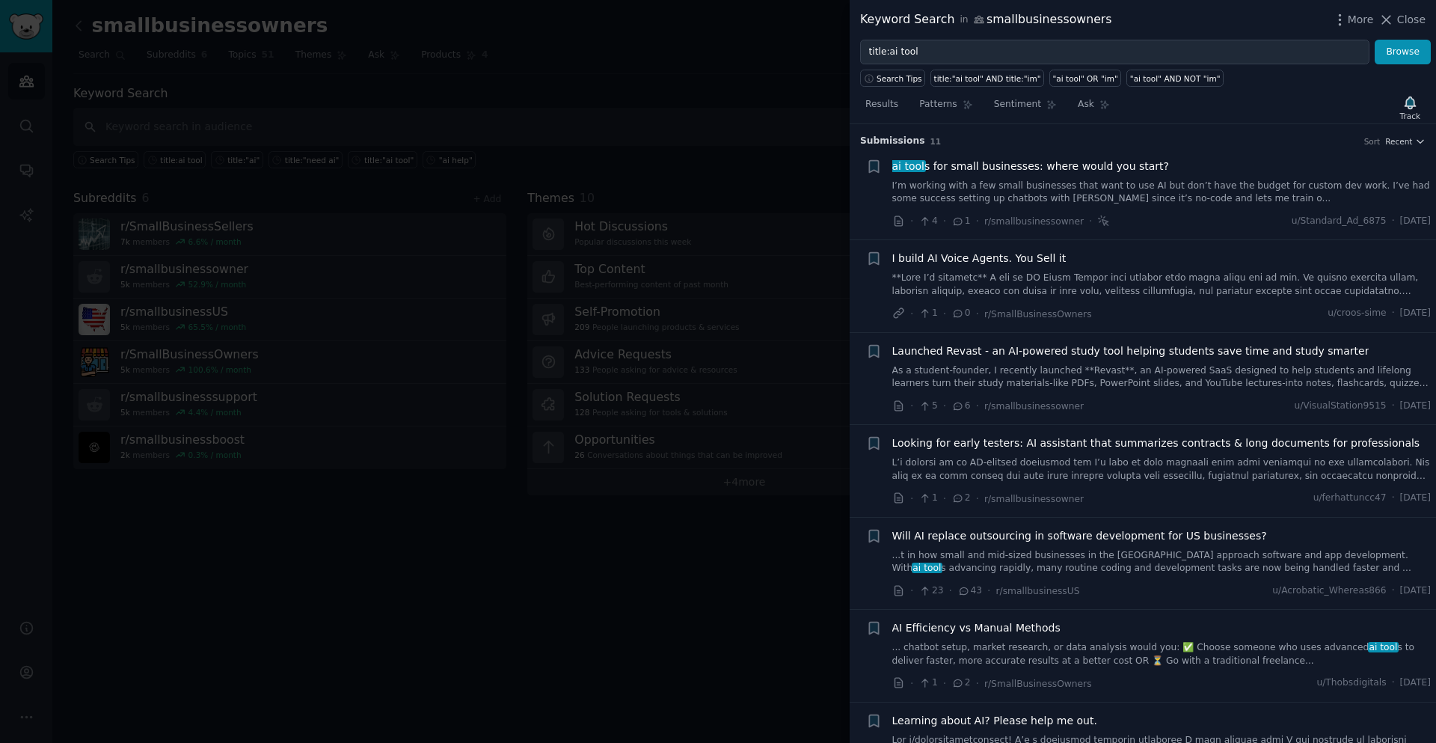
click at [1004, 164] on span "ai tool s for small businesses: where would you start?" at bounding box center [1030, 167] width 277 height 16
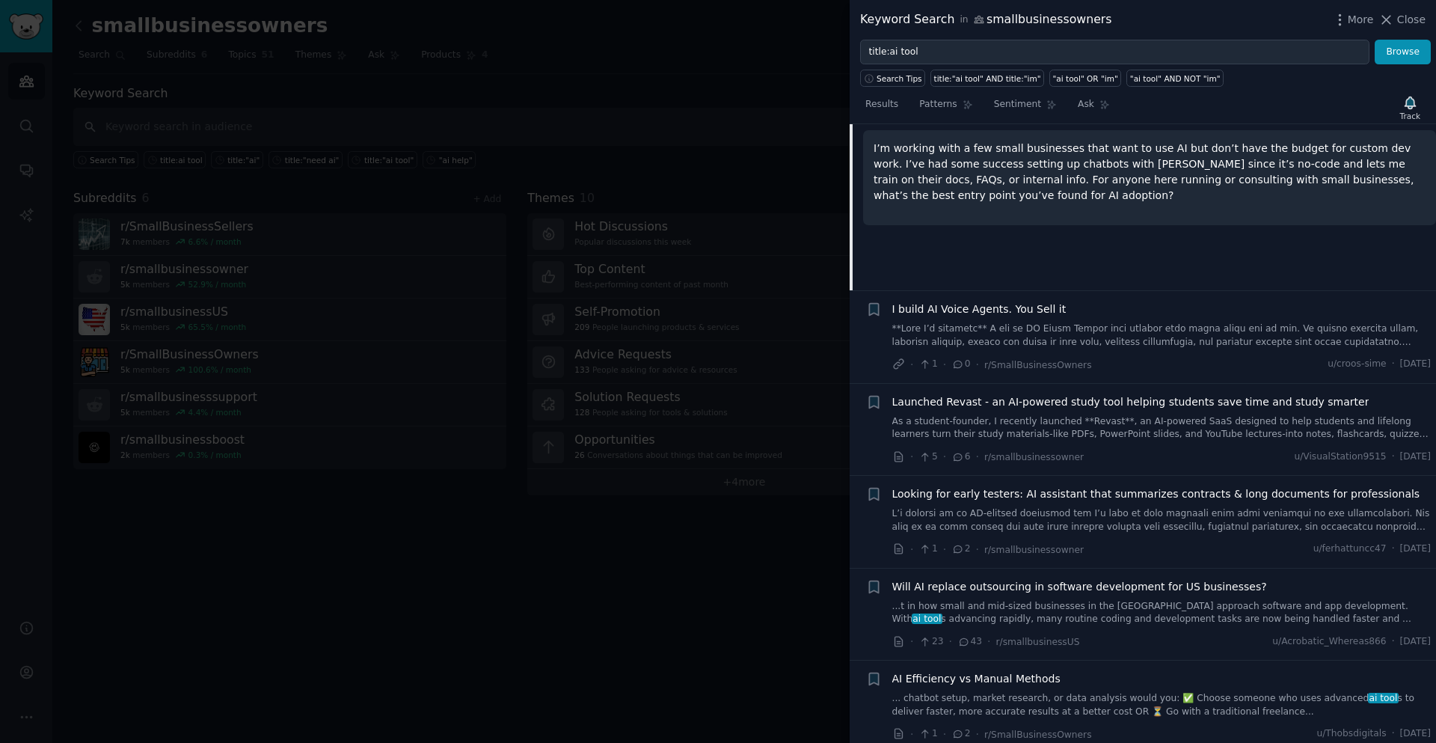
scroll to position [323, 0]
